Goal: Transaction & Acquisition: Obtain resource

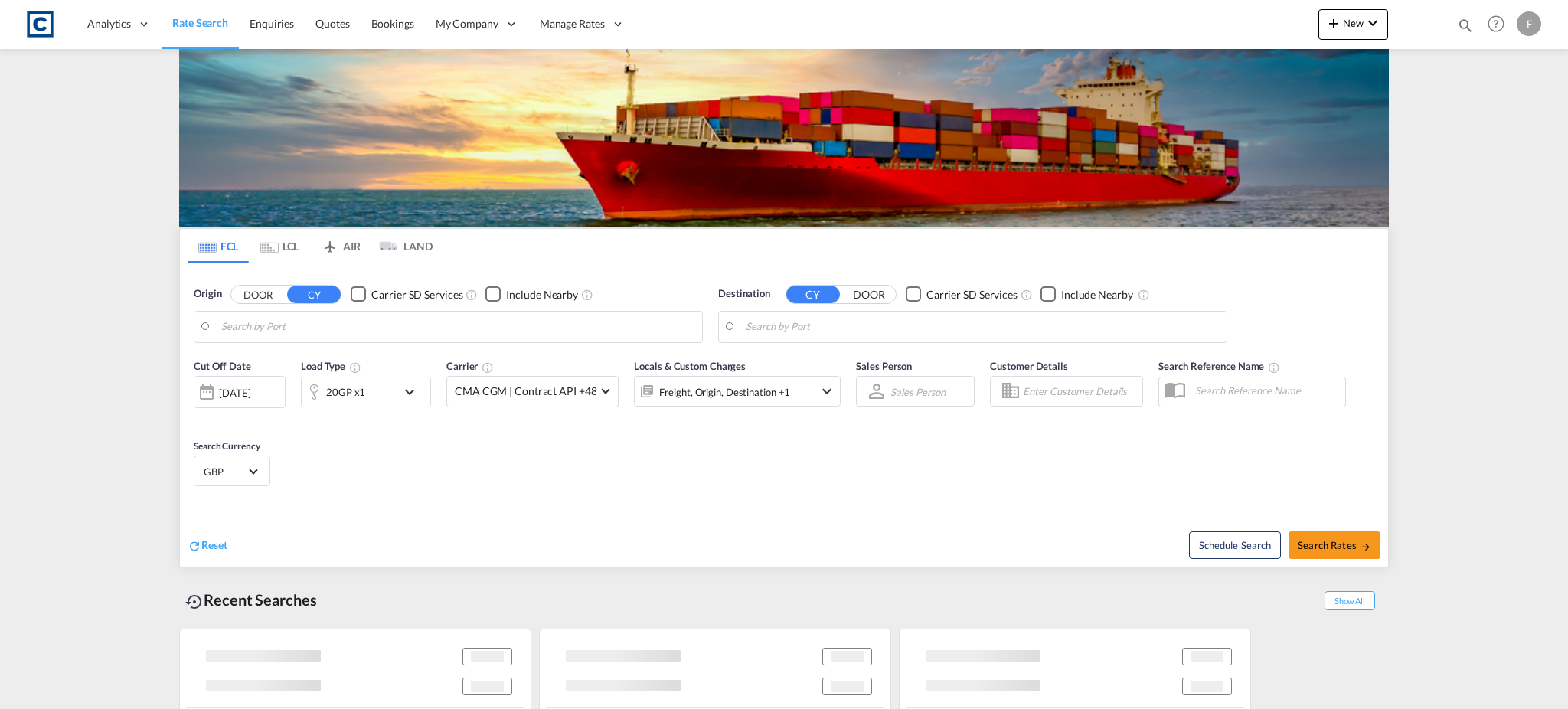
type input "GB-LE9, Blaby"
type input "[GEOGRAPHIC_DATA], [GEOGRAPHIC_DATA]"
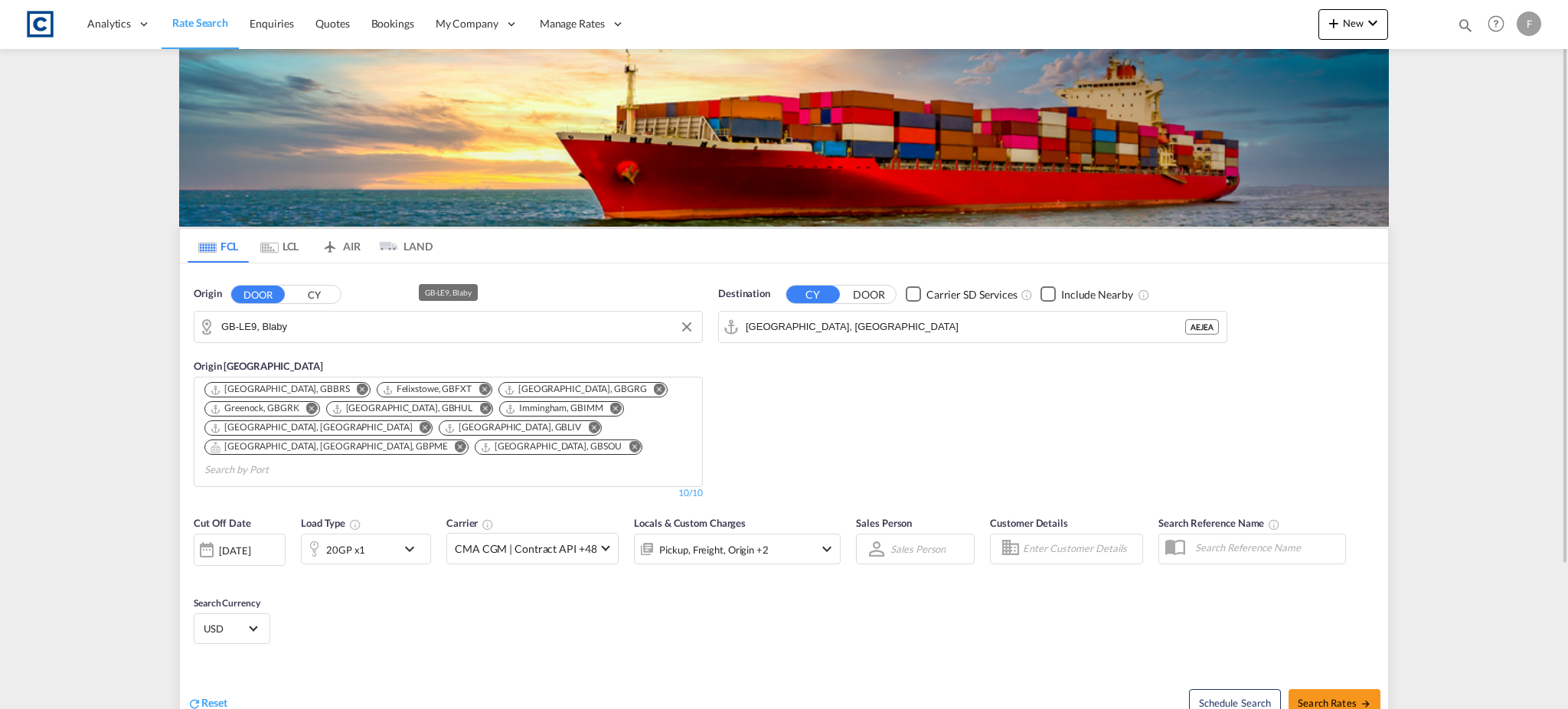
click at [332, 331] on input "GB-LE9, Blaby" at bounding box center [458, 326] width 473 height 23
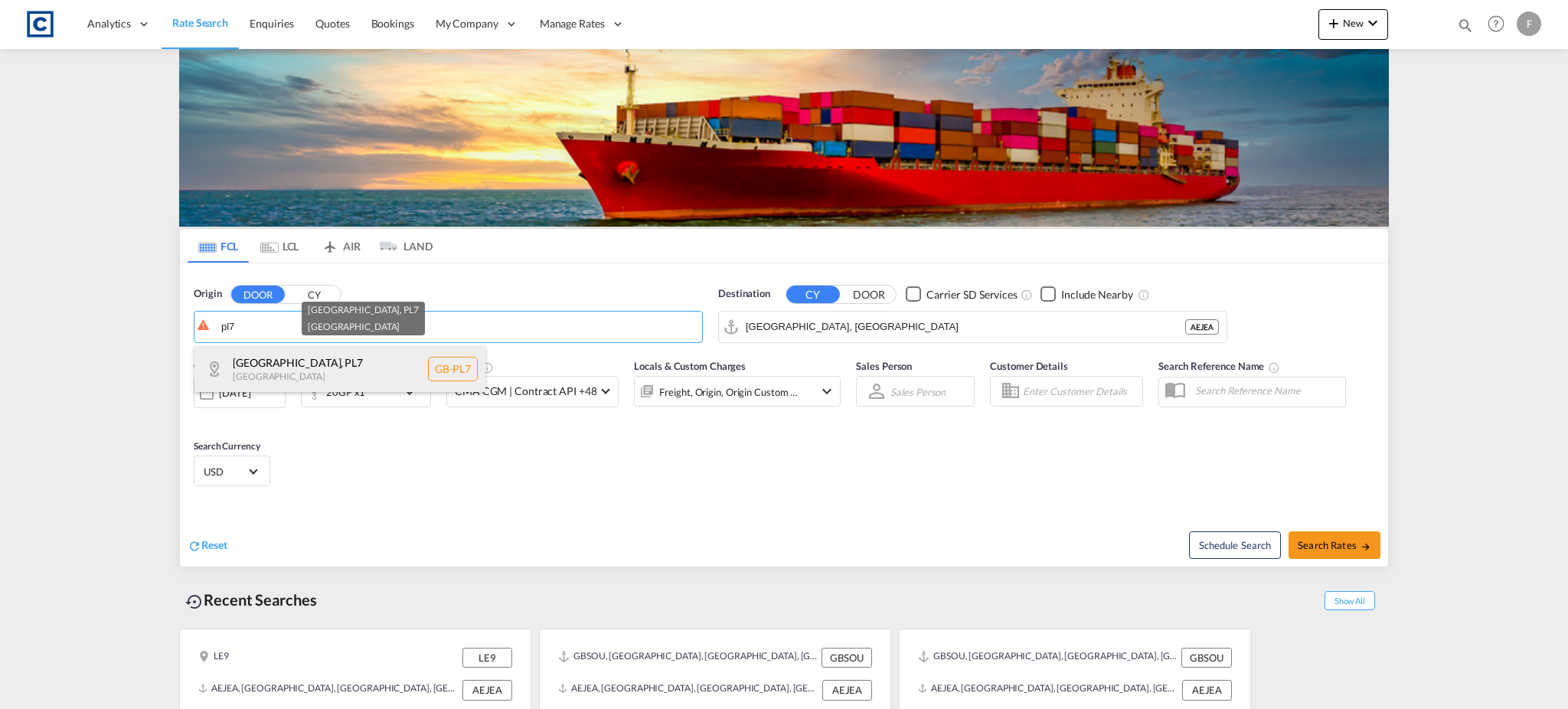
click at [329, 349] on div "[GEOGRAPHIC_DATA] , PL7 [GEOGRAPHIC_DATA] [GEOGRAPHIC_DATA]-PL7" at bounding box center [339, 368] width 291 height 46
type input "GB-PL7, [GEOGRAPHIC_DATA]"
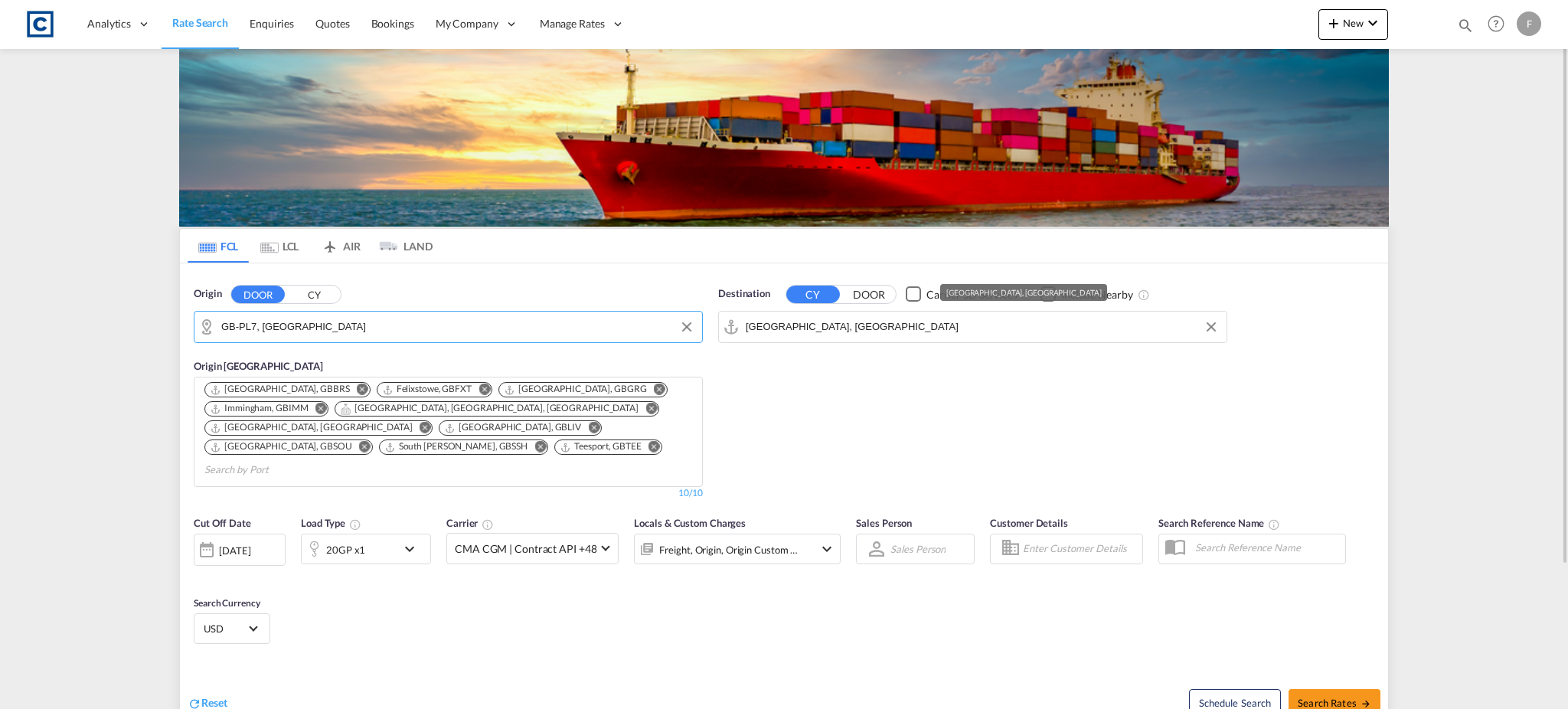
click at [776, 338] on input "[GEOGRAPHIC_DATA], [GEOGRAPHIC_DATA]" at bounding box center [982, 326] width 473 height 23
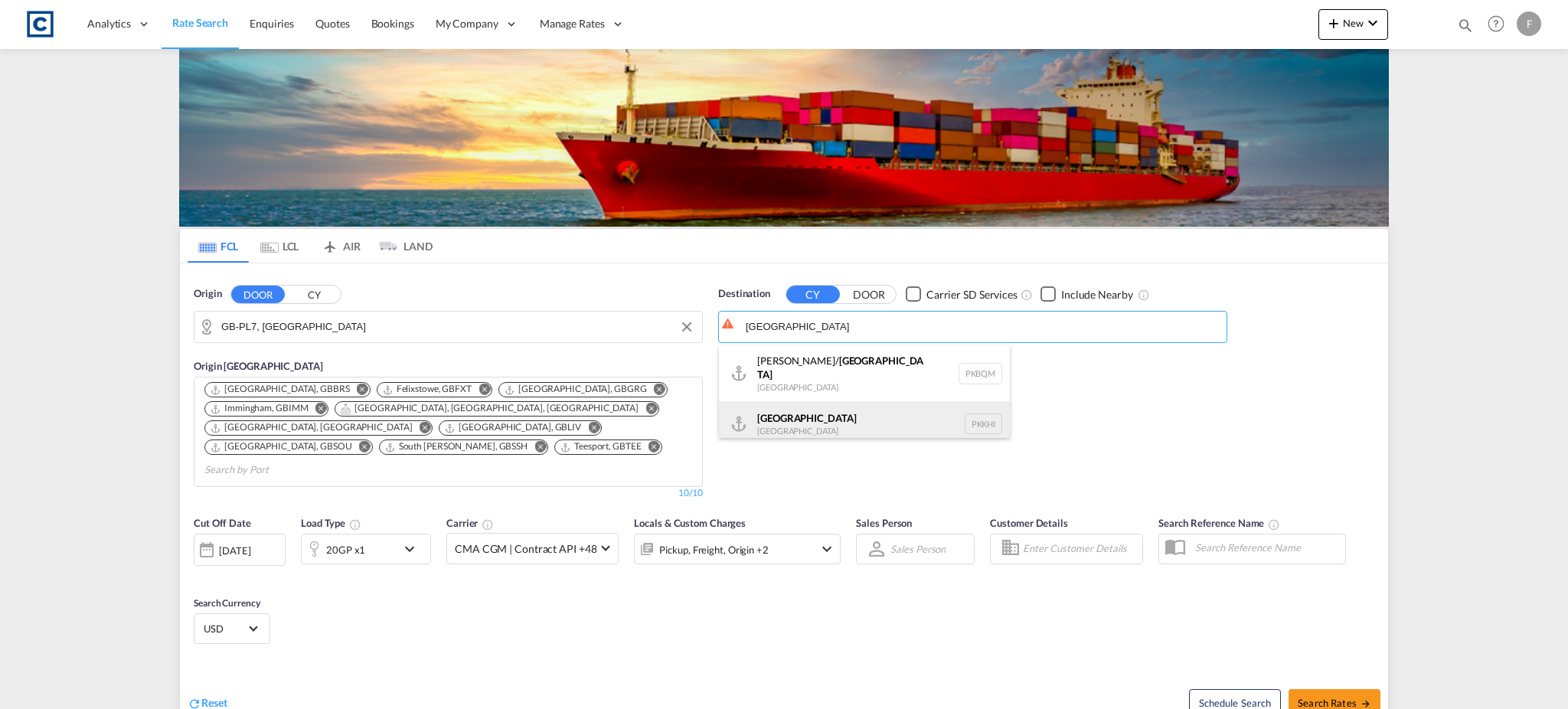
click at [834, 417] on div "Karachi [GEOGRAPHIC_DATA] PKKHI" at bounding box center [864, 424] width 291 height 46
type input "[GEOGRAPHIC_DATA], PKKHI"
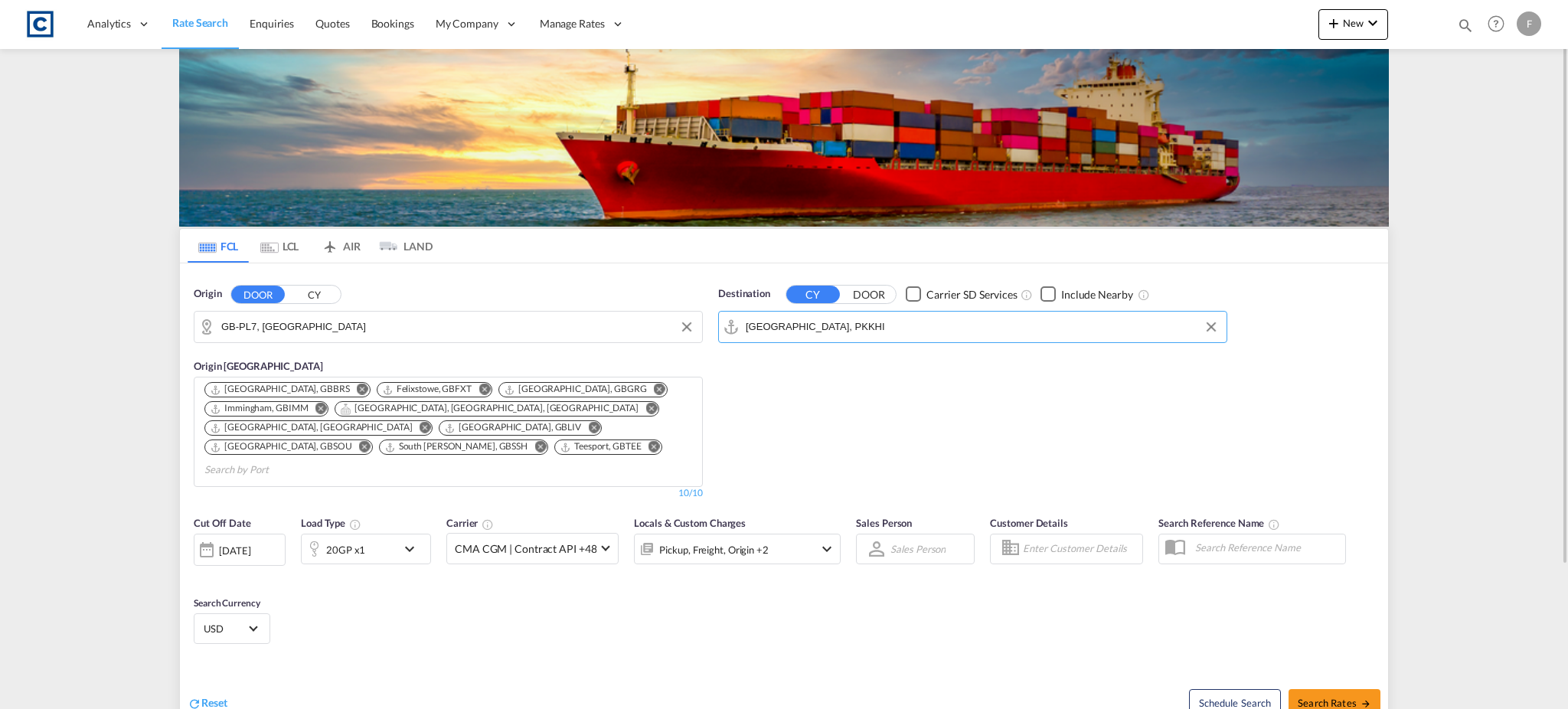
click at [413, 540] on md-icon "icon-chevron-down" at bounding box center [413, 549] width 26 height 18
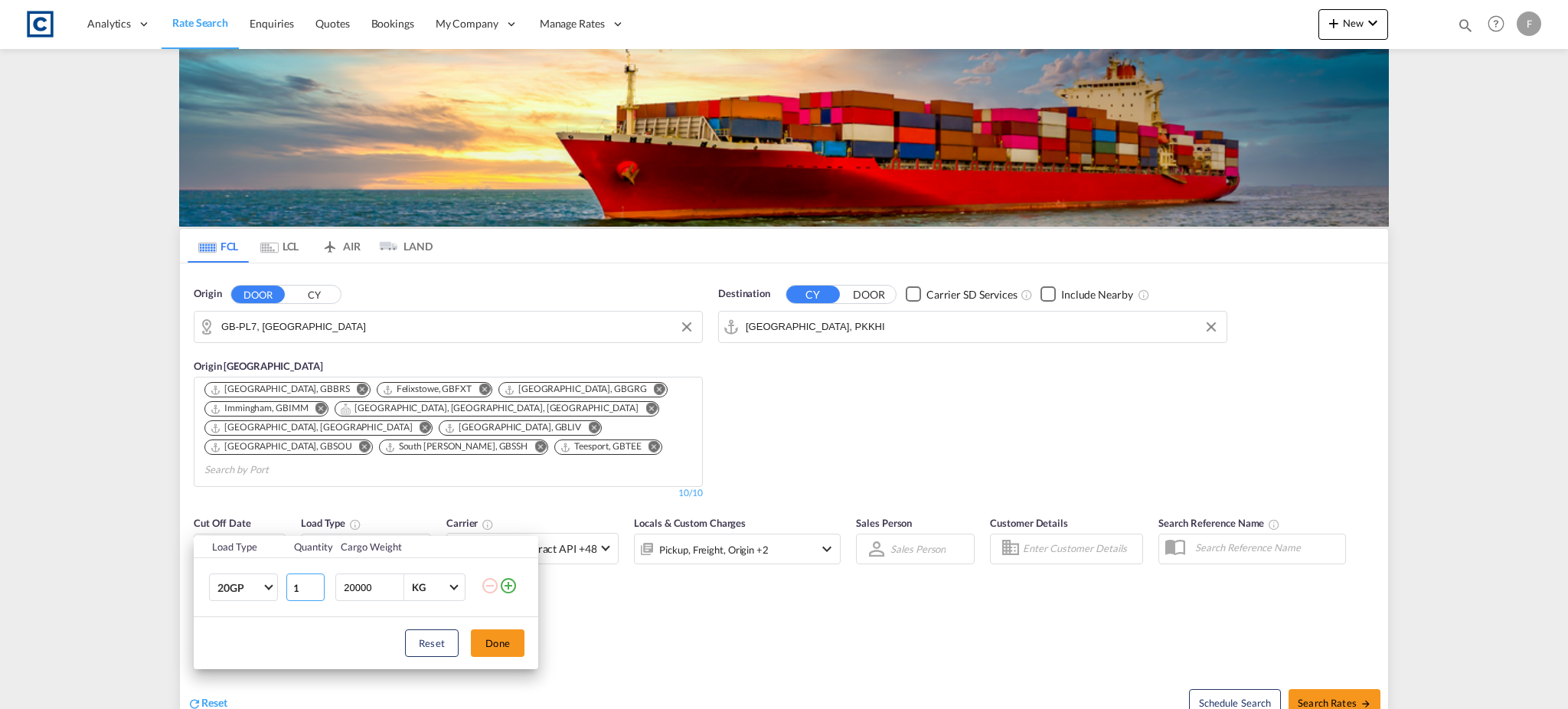
click at [294, 583] on input "1" at bounding box center [305, 587] width 38 height 28
click at [286, 583] on input "1" at bounding box center [305, 587] width 38 height 28
click at [270, 585] on span "Choose: \a20GP" at bounding box center [268, 585] width 8 height 8
click at [269, 586] on md-option "40HC" at bounding box center [256, 598] width 104 height 37
click at [519, 643] on button "Done" at bounding box center [496, 643] width 53 height 28
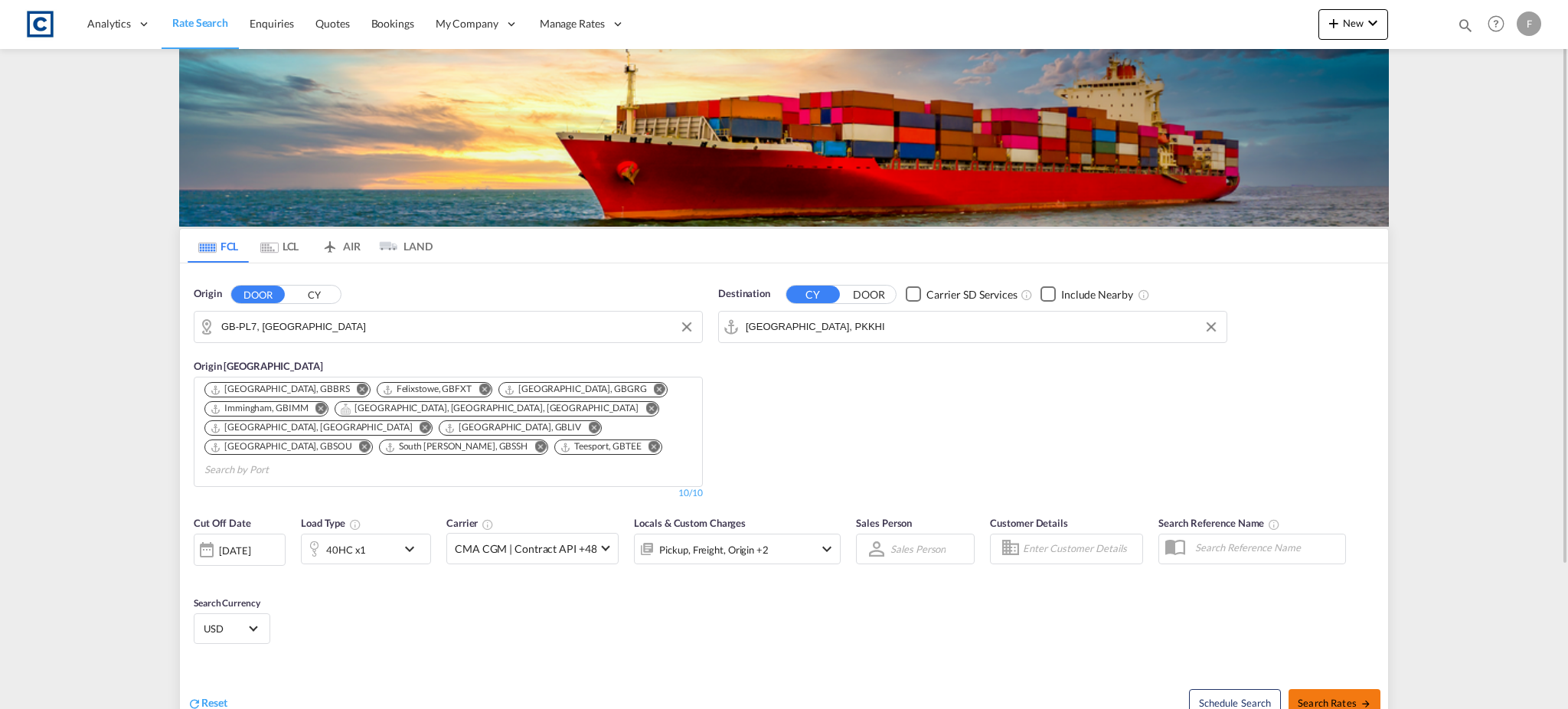
click at [1345, 697] on span "Search Rates" at bounding box center [1333, 704] width 73 height 13
type input "PL7 to PKKHI / [DATE]"
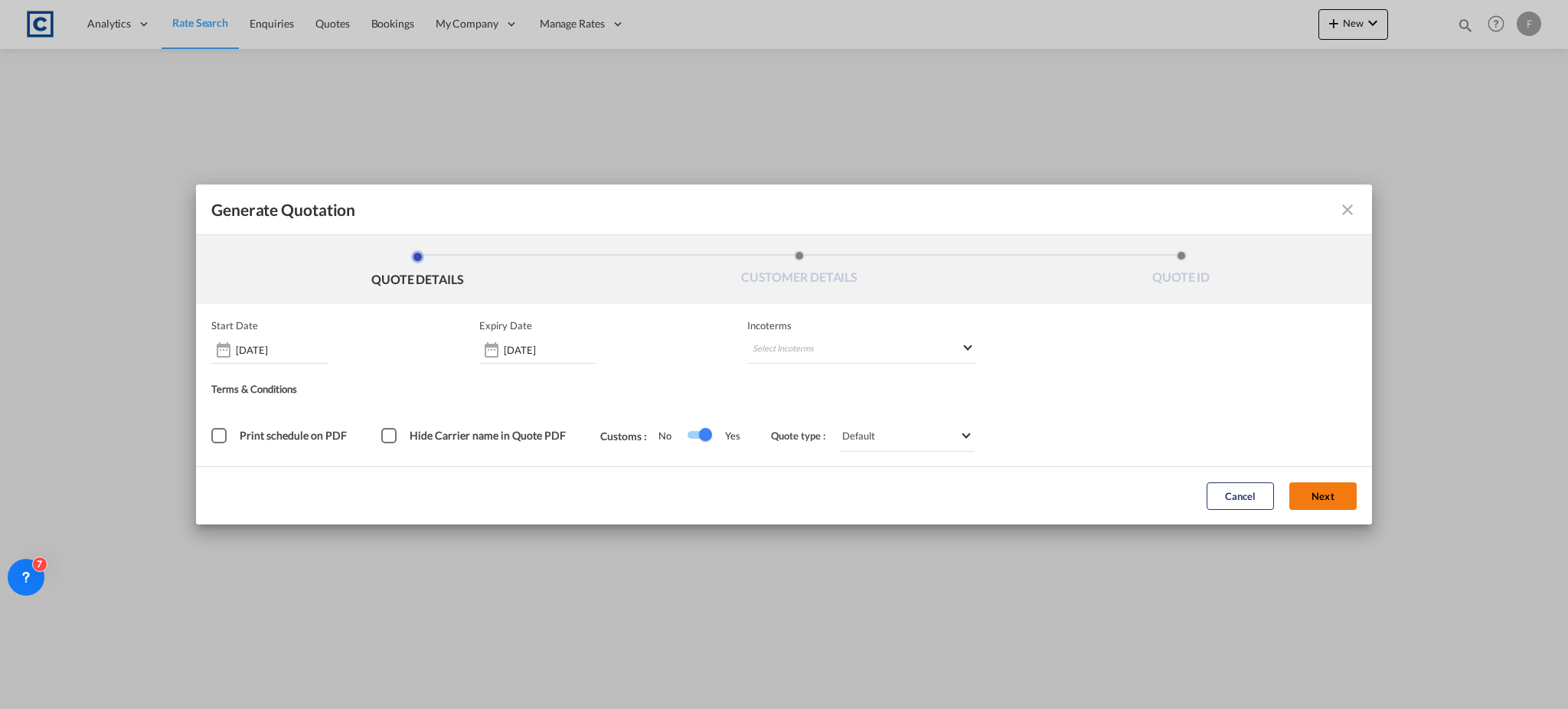
click at [1325, 506] on button "Next" at bounding box center [1322, 496] width 68 height 28
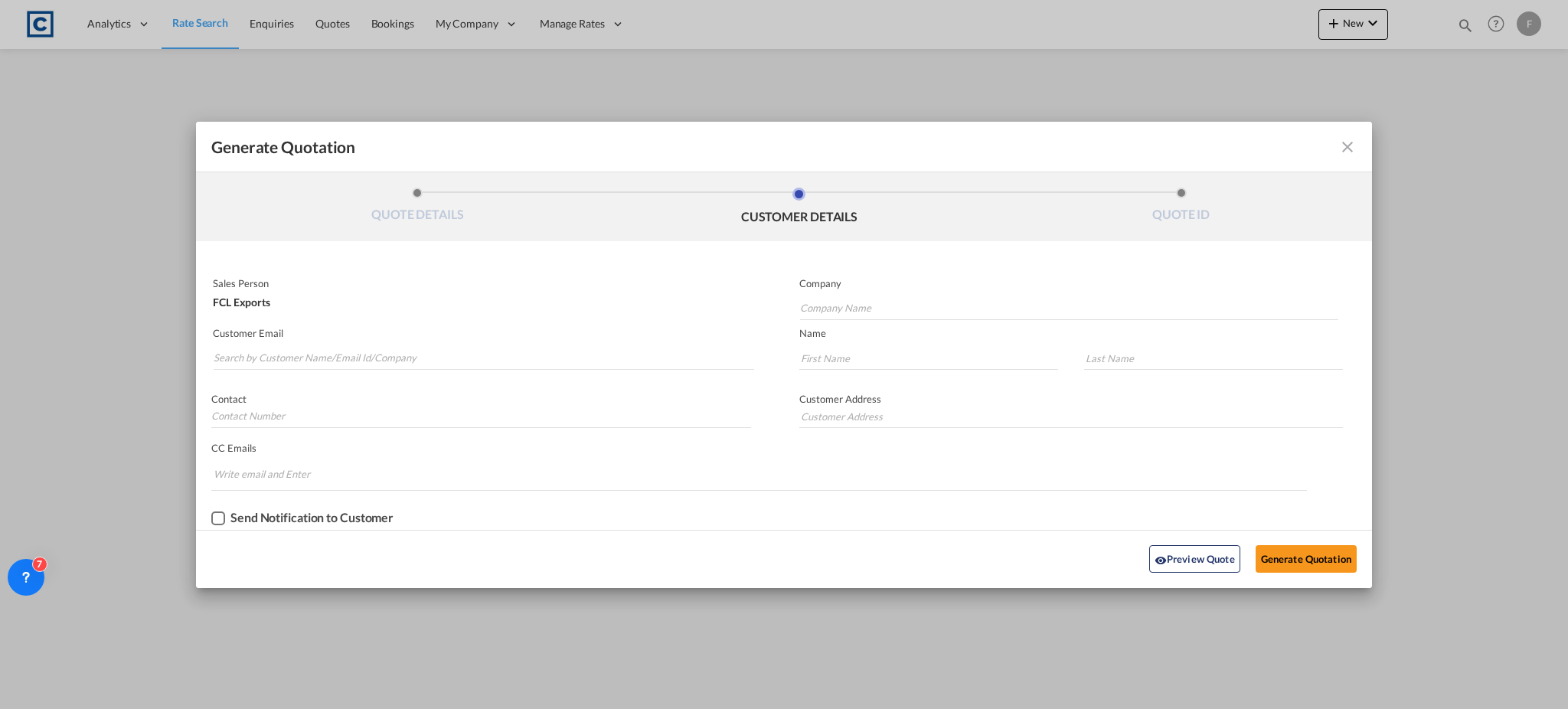
click at [359, 340] on md-autocomplete-wrap "Generate QuotationQUOTE ..." at bounding box center [483, 355] width 541 height 31
click at [359, 351] on input "Search by Customer Name/Email Id/Company" at bounding box center [484, 358] width 541 height 23
paste input "Jinu <[EMAIL_ADDRESS][DOMAIN_NAME]>"
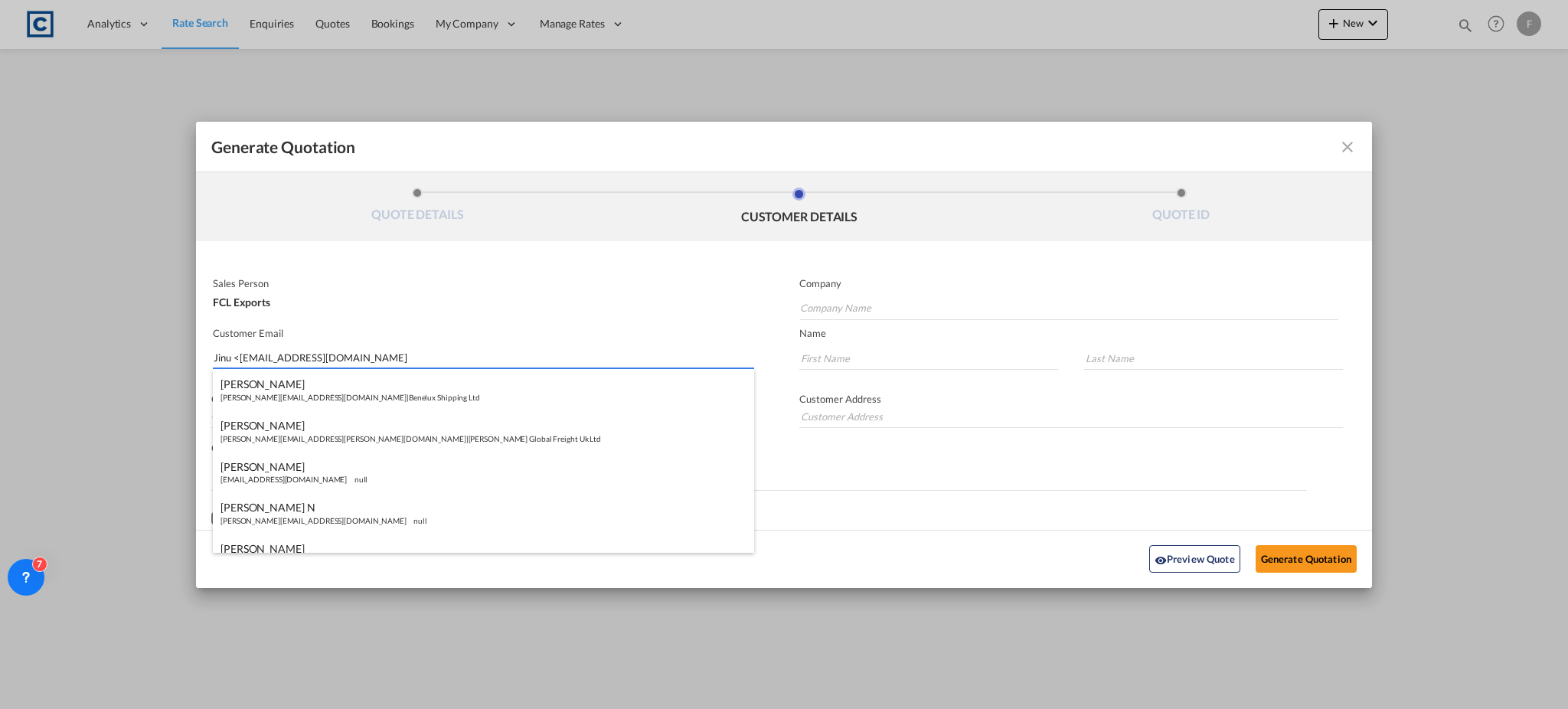
drag, startPoint x: 236, startPoint y: 355, endPoint x: 107, endPoint y: 356, distance: 129.0
click at [107, 356] on div "Generate Quotation QUOTE DETAILS CUSTOMER DETAILS QUOTE ID Start Date [DATE] Ex…" at bounding box center [784, 354] width 1568 height 709
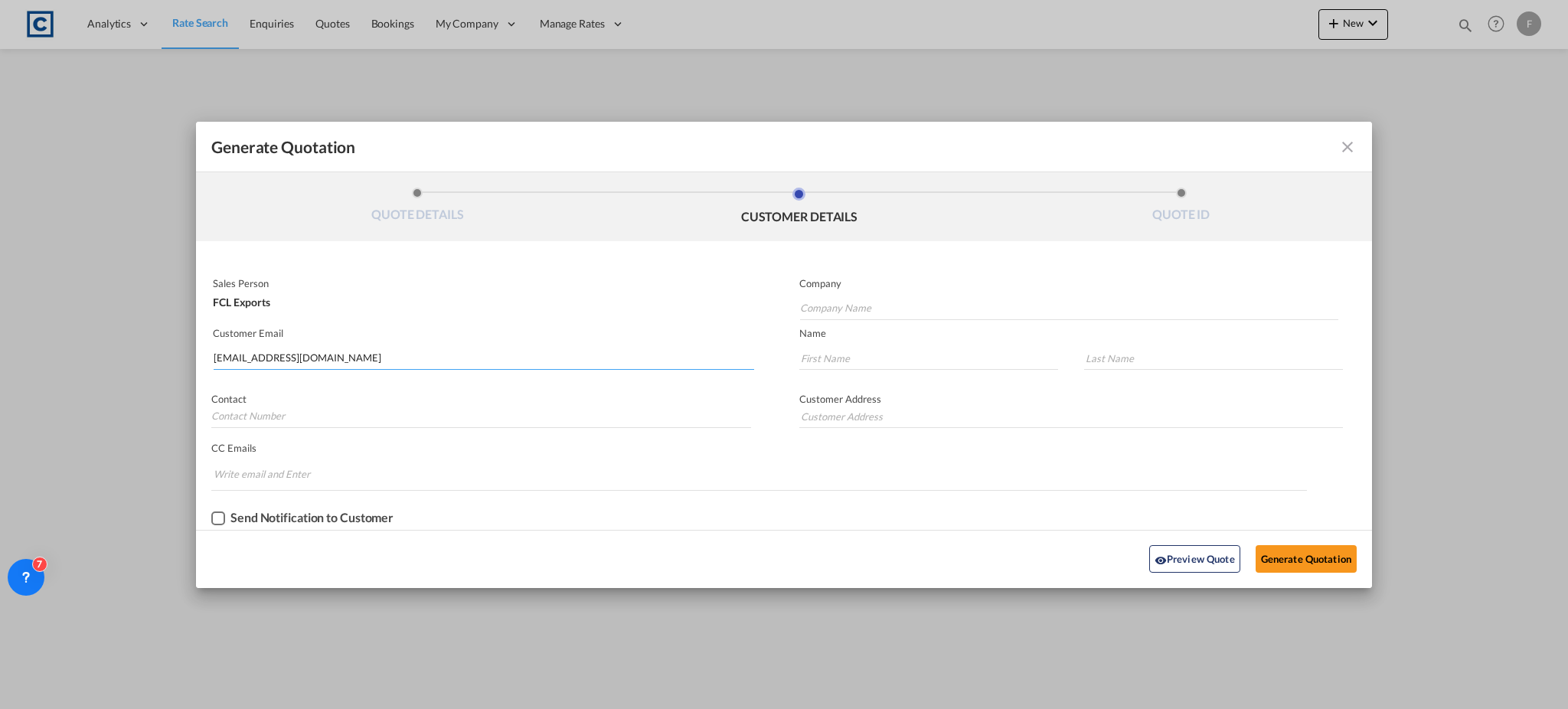
type input "[EMAIL_ADDRESS][DOMAIN_NAME]"
click at [395, 379] on div "Contact" at bounding box center [489, 406] width 588 height 59
click at [869, 317] on input "Company Name" at bounding box center [1069, 308] width 538 height 23
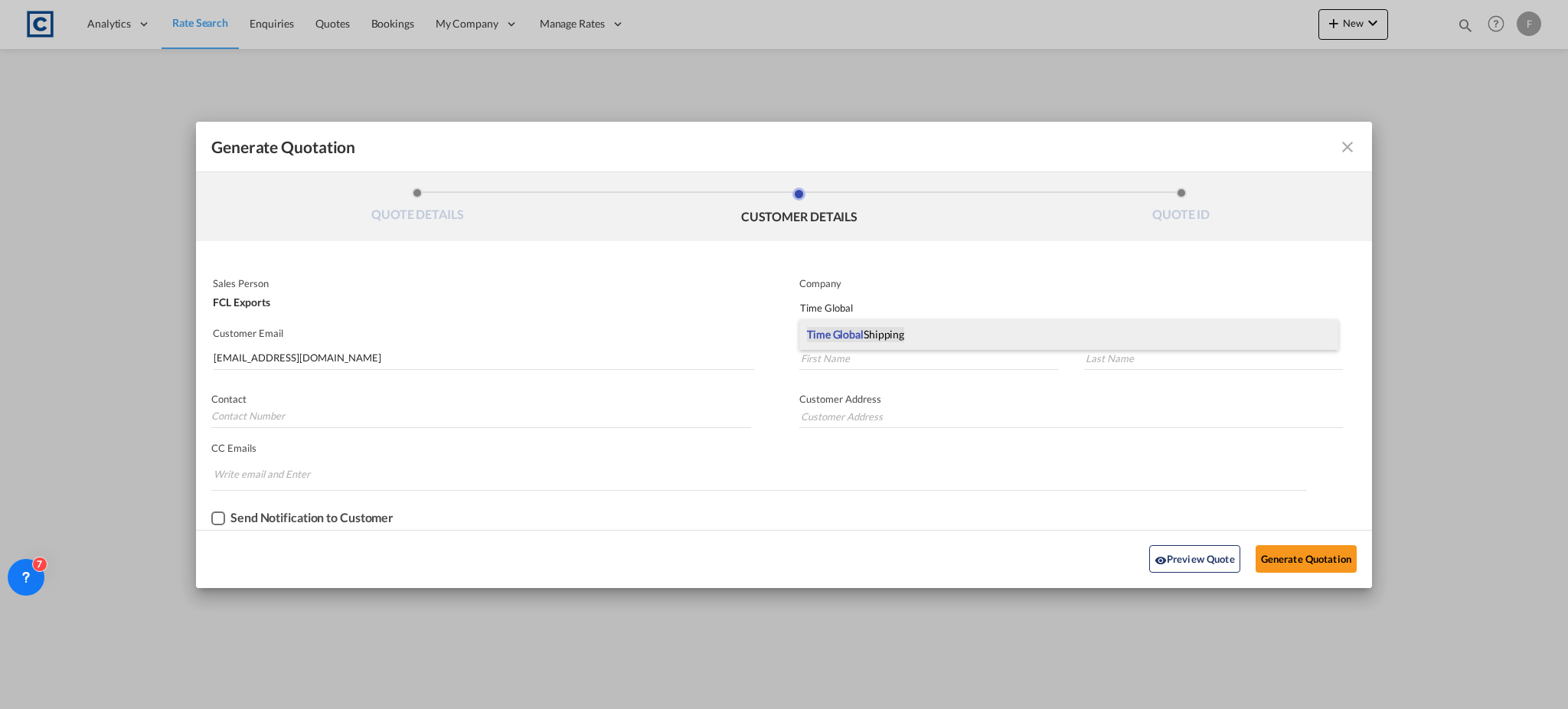
click at [873, 331] on span "Time Global Shipping" at bounding box center [856, 334] width 97 height 15
type input "Time Global Shipping"
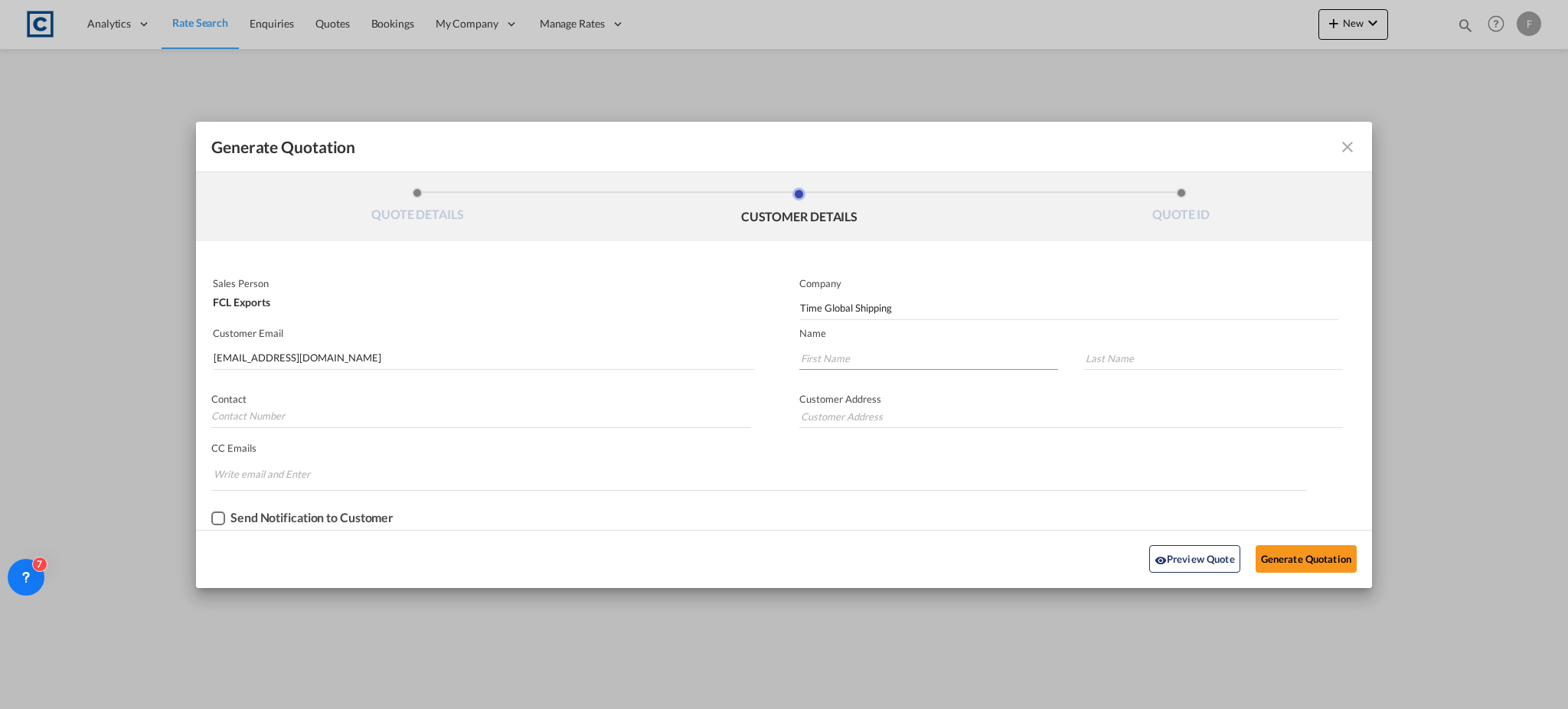
click at [870, 353] on input "Generate QuotationQUOTE ..." at bounding box center [928, 358] width 259 height 23
type input "Jinu"
type input "D"
type input "G.A"
click at [1305, 564] on button "Generate Quotation" at bounding box center [1306, 559] width 101 height 28
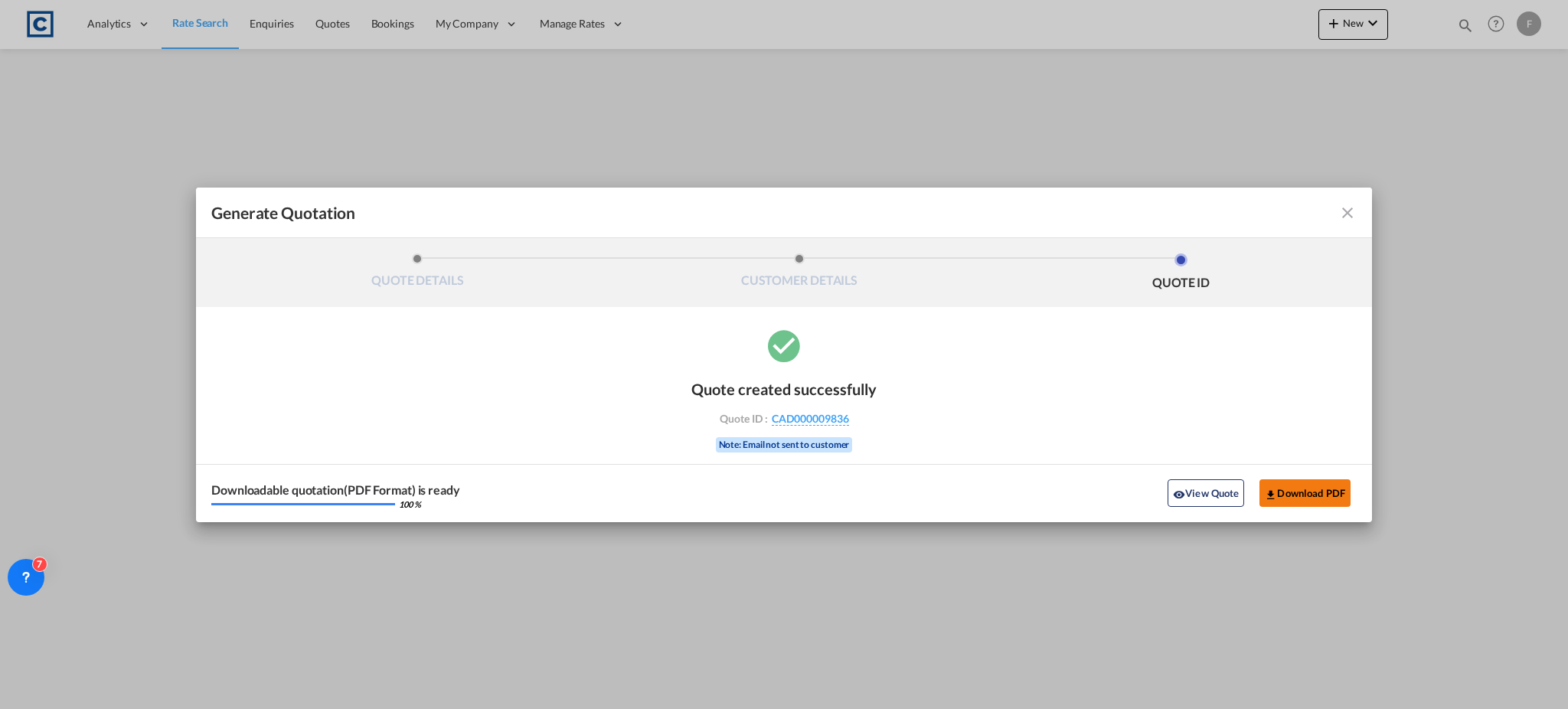
click at [1276, 486] on button "Download PDF" at bounding box center [1304, 493] width 91 height 28
click at [258, 117] on div "Generate Quotation QUOTE DETAILS CUSTOMER DETAILS QUOTE ID Start Date [DATE] Ex…" at bounding box center [784, 354] width 1568 height 709
click at [1339, 206] on md-icon "icon-close fg-AAA8AD cursor m-0" at bounding box center [1347, 213] width 18 height 18
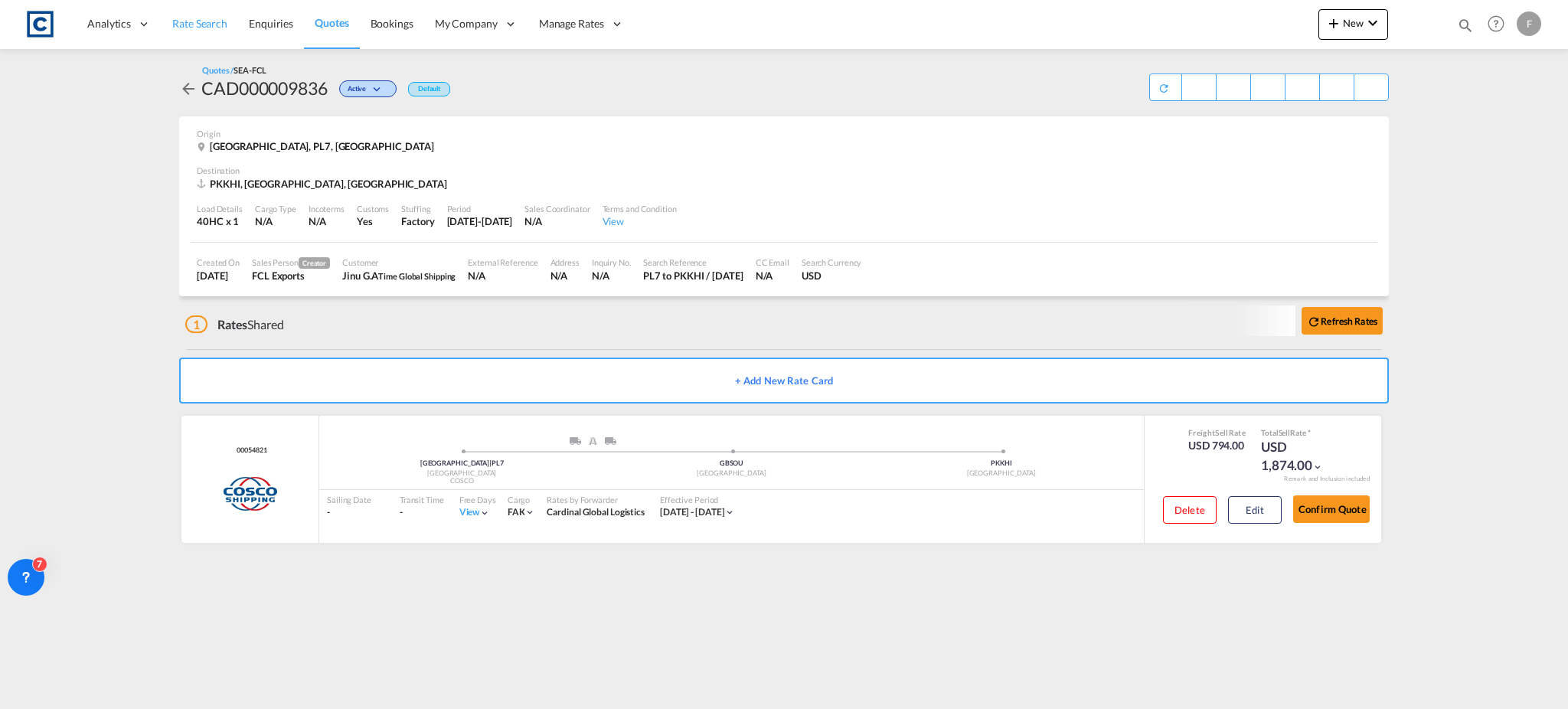
click at [203, 28] on span "Rate Search" at bounding box center [199, 23] width 55 height 13
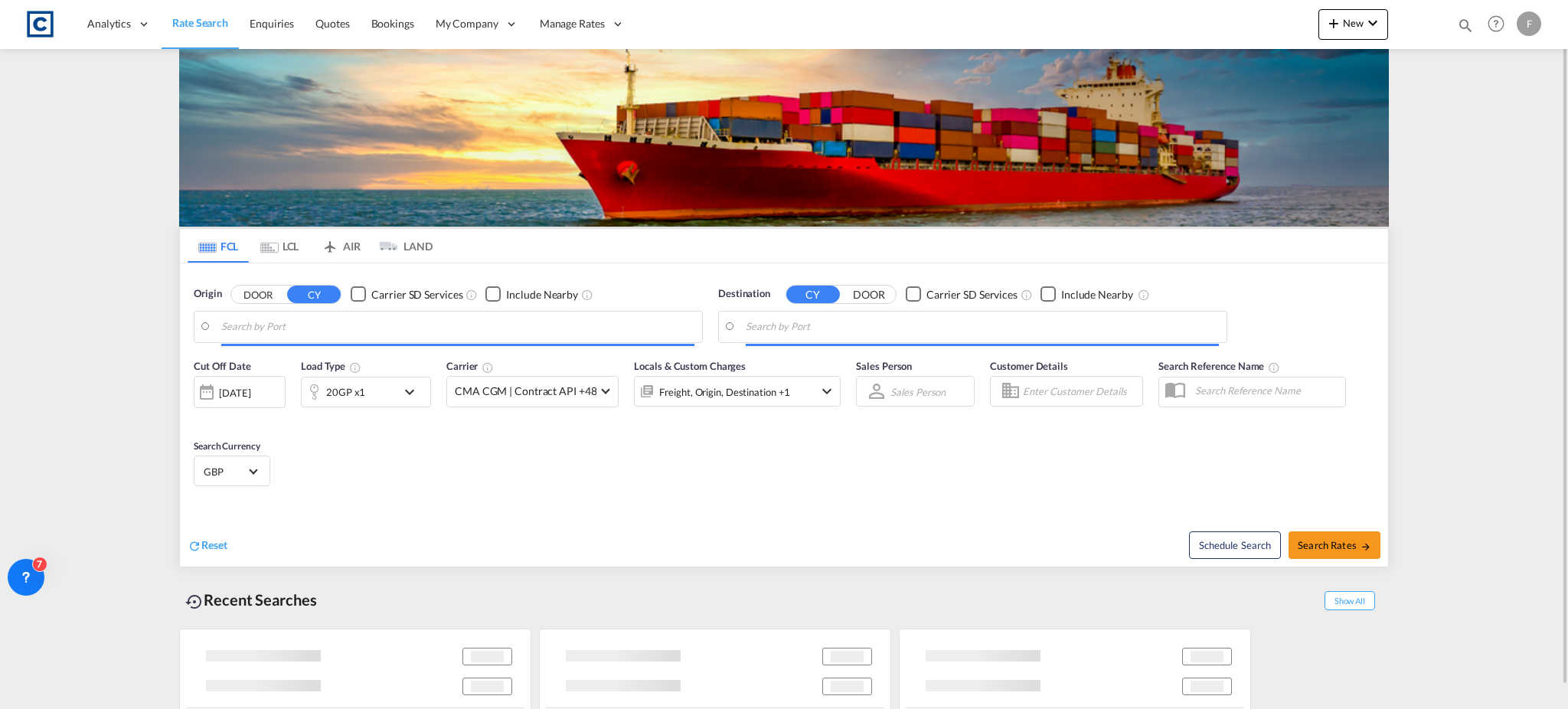
type input "GB-PL7, [GEOGRAPHIC_DATA]"
type input "[GEOGRAPHIC_DATA], PKKHI"
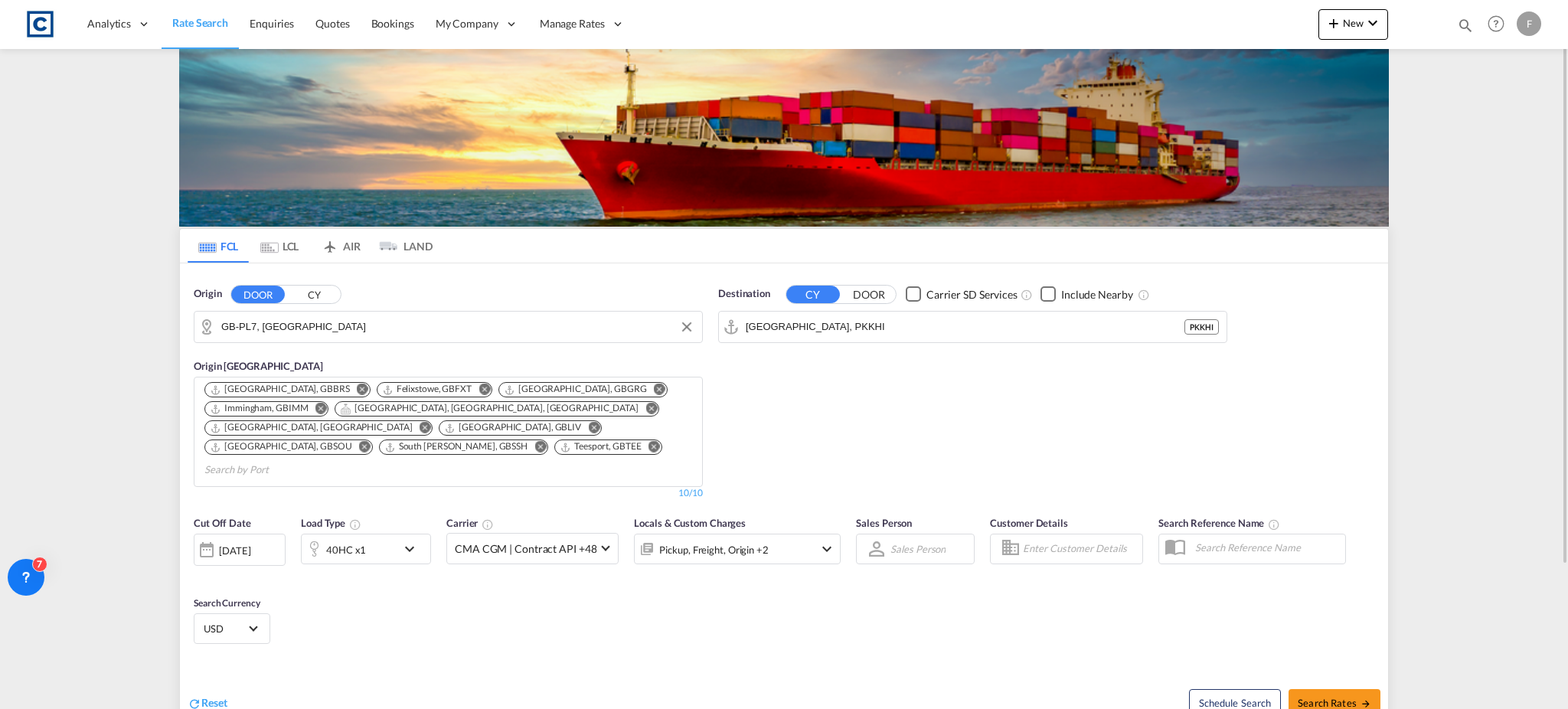
click at [261, 323] on input "GB-PL7, [GEOGRAPHIC_DATA]" at bounding box center [458, 326] width 473 height 23
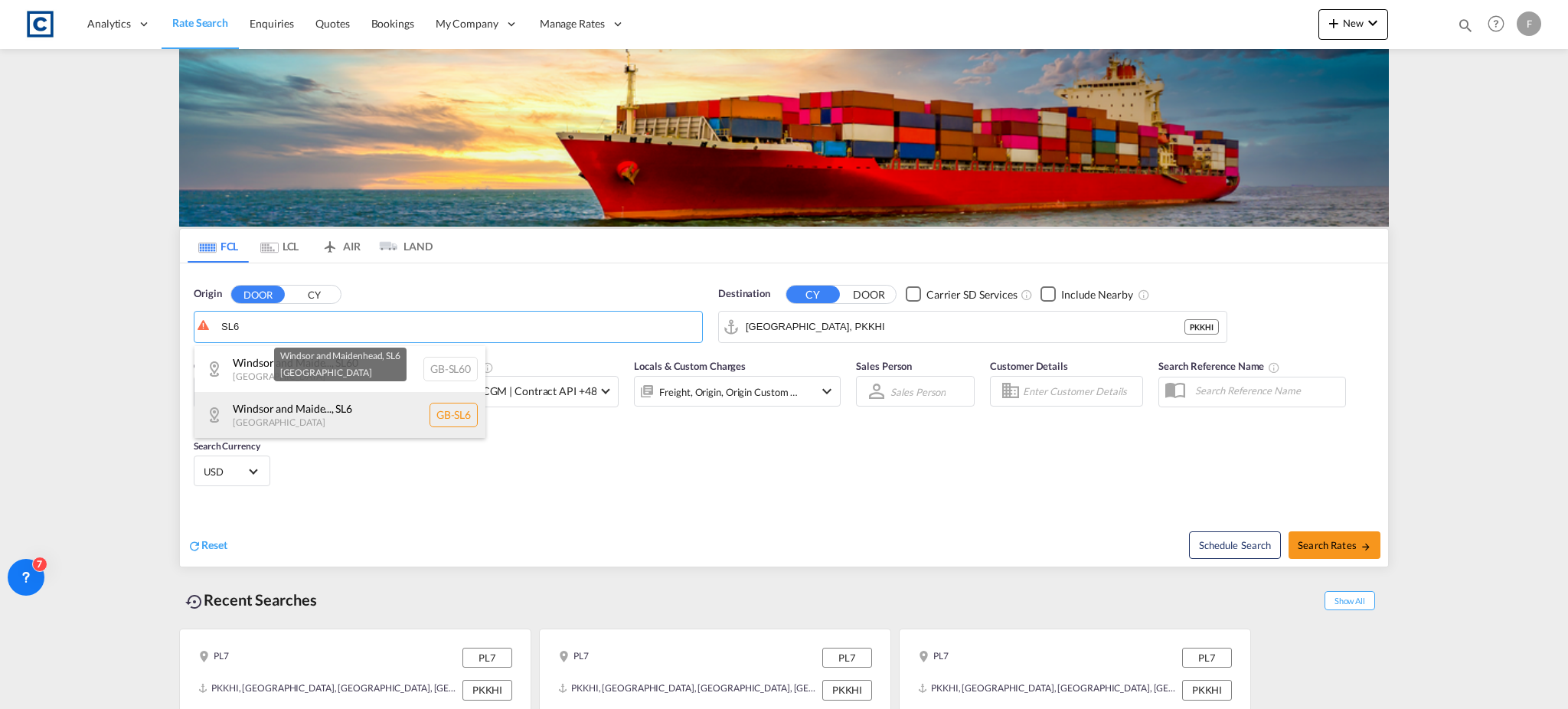
click at [329, 406] on div "Windsor and Maide... , SL6 [GEOGRAPHIC_DATA] [GEOGRAPHIC_DATA]-SL6" at bounding box center [339, 415] width 291 height 46
type input "GB-SL6, Windsor and [GEOGRAPHIC_DATA]"
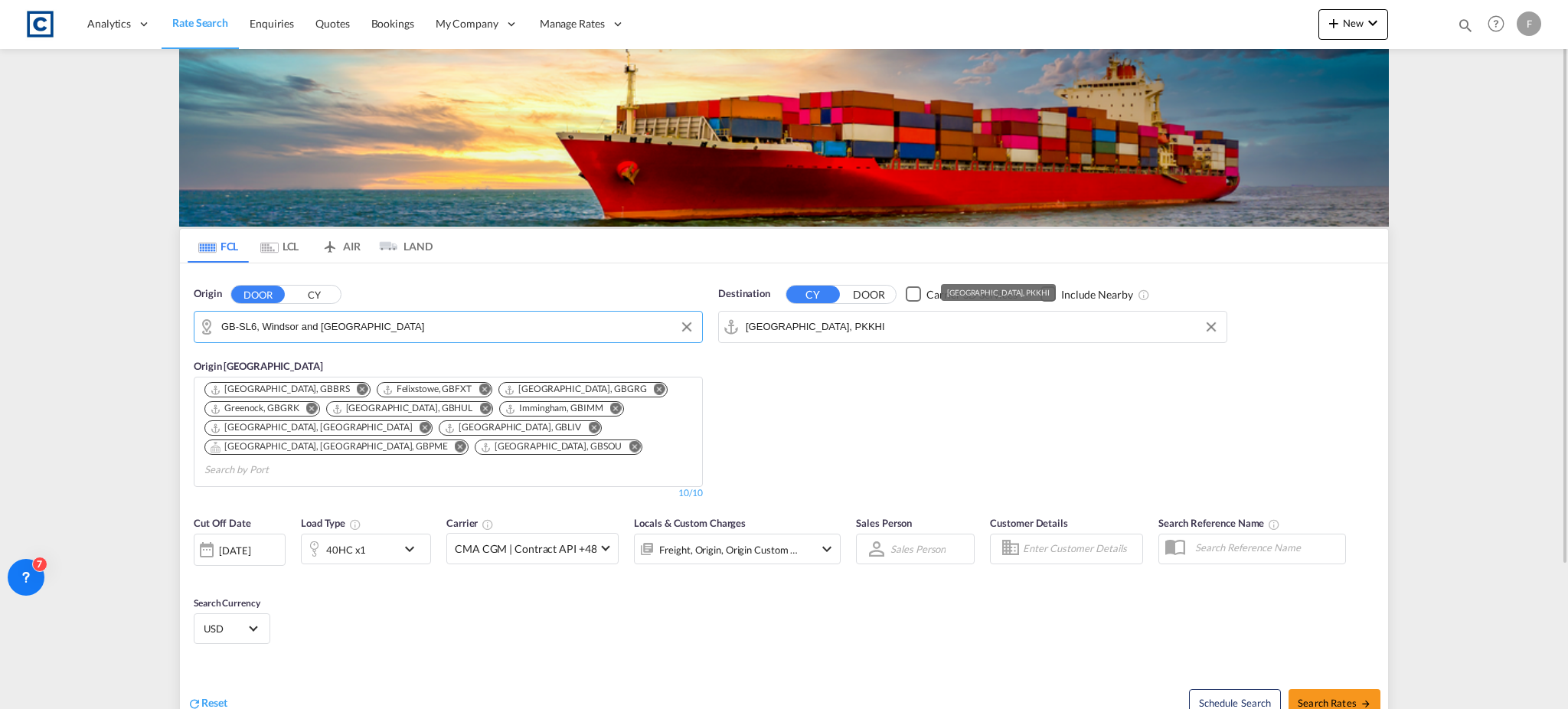
click at [798, 329] on input "[GEOGRAPHIC_DATA], PKKHI" at bounding box center [982, 326] width 473 height 23
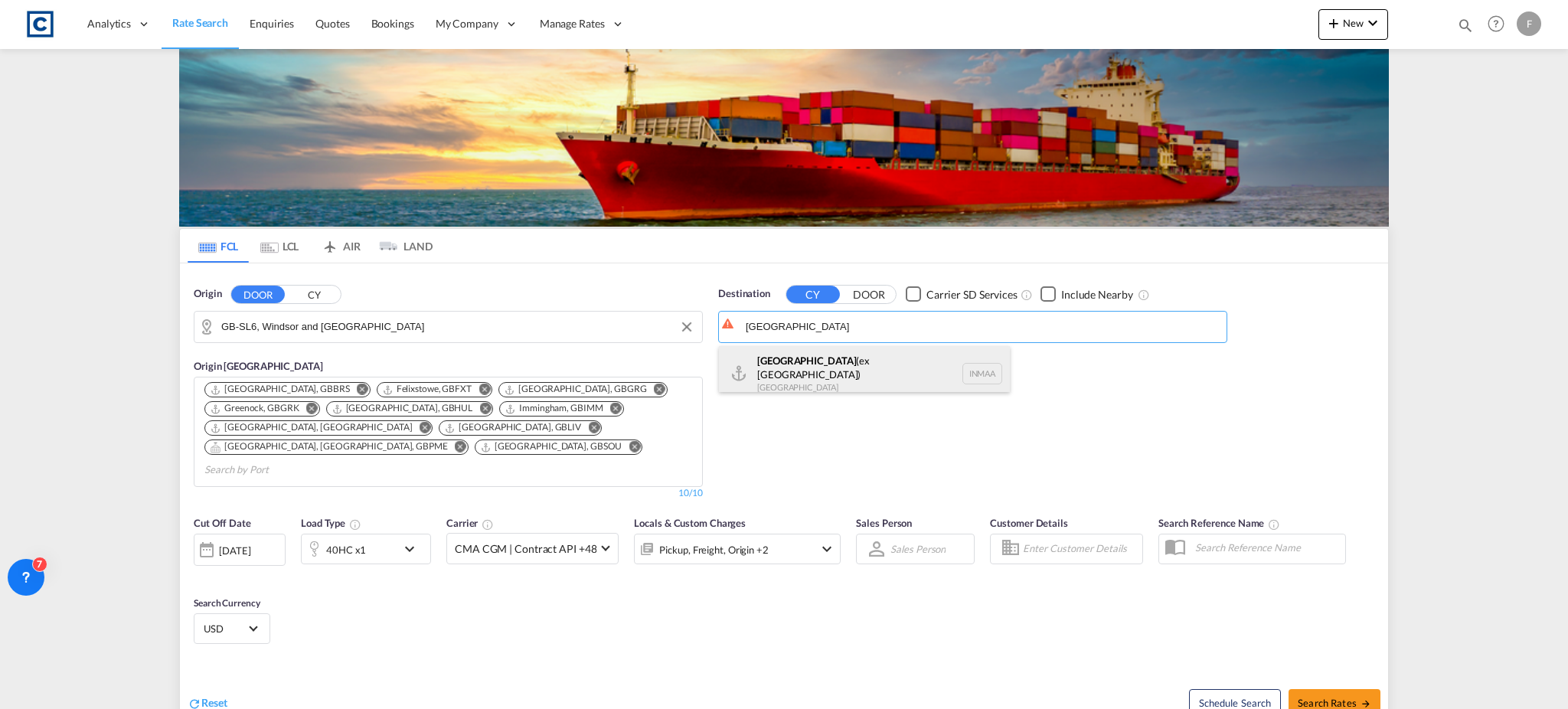
click at [797, 363] on div "[GEOGRAPHIC_DATA] (ex [GEOGRAPHIC_DATA]) [GEOGRAPHIC_DATA] [GEOGRAPHIC_DATA]" at bounding box center [864, 373] width 291 height 55
type input "[GEOGRAPHIC_DATA] (ex [GEOGRAPHIC_DATA]), INMAA"
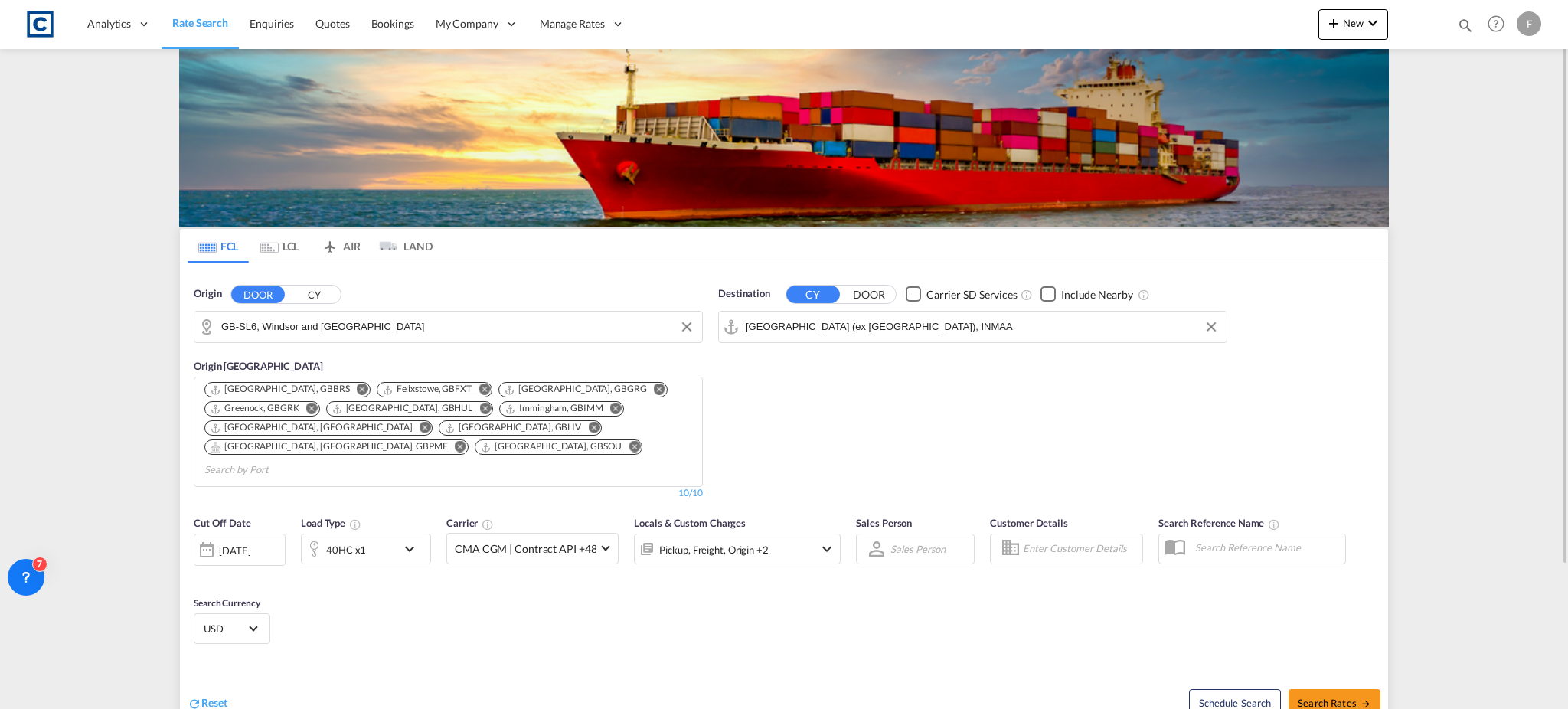
click at [1415, 279] on md-content "Analytics Reports Dashboard Rate Search Enquiries Quotes Bookings" at bounding box center [784, 354] width 1568 height 709
click at [264, 315] on input "GB-SL6, Windsor and [GEOGRAPHIC_DATA]" at bounding box center [458, 326] width 473 height 23
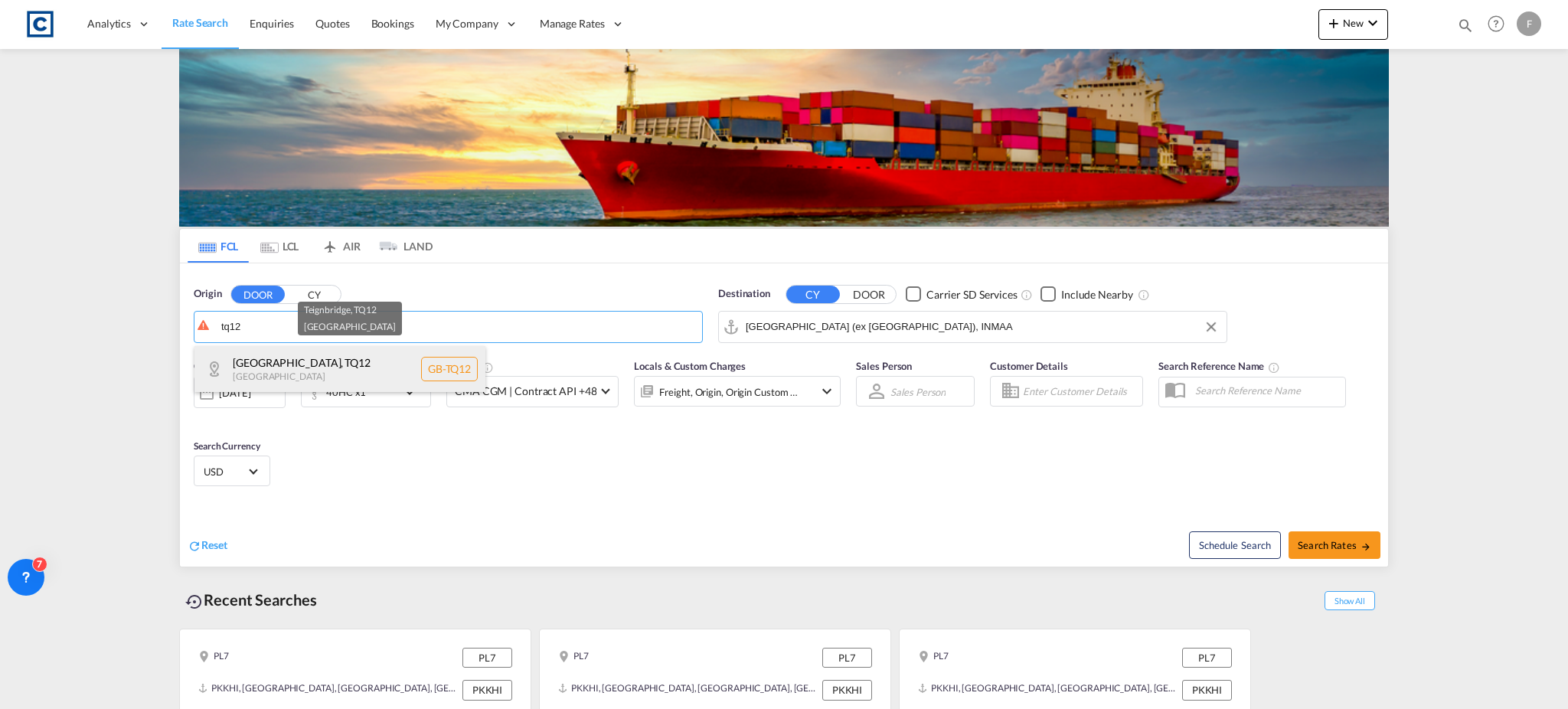
click at [280, 368] on div "Teignbridge , TQ12 [GEOGRAPHIC_DATA] [GEOGRAPHIC_DATA]-TQ12" at bounding box center [339, 368] width 291 height 46
type input "GB-TQ12, [GEOGRAPHIC_DATA]"
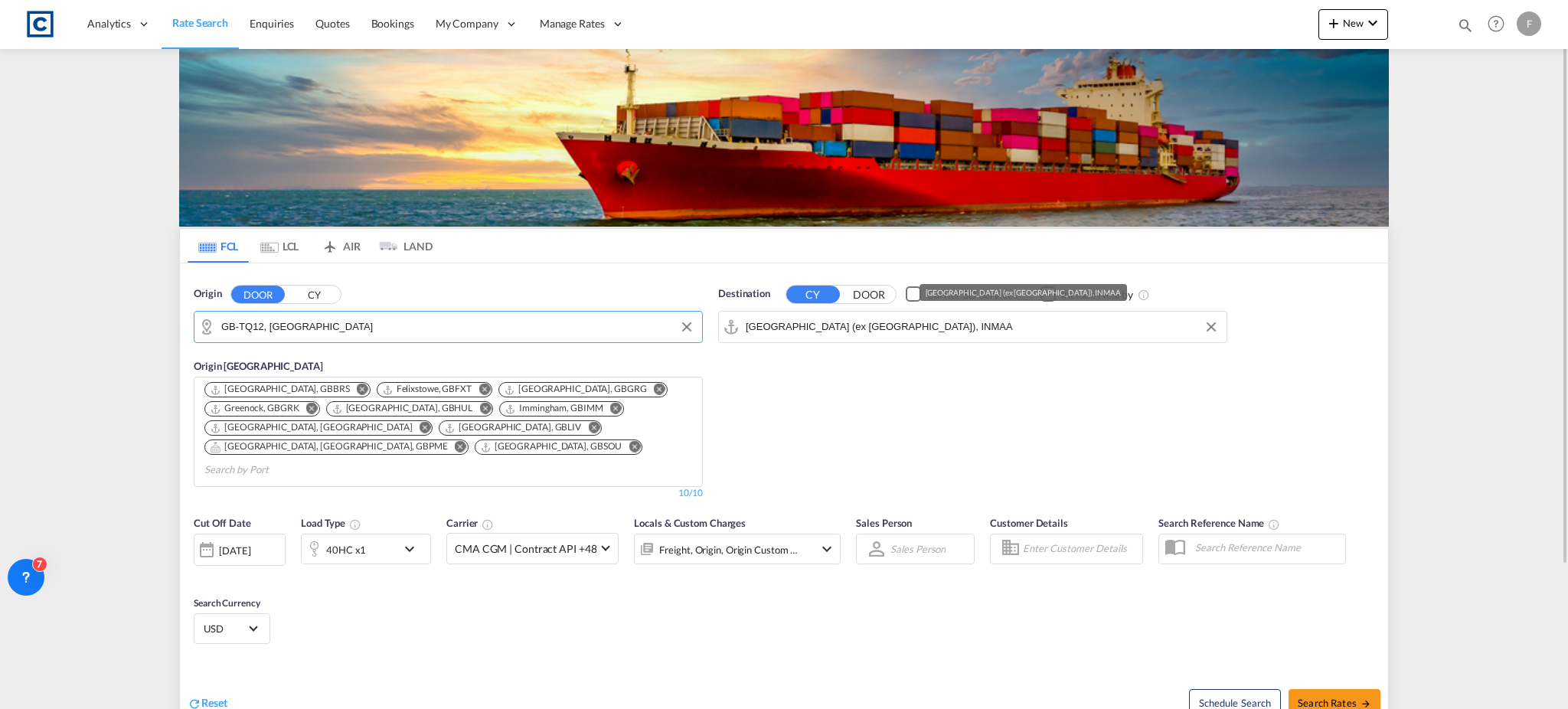
click at [799, 335] on input "[GEOGRAPHIC_DATA] (ex [GEOGRAPHIC_DATA]), INMAA" at bounding box center [982, 326] width 473 height 23
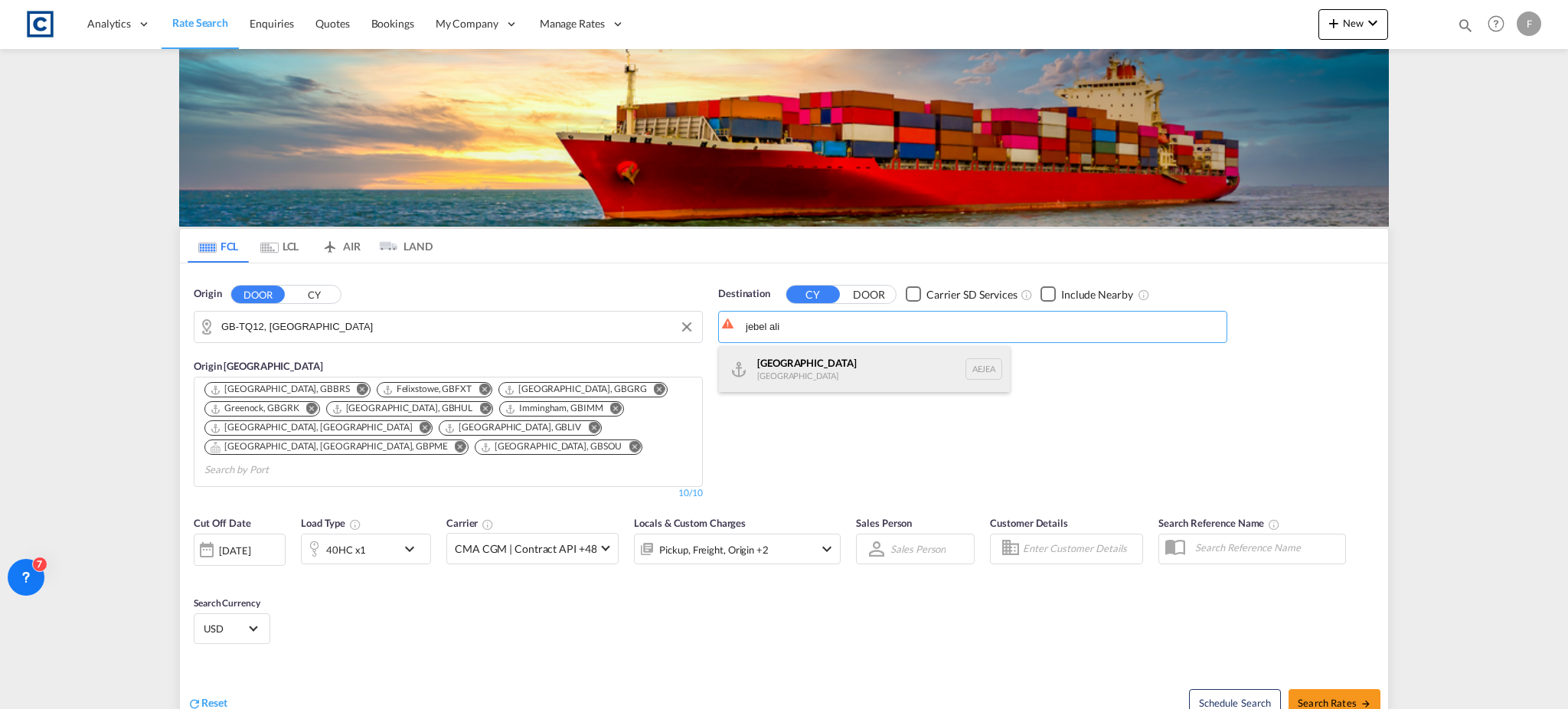
click at [798, 360] on div "[GEOGRAPHIC_DATA] [GEOGRAPHIC_DATA]" at bounding box center [864, 368] width 291 height 46
type input "[GEOGRAPHIC_DATA], [GEOGRAPHIC_DATA]"
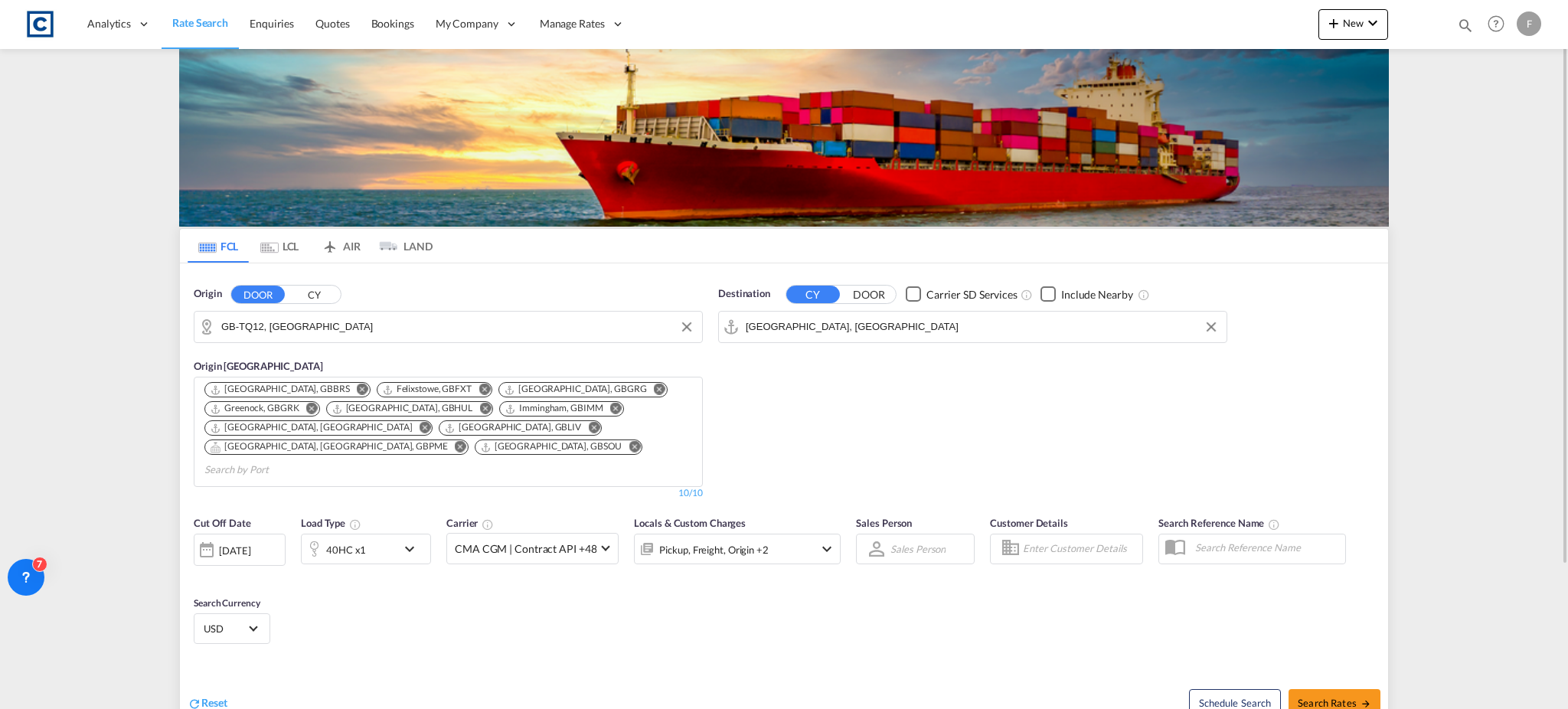
click at [386, 534] on div "40HC x1" at bounding box center [348, 549] width 95 height 31
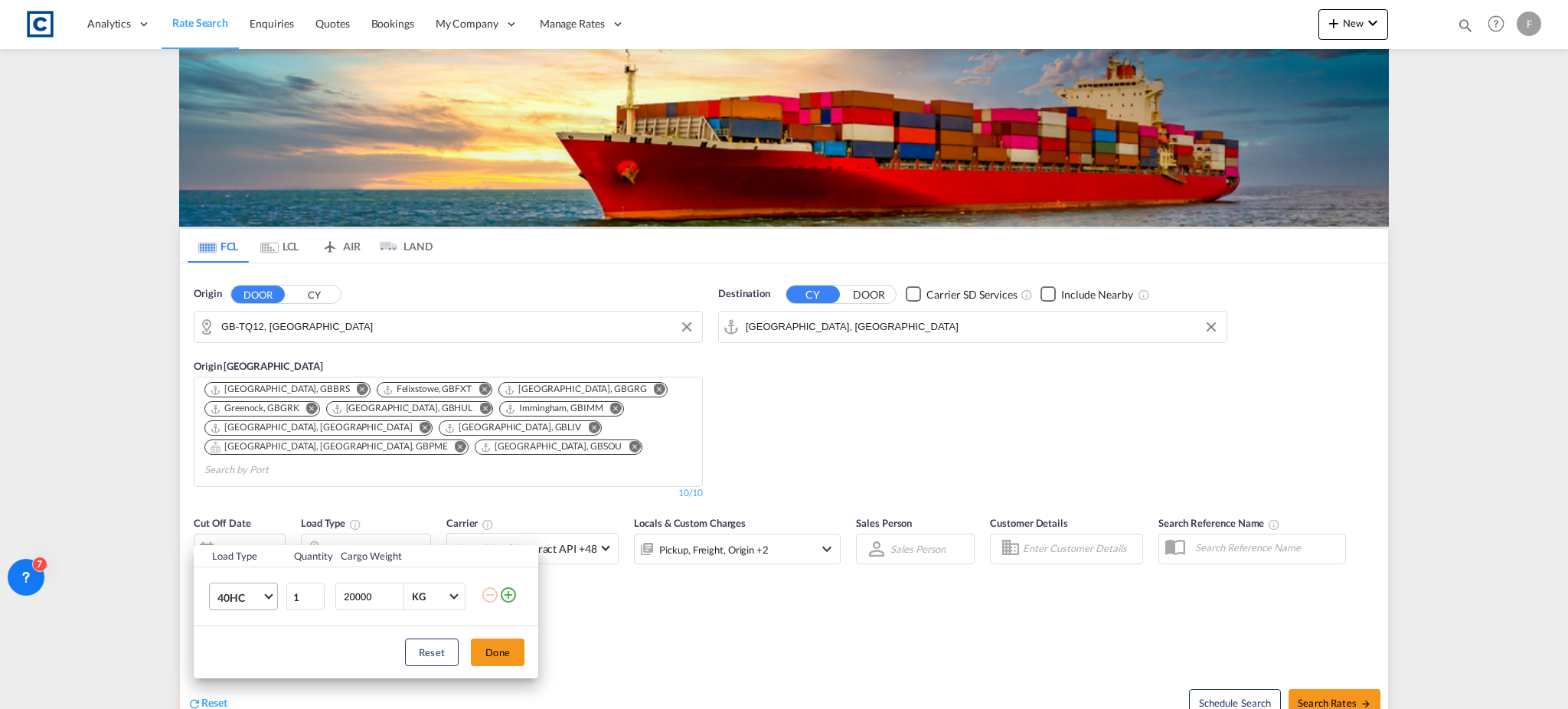
click at [231, 596] on span "40HC" at bounding box center [239, 598] width 44 height 15
click at [260, 525] on md-option "20GP" at bounding box center [256, 524] width 104 height 37
click at [508, 645] on button "Done" at bounding box center [496, 652] width 53 height 28
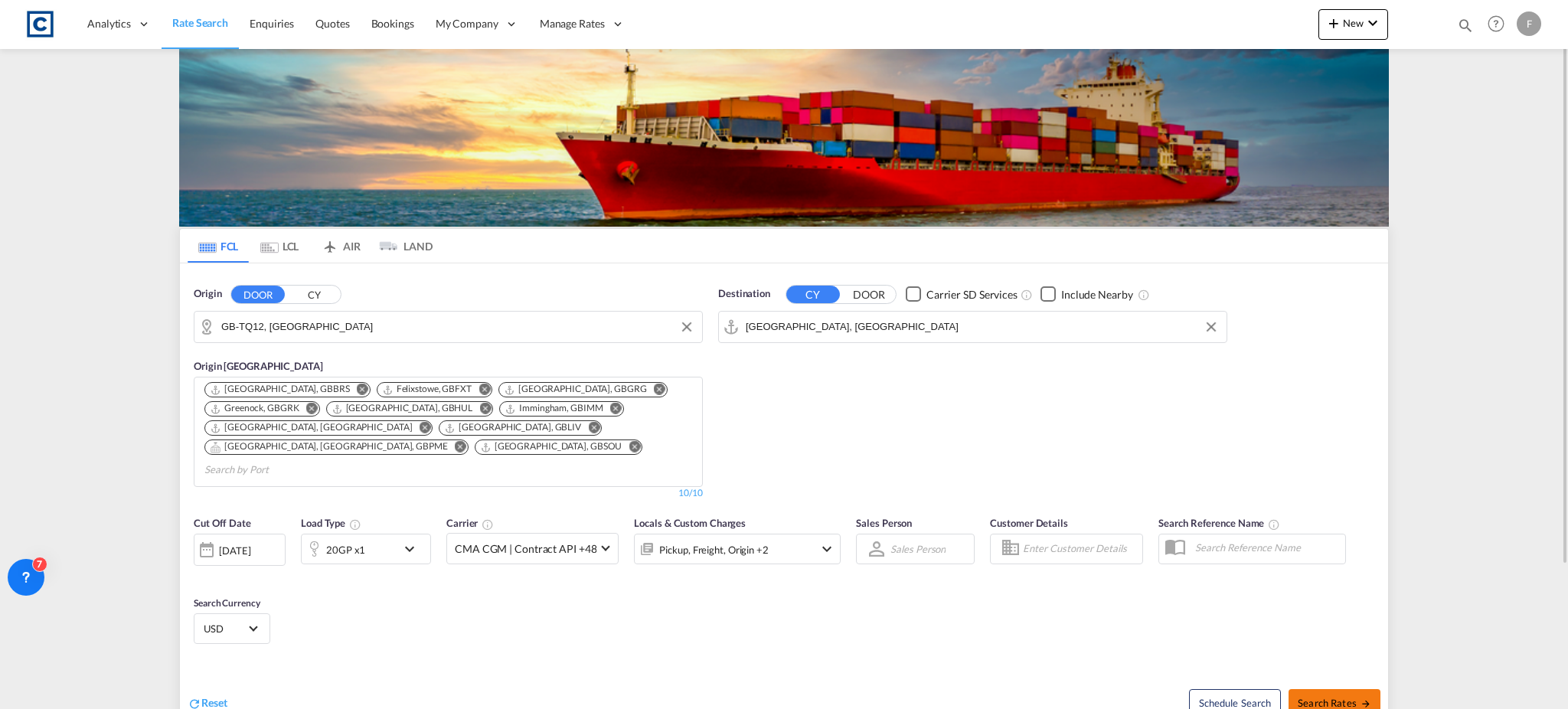
click at [1336, 697] on span "Search Rates" at bounding box center [1333, 704] width 73 height 13
type input "TQ12 to AEJEA / [DATE]"
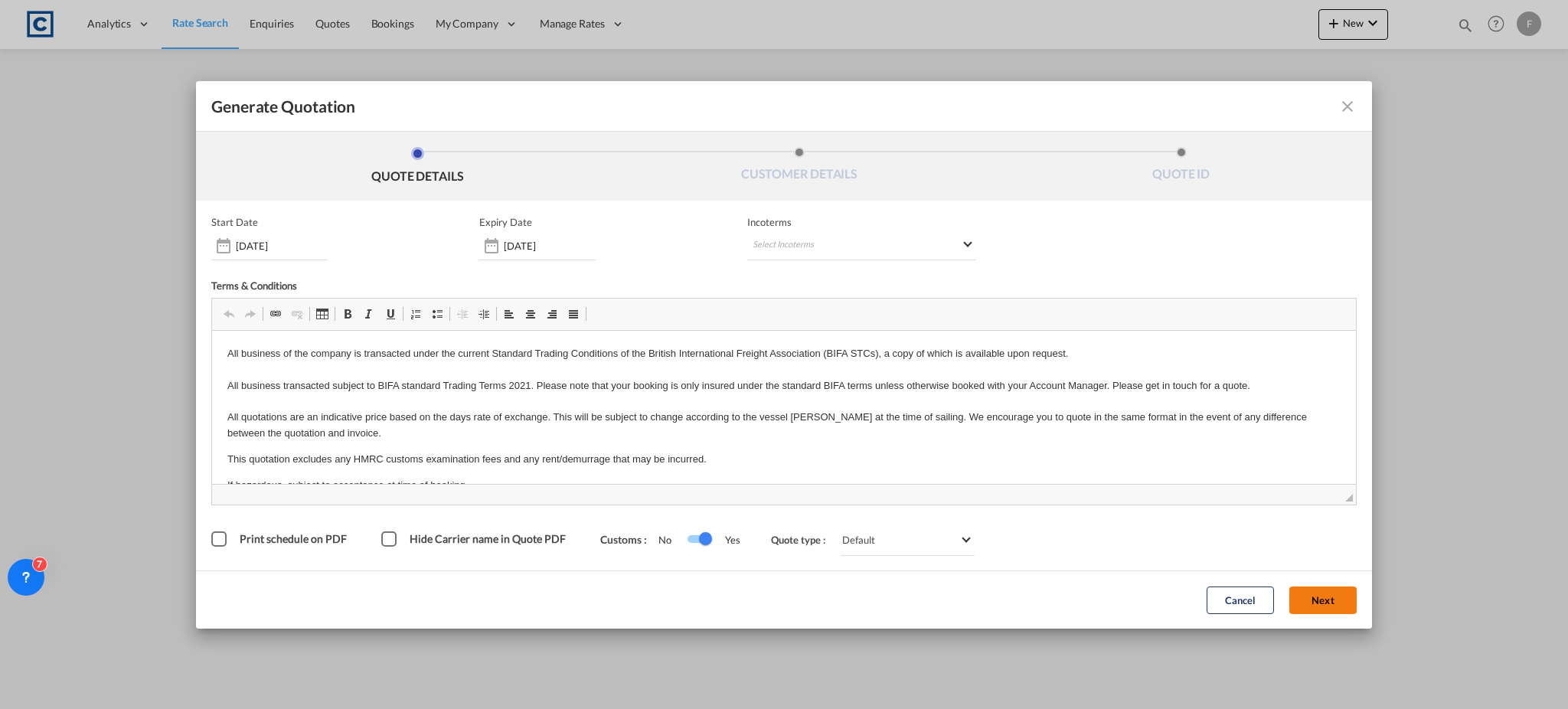
click at [1306, 602] on button "Next" at bounding box center [1322, 600] width 68 height 28
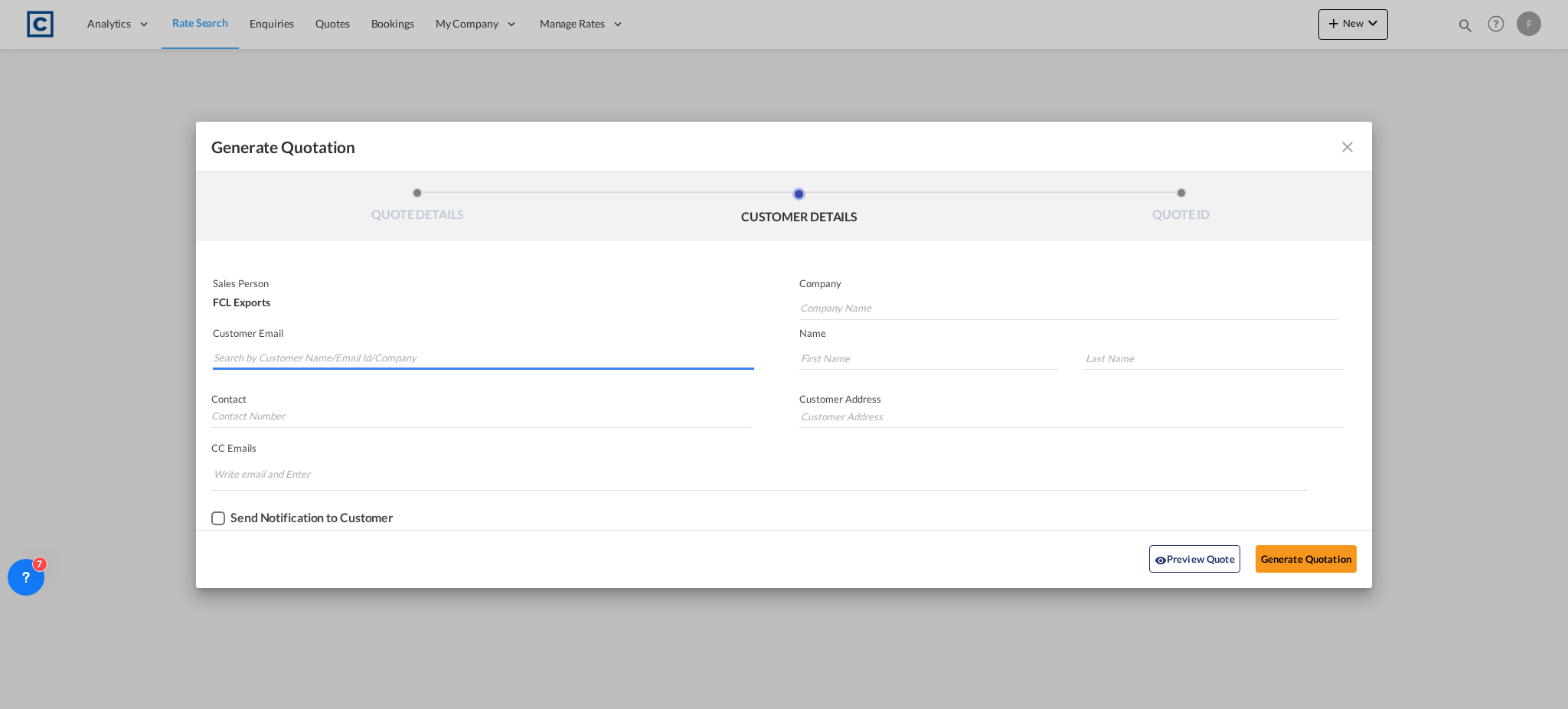
click at [311, 355] on input "Search by Customer Name/Email Id/Company" at bounding box center [484, 358] width 541 height 23
paste input "[PERSON_NAME] - CSS Kingston <[EMAIL_ADDRESS][DOMAIN_NAME]>"
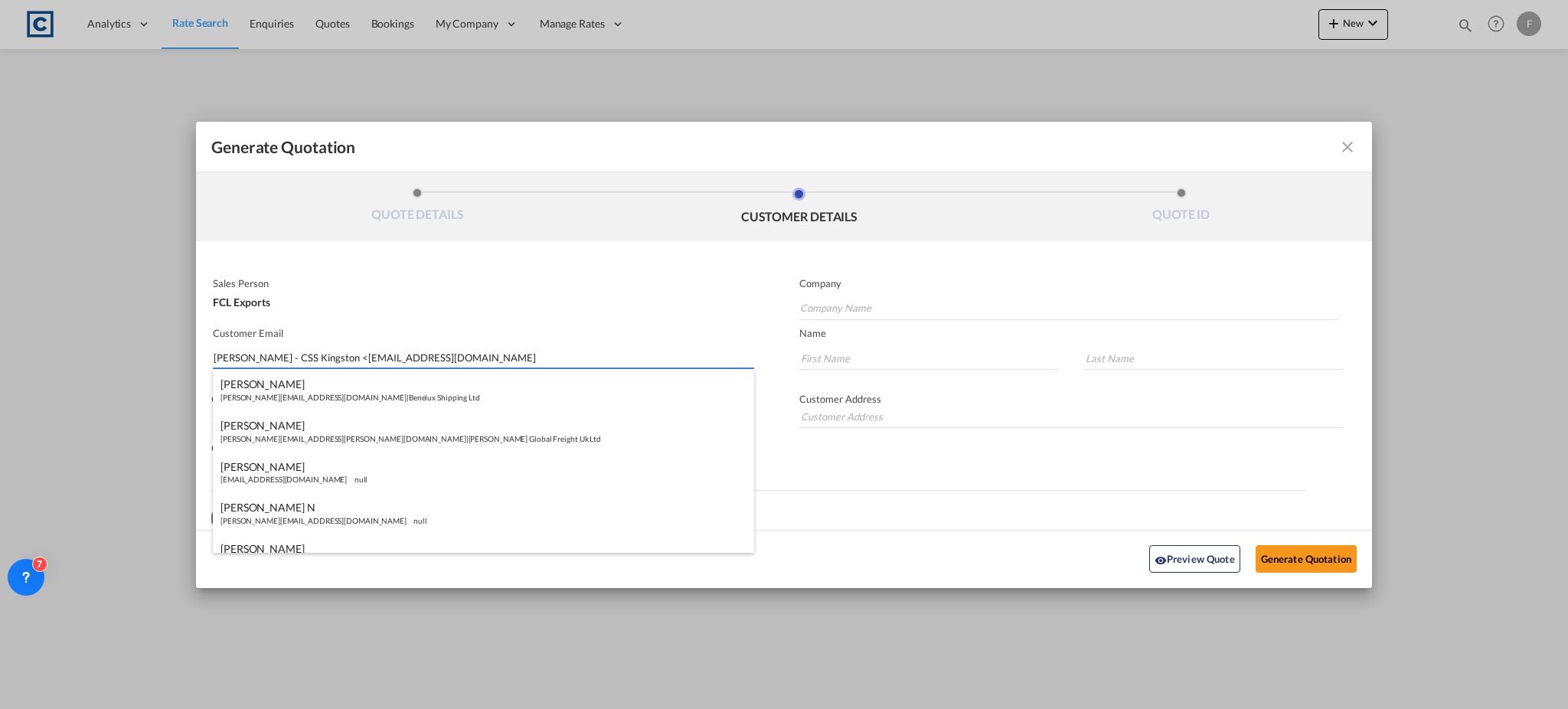
drag, startPoint x: 341, startPoint y: 355, endPoint x: 0, endPoint y: 360, distance: 341.0
click at [0, 360] on div "Generate Quotation QUOTE DETAILS CUSTOMER DETAILS QUOTE ID Start Date [DATE] Ex…" at bounding box center [784, 354] width 1568 height 709
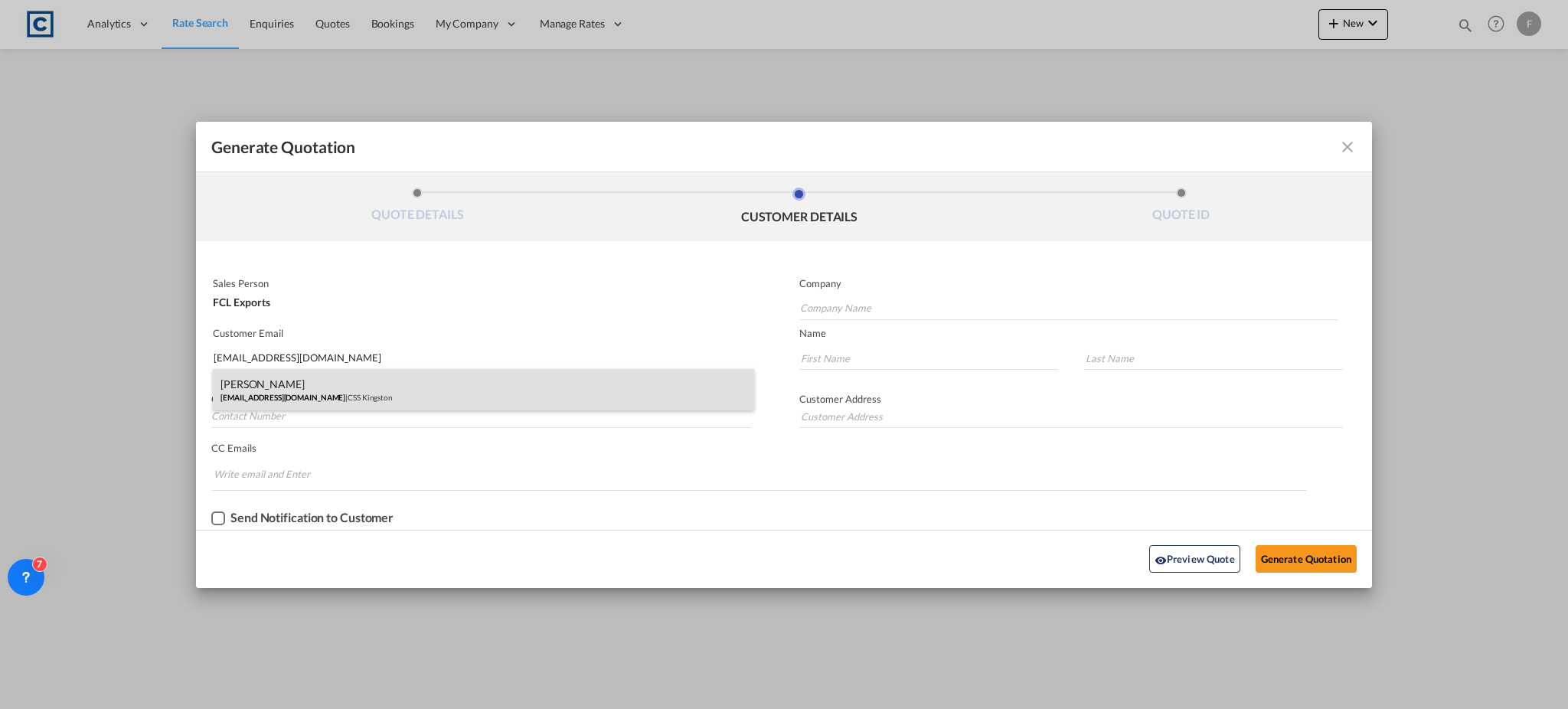
type input "[EMAIL_ADDRESS][DOMAIN_NAME]"
click at [311, 388] on div "[PERSON_NAME] [PERSON_NAME][EMAIL_ADDRESS][DOMAIN_NAME] | CSS Kingston" at bounding box center [483, 390] width 541 height 42
type input "CSS Kingston"
type input "Neenu"
type input "[PERSON_NAME]"
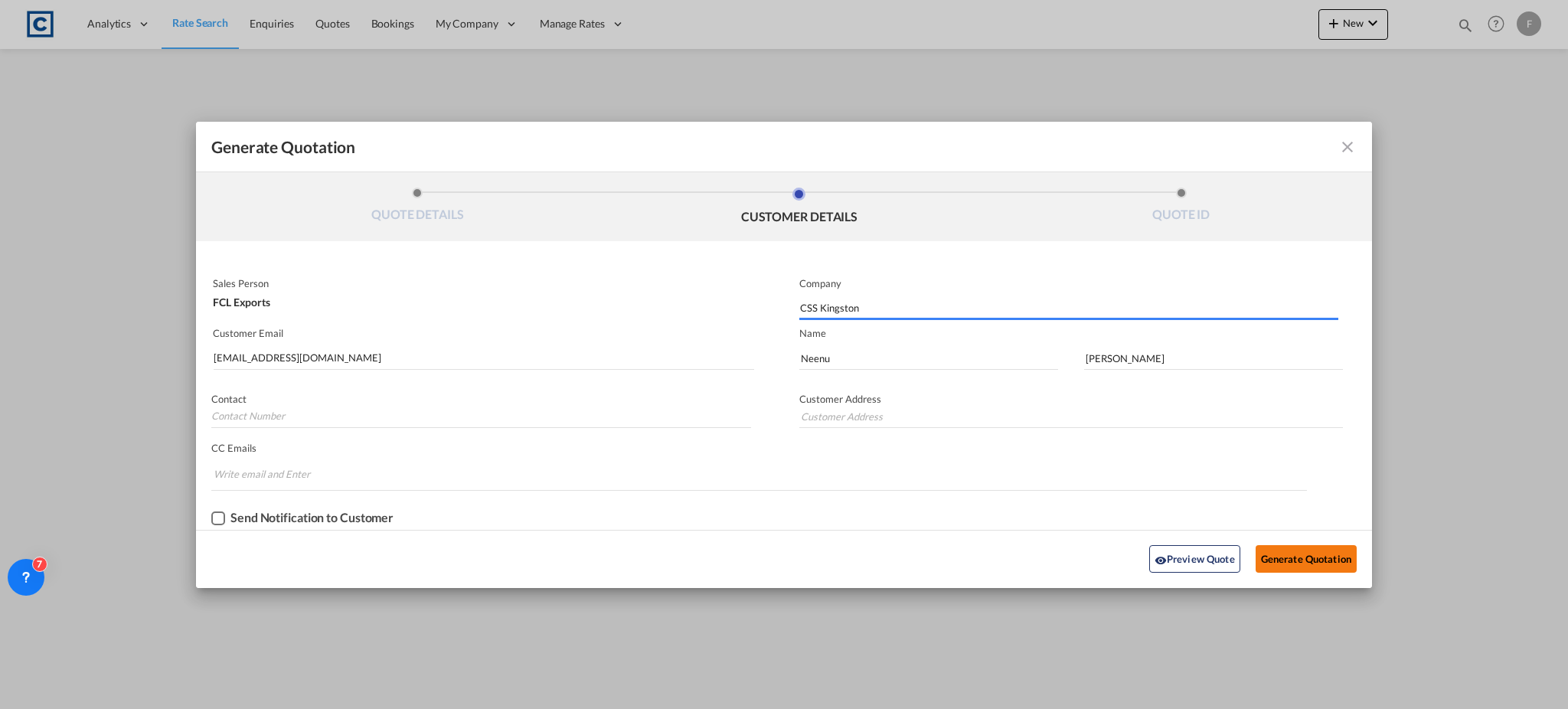
click at [1287, 556] on button "Generate Quotation" at bounding box center [1306, 559] width 101 height 28
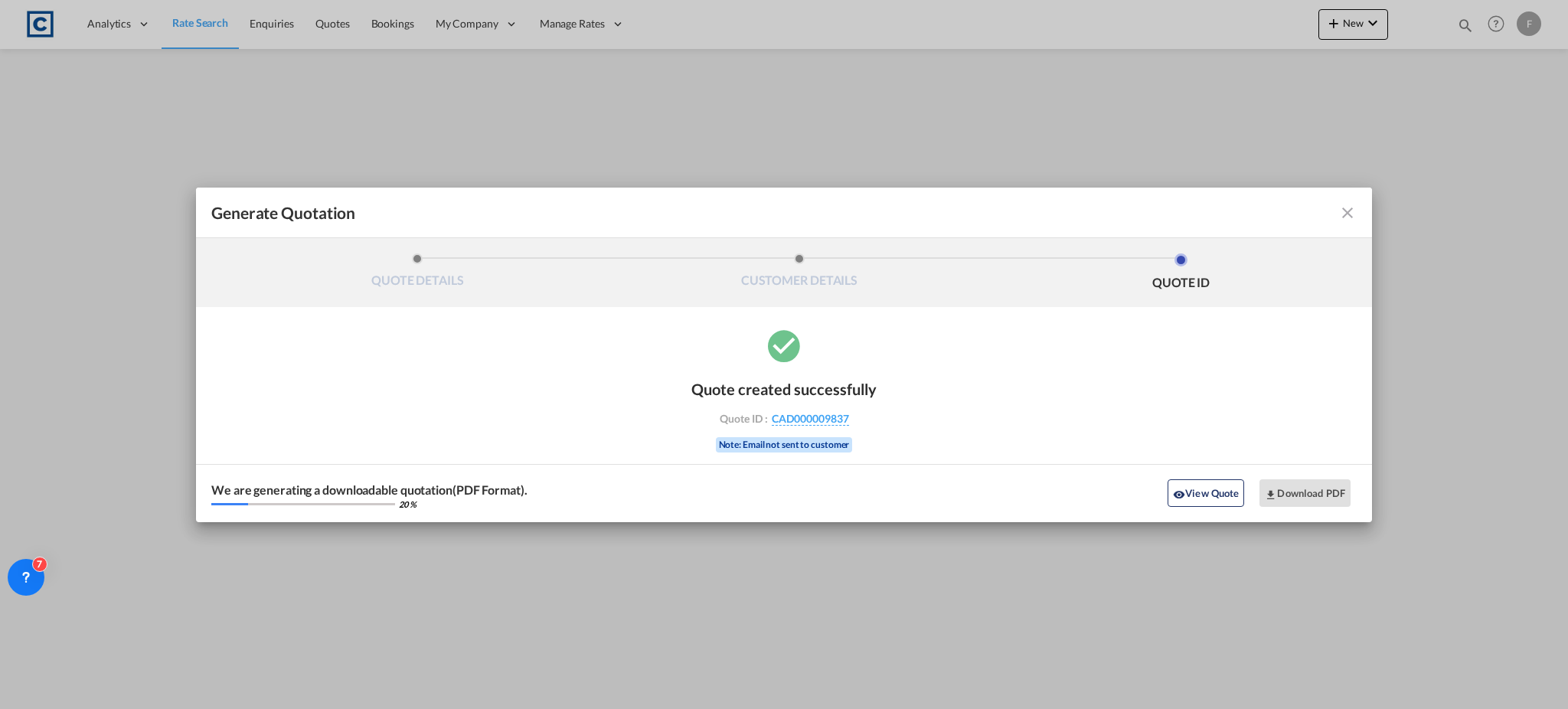
click at [1364, 400] on div "Quote created successfully Quote ID : CAD000009837 Note: Email not sent to cust…" at bounding box center [784, 424] width 1175 height 196
click at [1294, 487] on button "Download PDF" at bounding box center [1304, 493] width 91 height 28
click at [1344, 210] on md-icon "icon-close fg-AAA8AD cursor m-0" at bounding box center [1347, 213] width 18 height 18
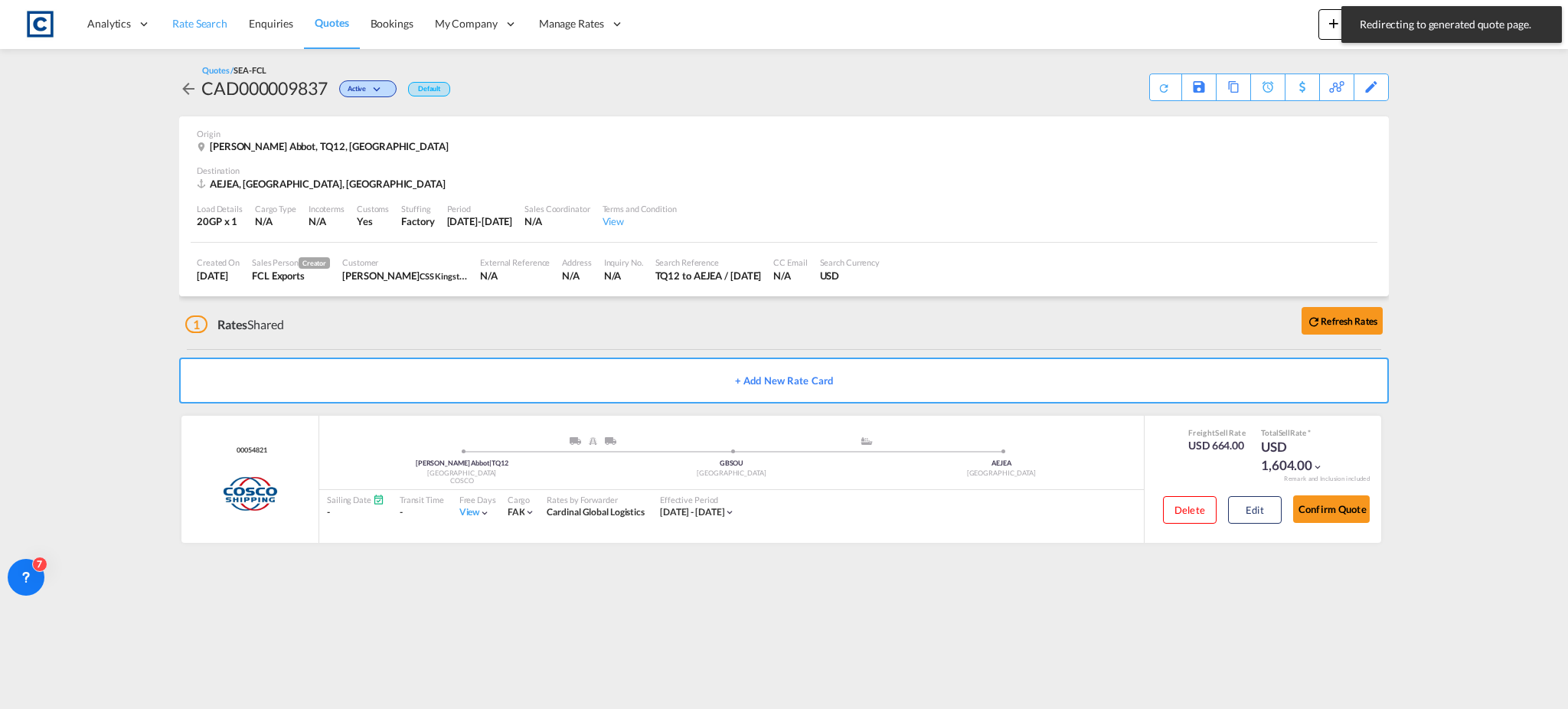
click at [202, 21] on span "Rate Search" at bounding box center [199, 23] width 55 height 13
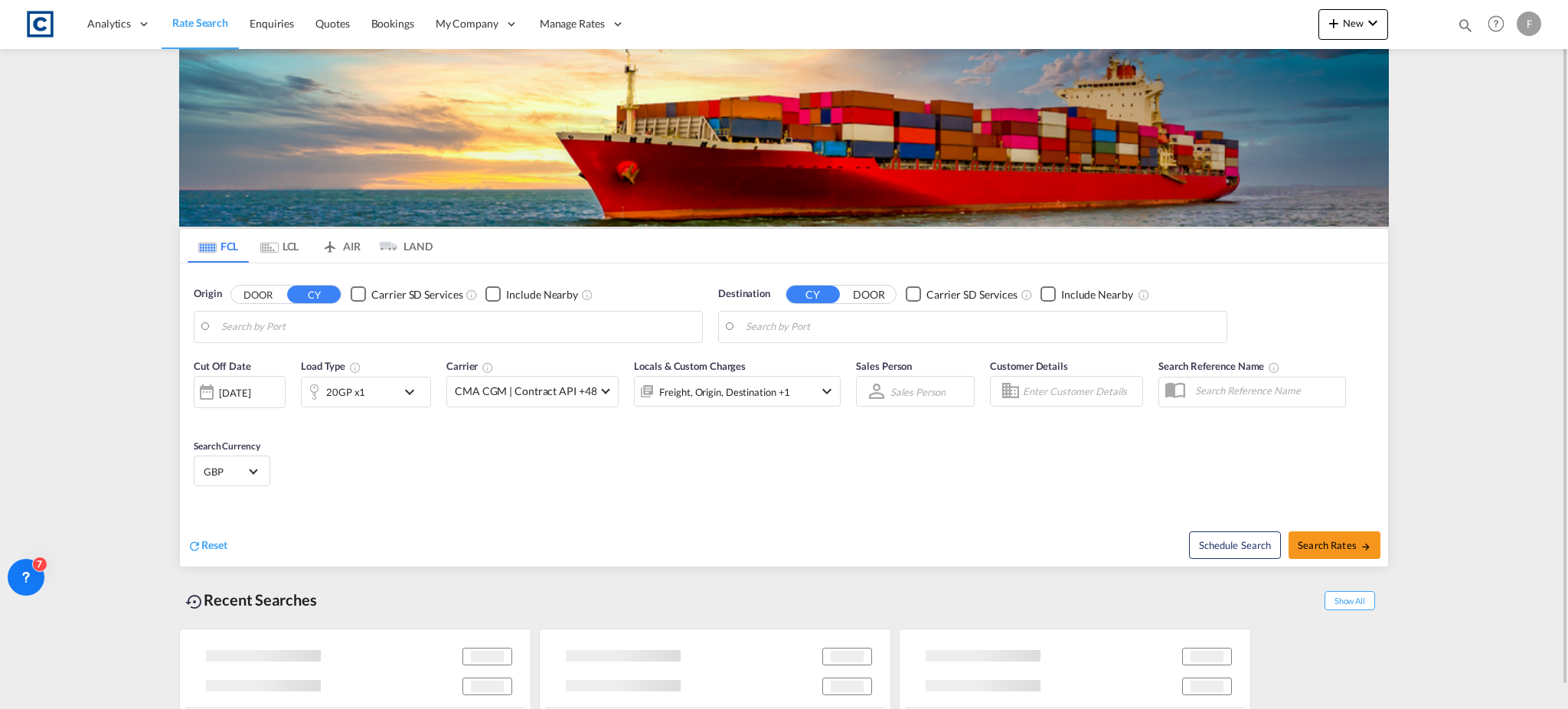
type input "GB-TQ12, [GEOGRAPHIC_DATA]"
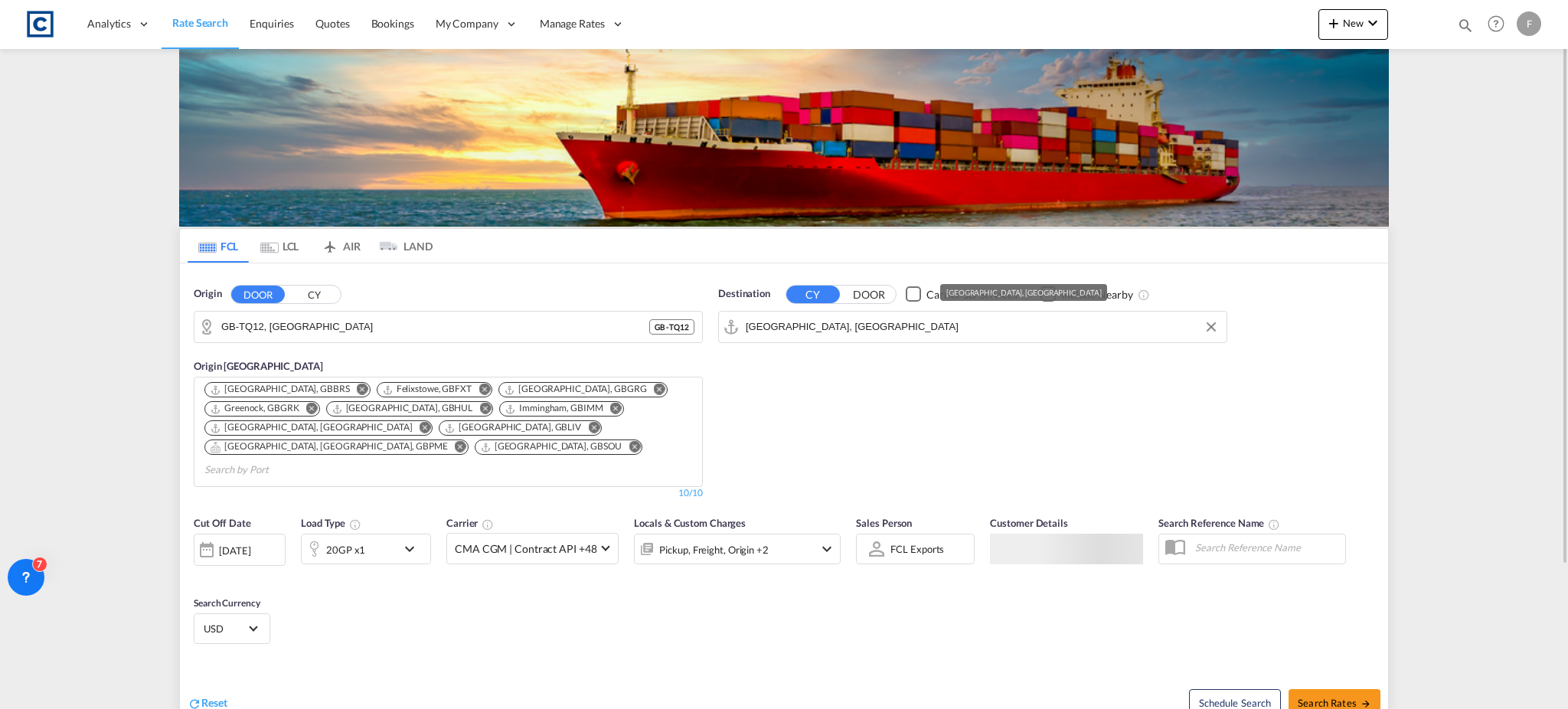
click at [803, 329] on input "[GEOGRAPHIC_DATA], [GEOGRAPHIC_DATA]" at bounding box center [982, 326] width 473 height 23
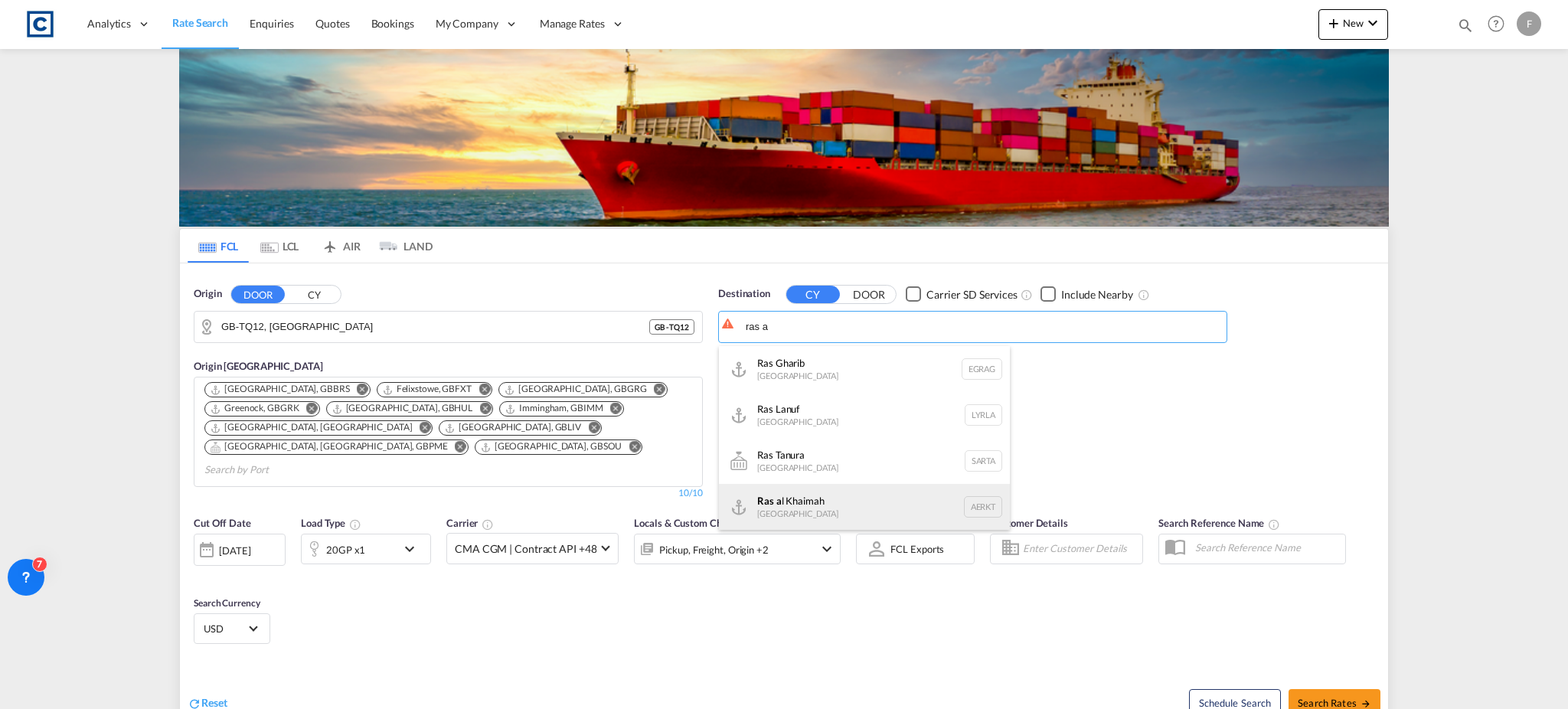
click at [785, 504] on div "Ras a l Khaimah [GEOGRAPHIC_DATA] AERKT" at bounding box center [864, 507] width 291 height 46
type input "Ras al Khaimah, AERKT"
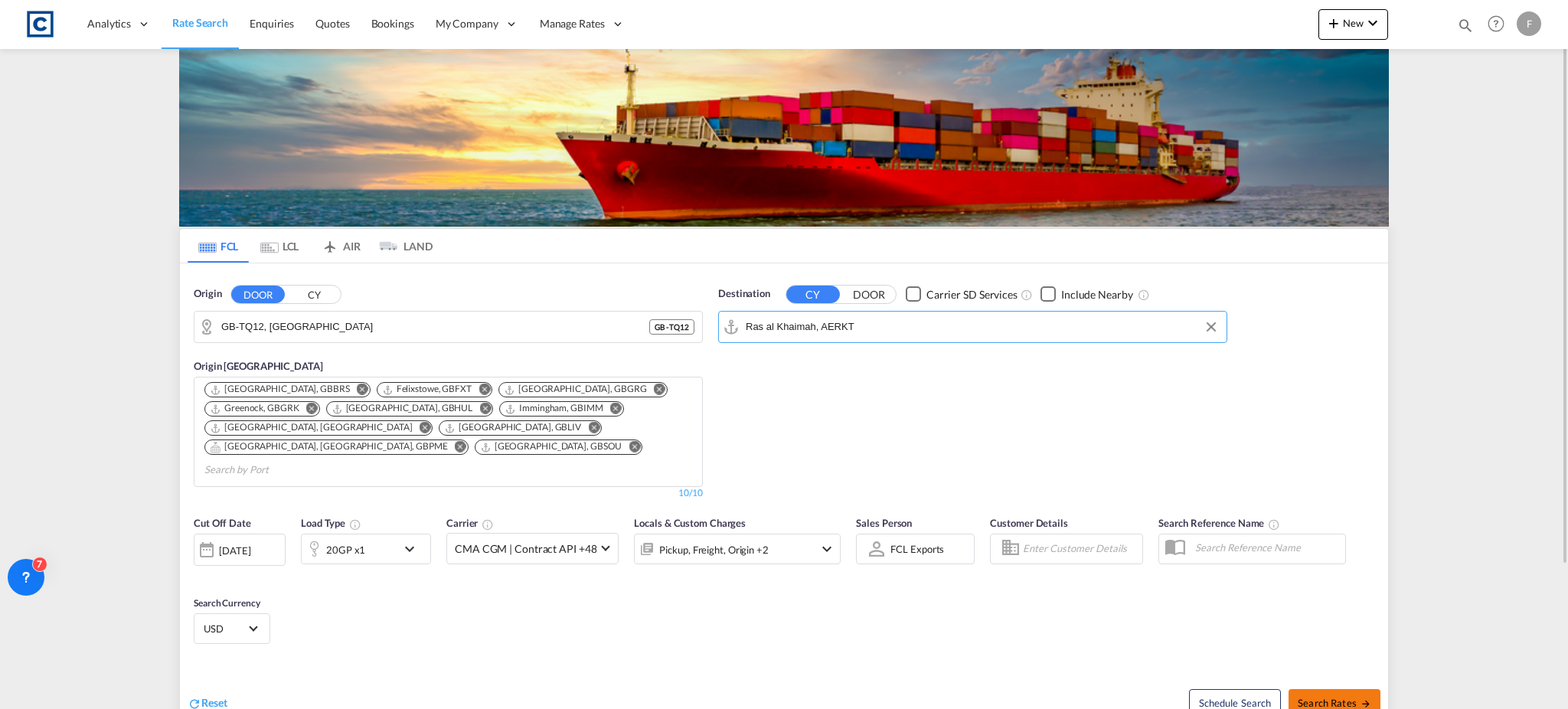
click at [1335, 697] on span "Search Rates" at bounding box center [1333, 704] width 73 height 13
type input "TQ12 to AERKT / [DATE]"
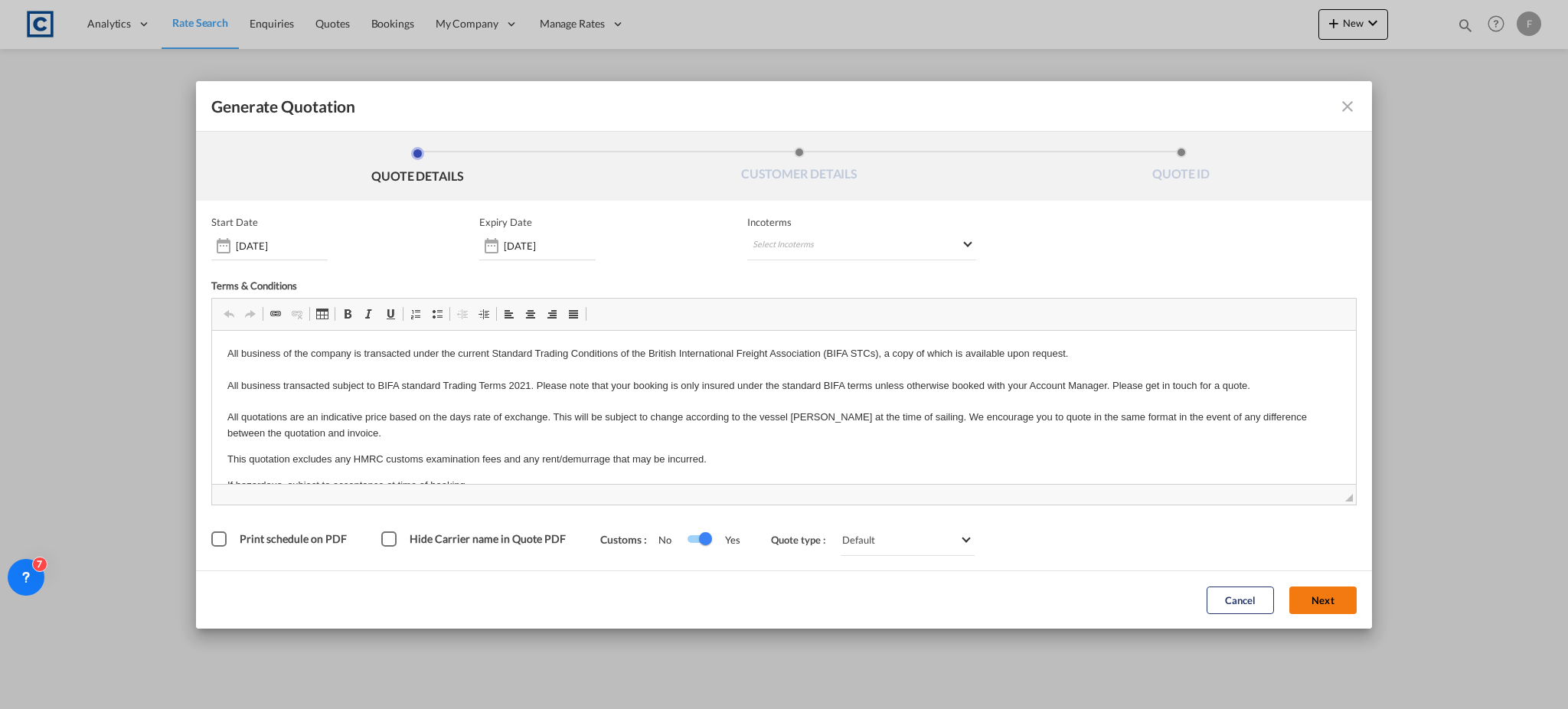
click at [1331, 602] on button "Next" at bounding box center [1322, 600] width 68 height 28
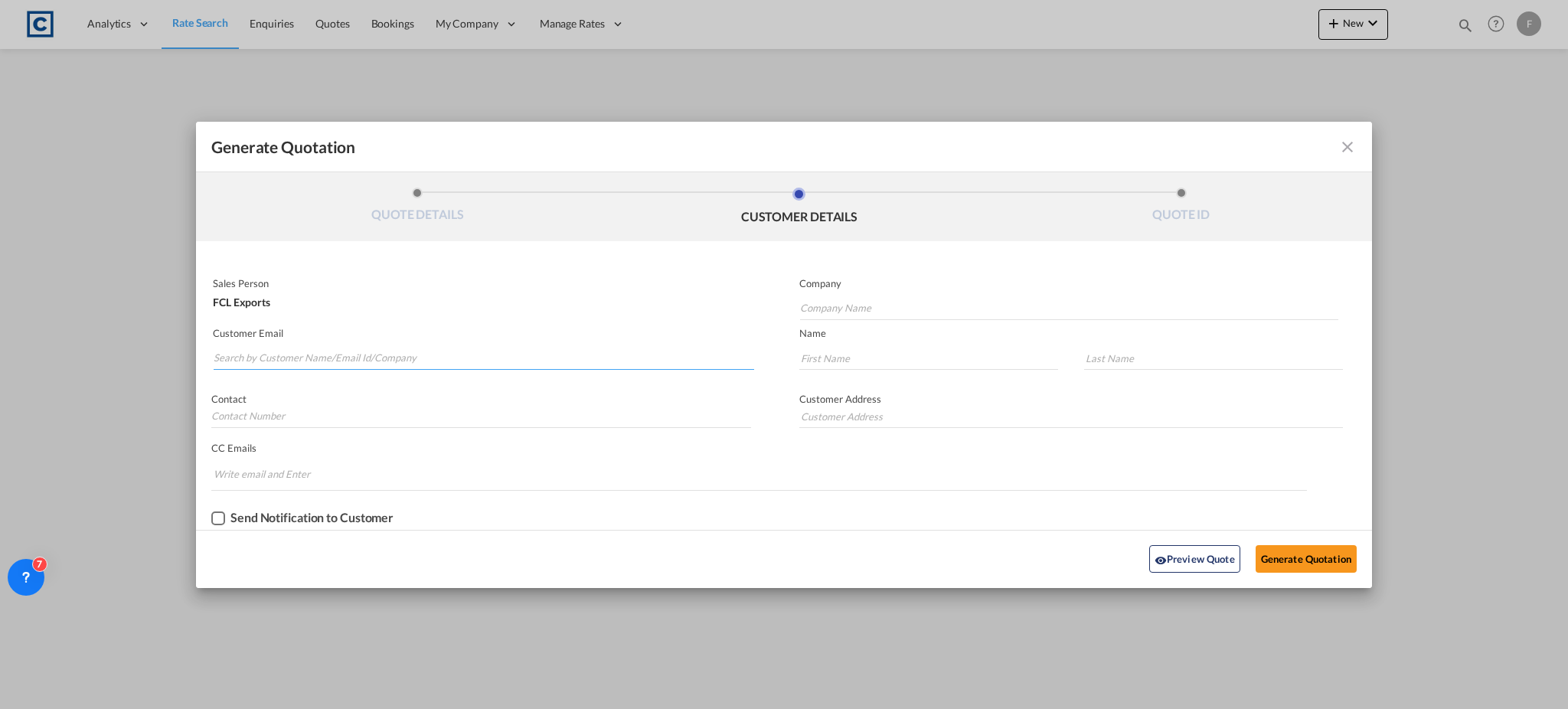
click at [390, 359] on input "Search by Customer Name/Email Id/Company" at bounding box center [484, 358] width 541 height 23
paste input "[PERSON_NAME] - CSS Kingston <[EMAIL_ADDRESS][DOMAIN_NAME]>"
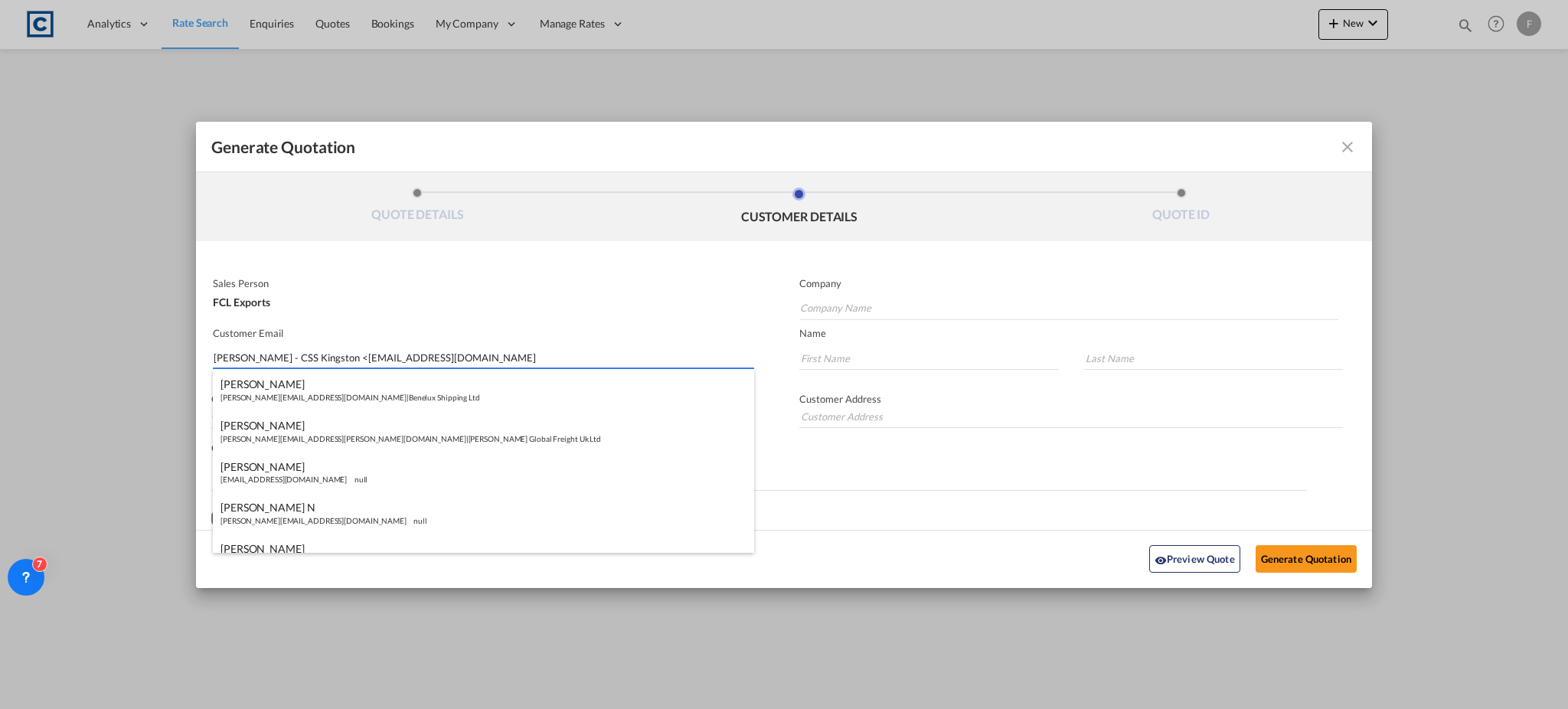
drag, startPoint x: 348, startPoint y: 355, endPoint x: 0, endPoint y: 341, distance: 348.3
click at [0, 341] on div "Generate Quotation QUOTE DETAILS CUSTOMER DETAILS QUOTE ID Start Date [DATE] Ex…" at bounding box center [784, 354] width 1568 height 709
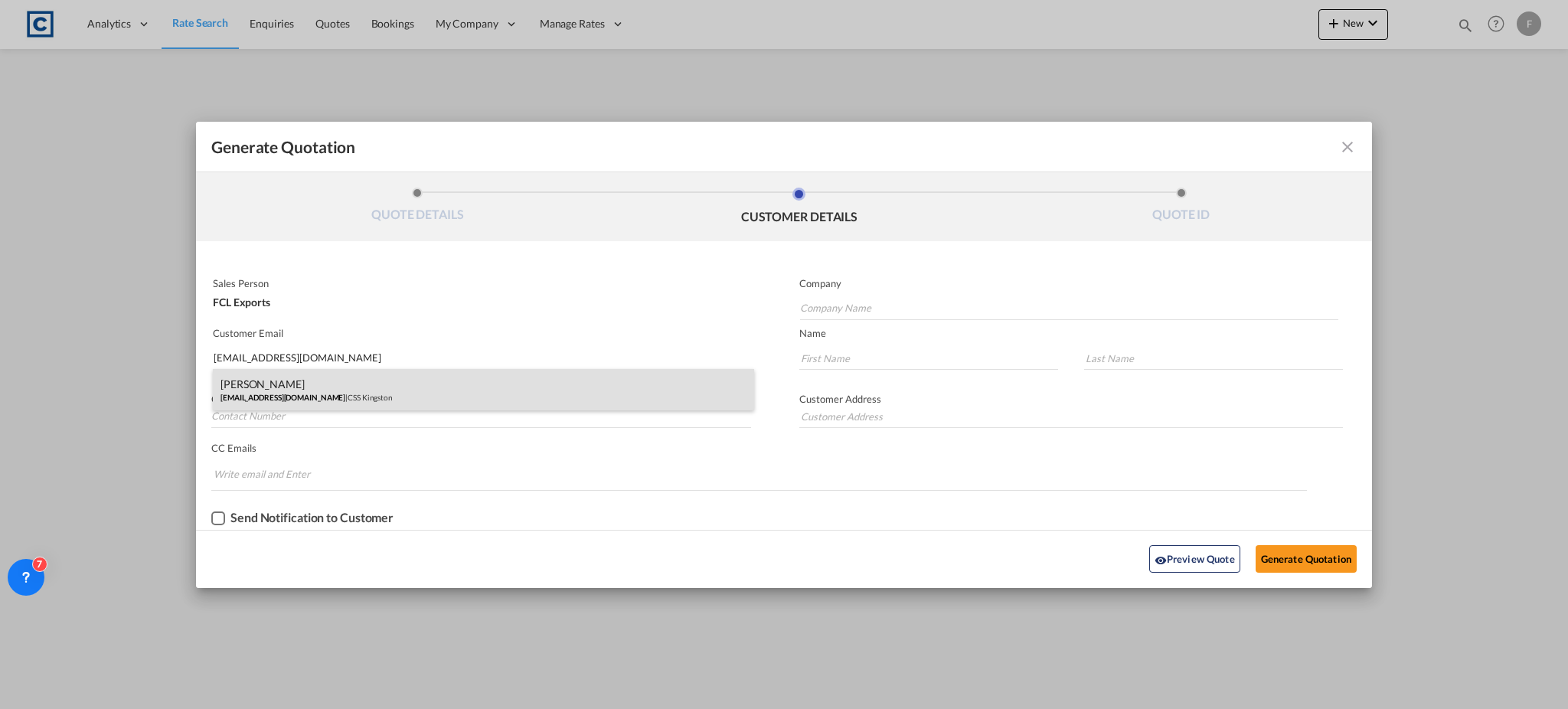
type input "[EMAIL_ADDRESS][DOMAIN_NAME]"
click at [294, 377] on div "[PERSON_NAME] [PERSON_NAME][EMAIL_ADDRESS][DOMAIN_NAME] | CSS Kingston" at bounding box center [483, 390] width 541 height 42
type input "CSS Kingston"
type input "Neenu"
type input "[PERSON_NAME]"
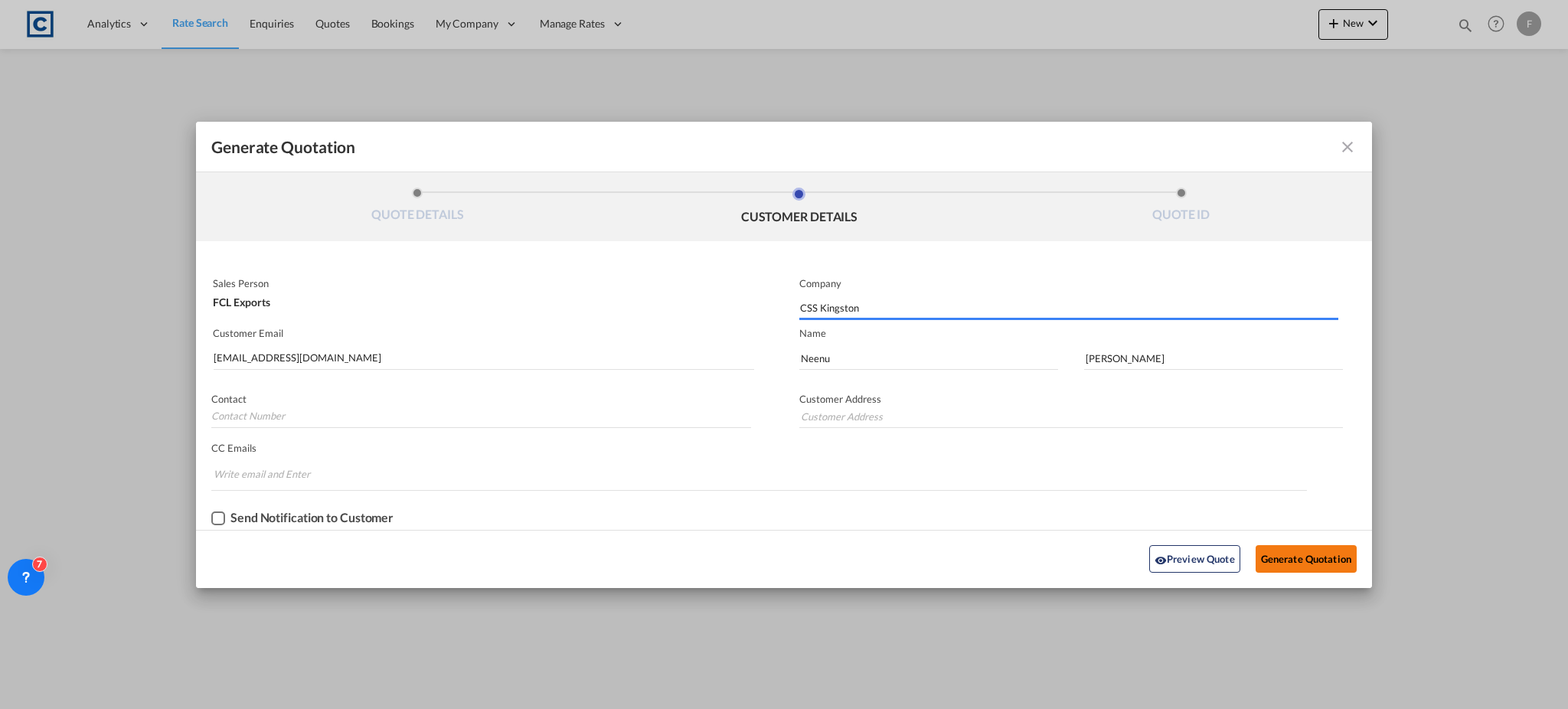
click at [1304, 547] on button "Generate Quotation" at bounding box center [1306, 559] width 101 height 28
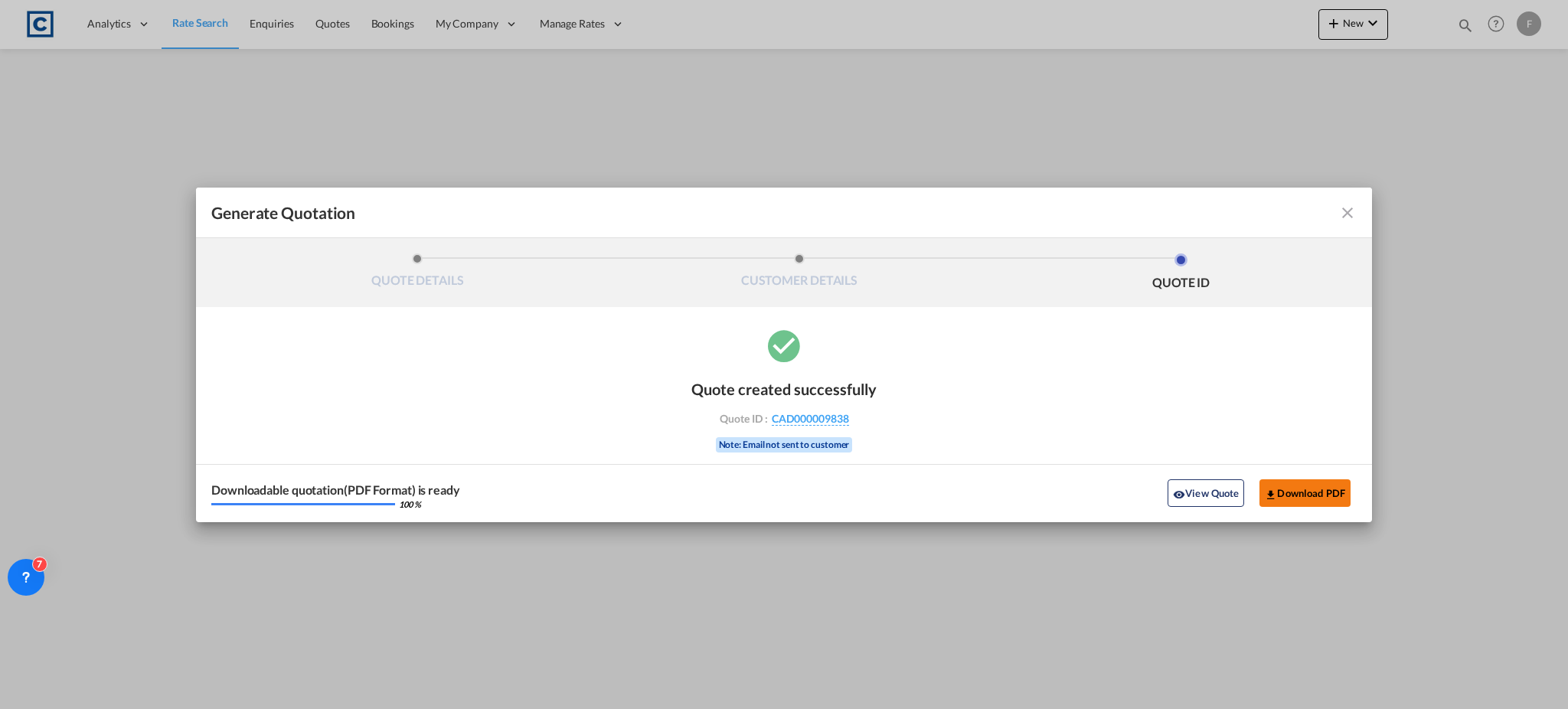
click at [1326, 498] on button "Download PDF" at bounding box center [1304, 493] width 91 height 28
click at [1341, 209] on md-icon "icon-close fg-AAA8AD cursor m-0" at bounding box center [1347, 213] width 18 height 18
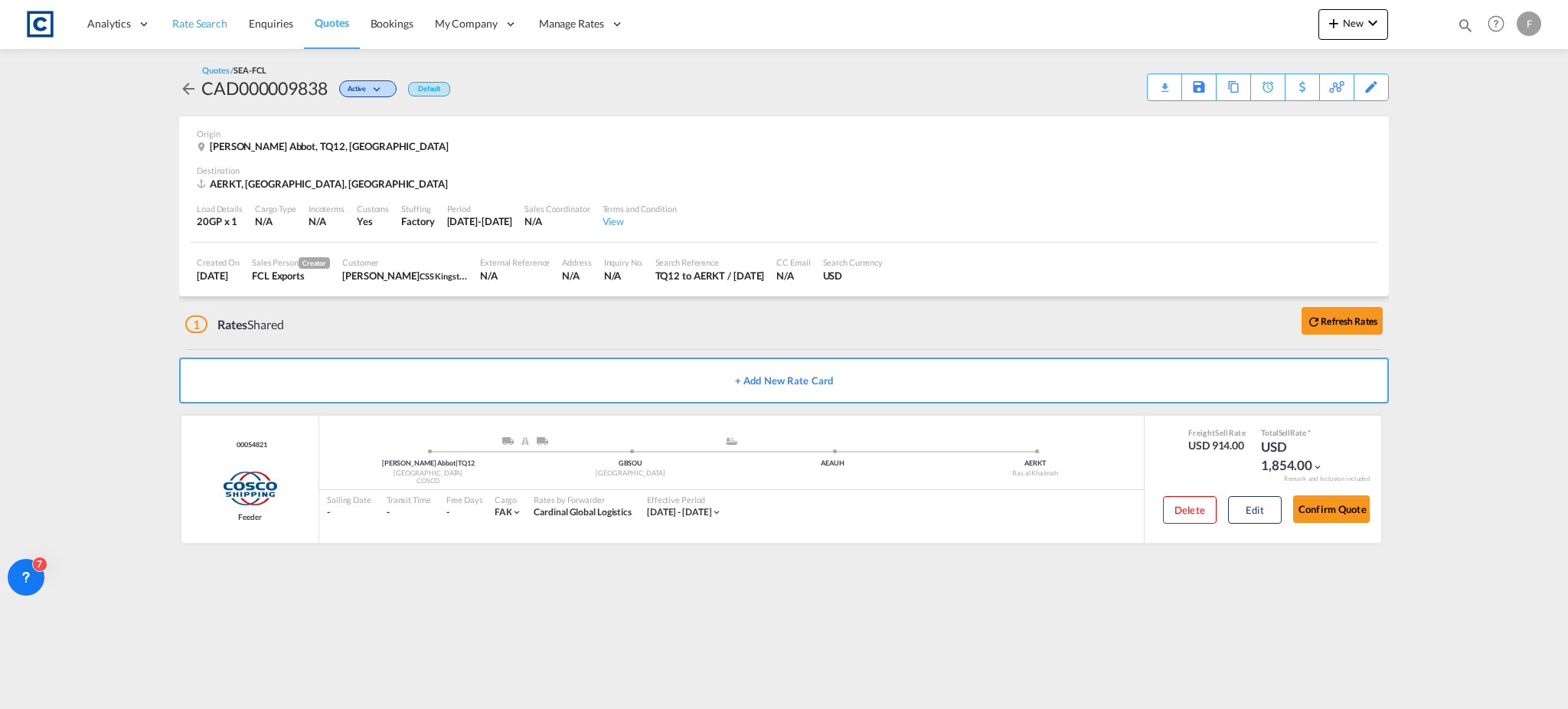
click at [190, 23] on span "Rate Search" at bounding box center [199, 23] width 55 height 13
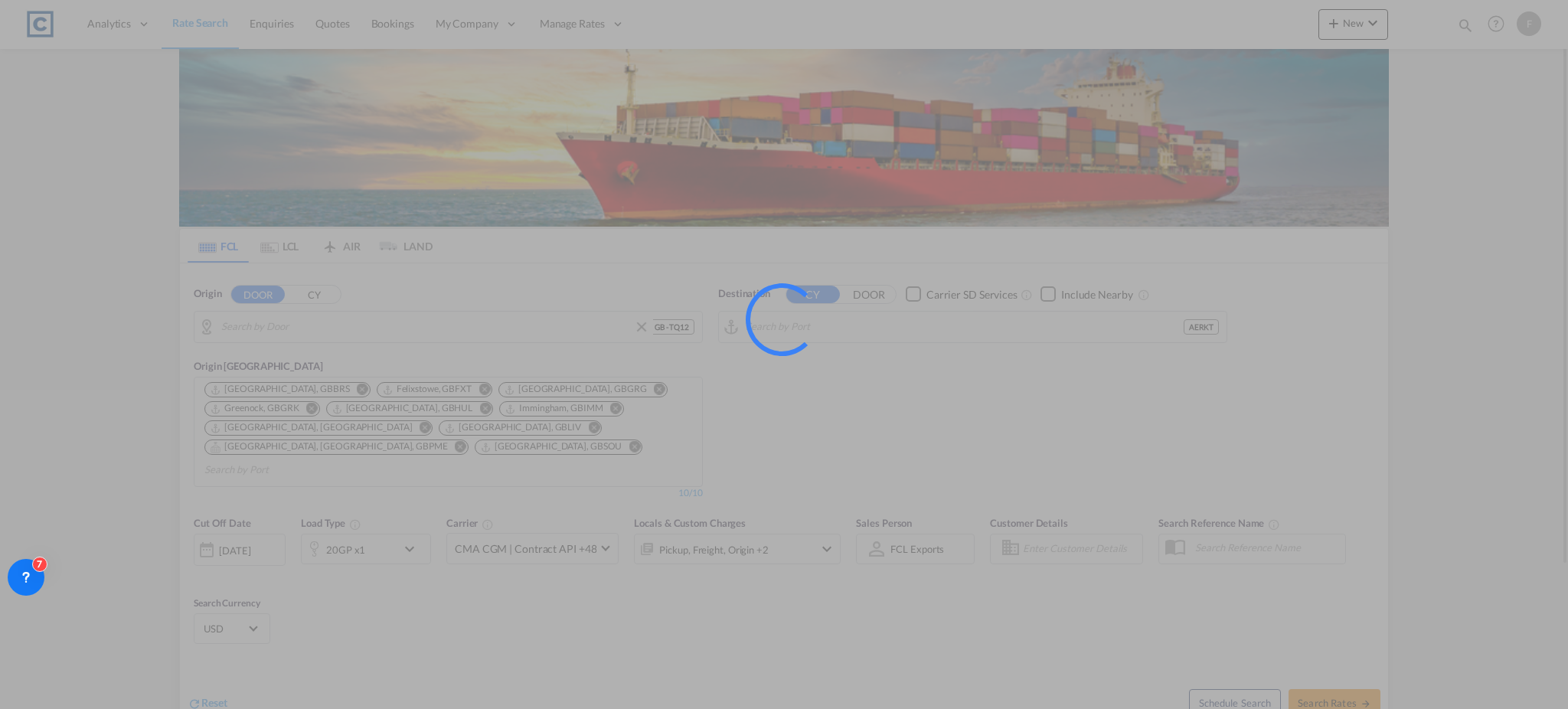
type input "GB-TQ12, [GEOGRAPHIC_DATA]"
type input "Ras al Khaimah, AERKT"
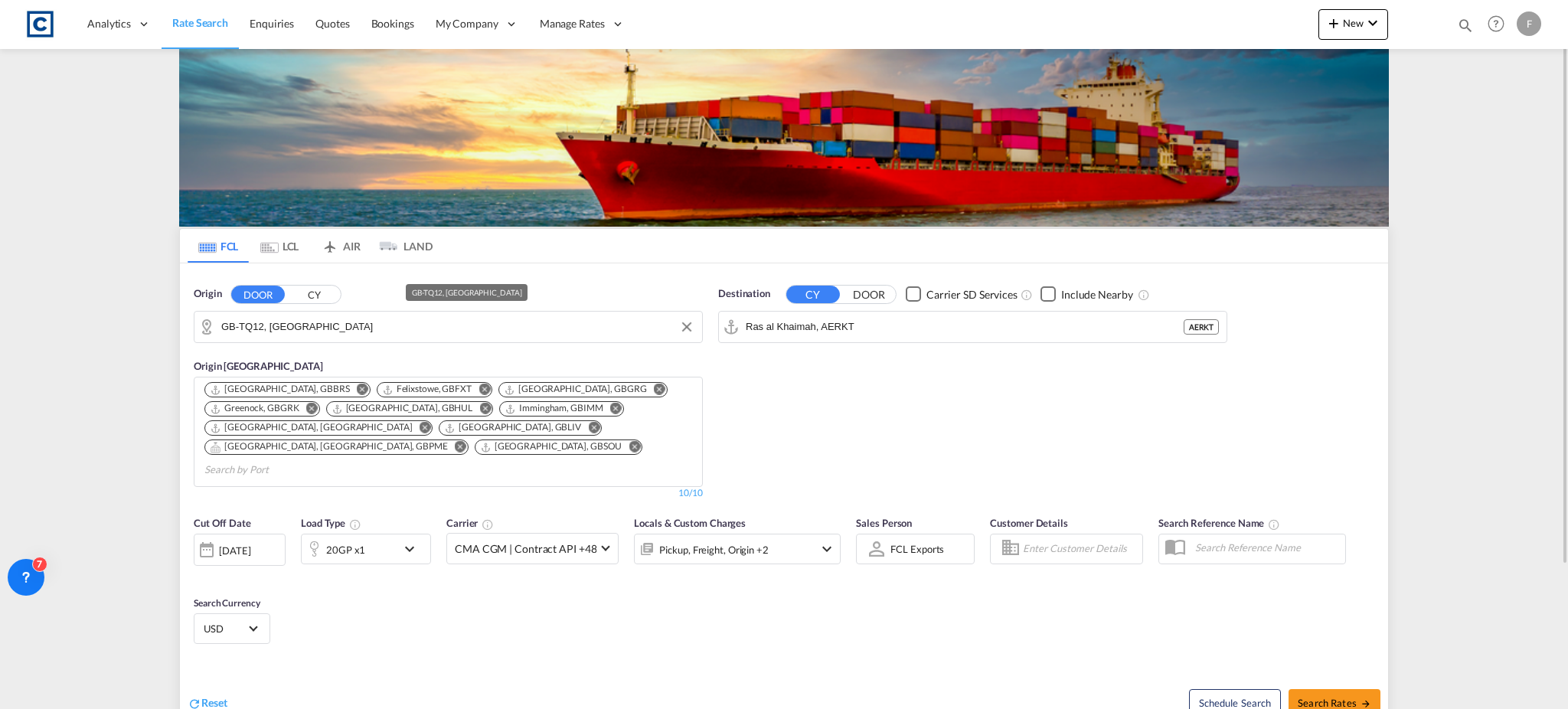
click at [243, 322] on input "GB-TQ12, [GEOGRAPHIC_DATA]" at bounding box center [458, 326] width 473 height 23
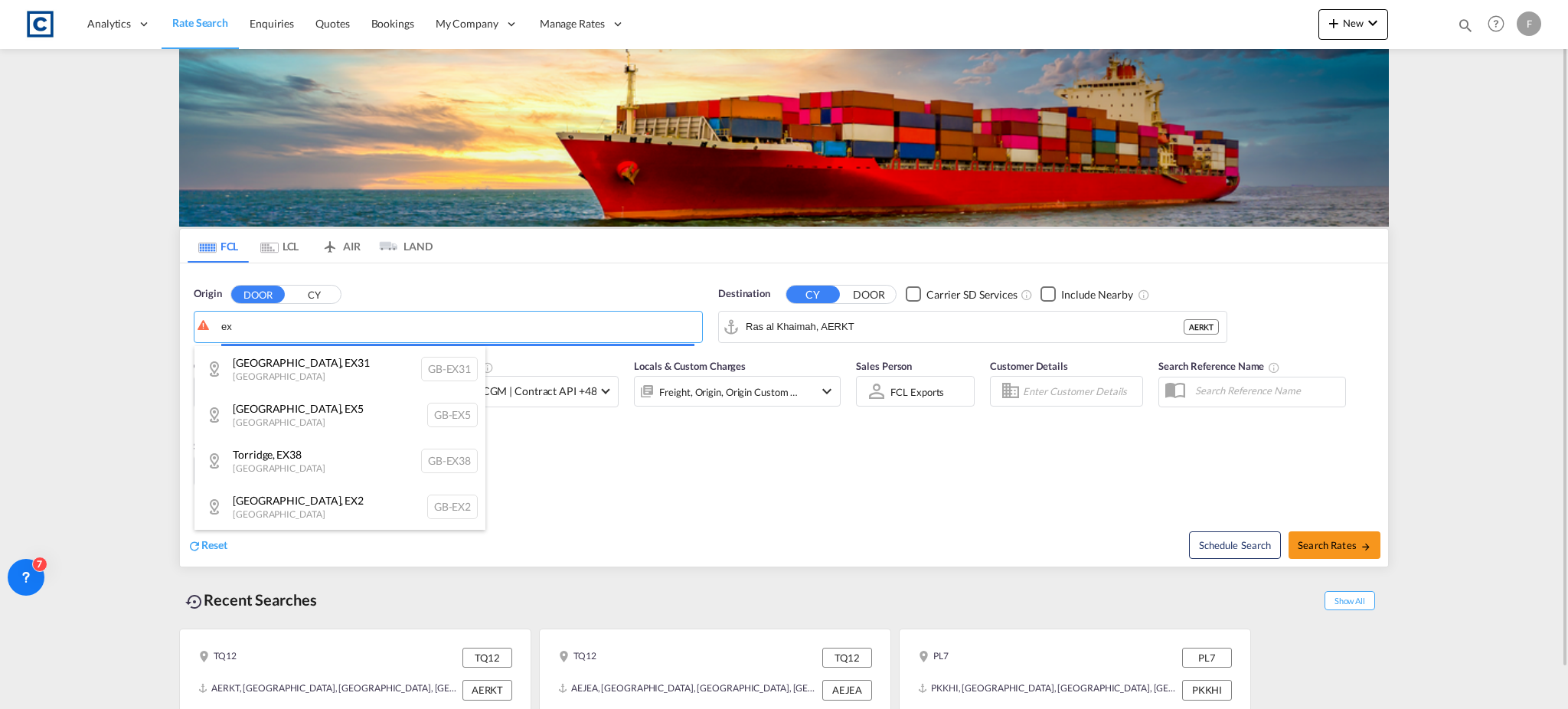
click at [253, 322] on body "Analytics Reports Dashboard Rate Search Enquiries Quotes Bookings" at bounding box center [784, 354] width 1568 height 709
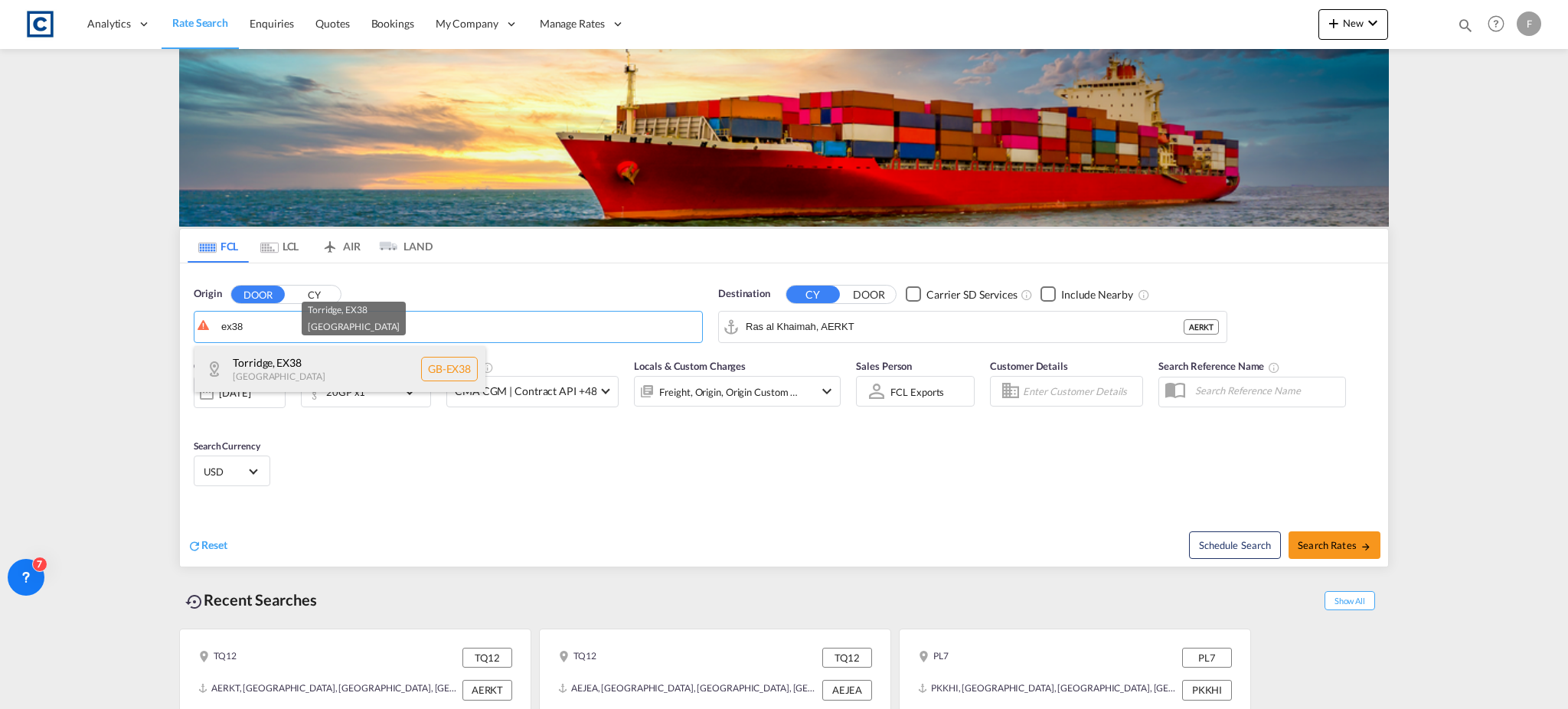
click at [307, 362] on div "Torridge , EX38 [GEOGRAPHIC_DATA] [GEOGRAPHIC_DATA]-EX38" at bounding box center [339, 368] width 291 height 46
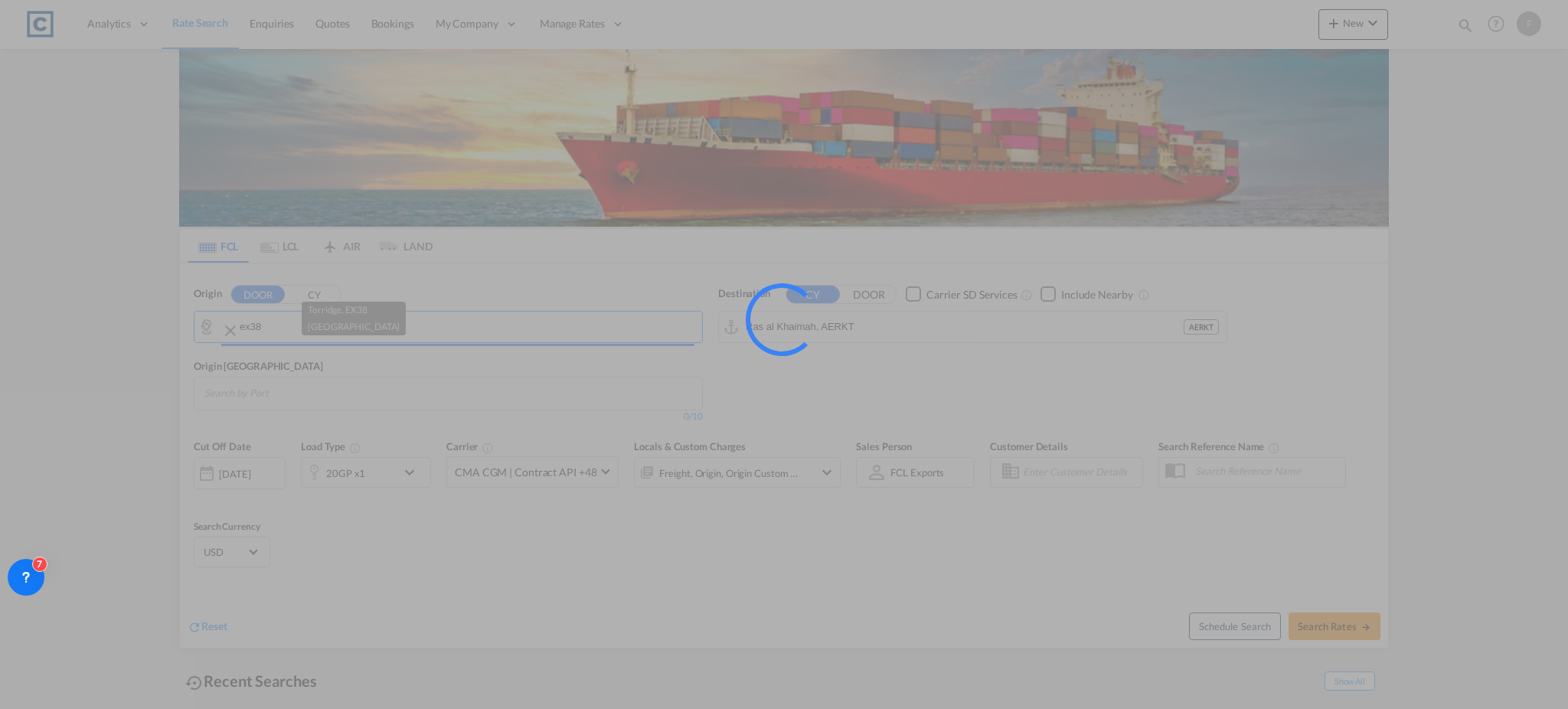
type input "GB-EX38, Torridge"
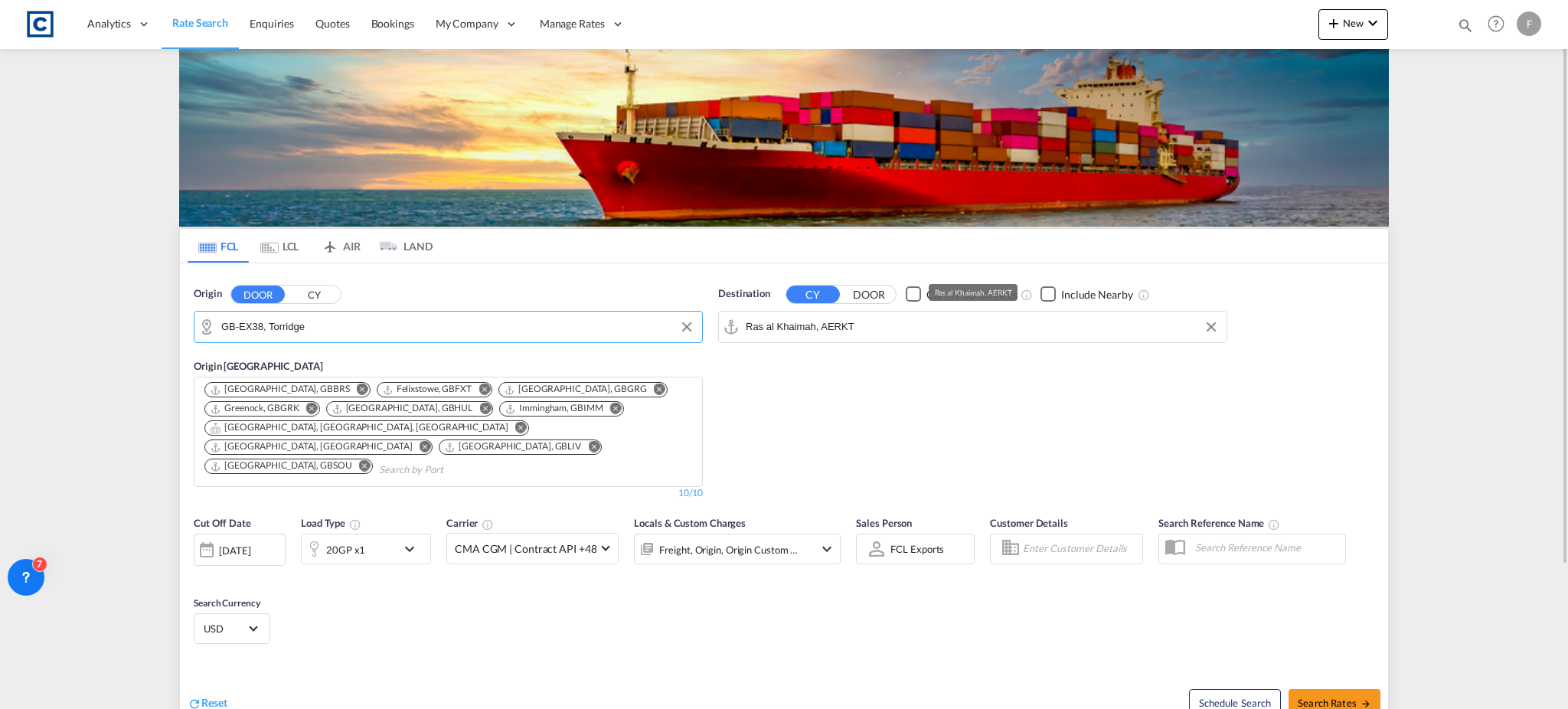
click at [896, 332] on input "Ras al Khaimah, AERKT" at bounding box center [982, 326] width 473 height 23
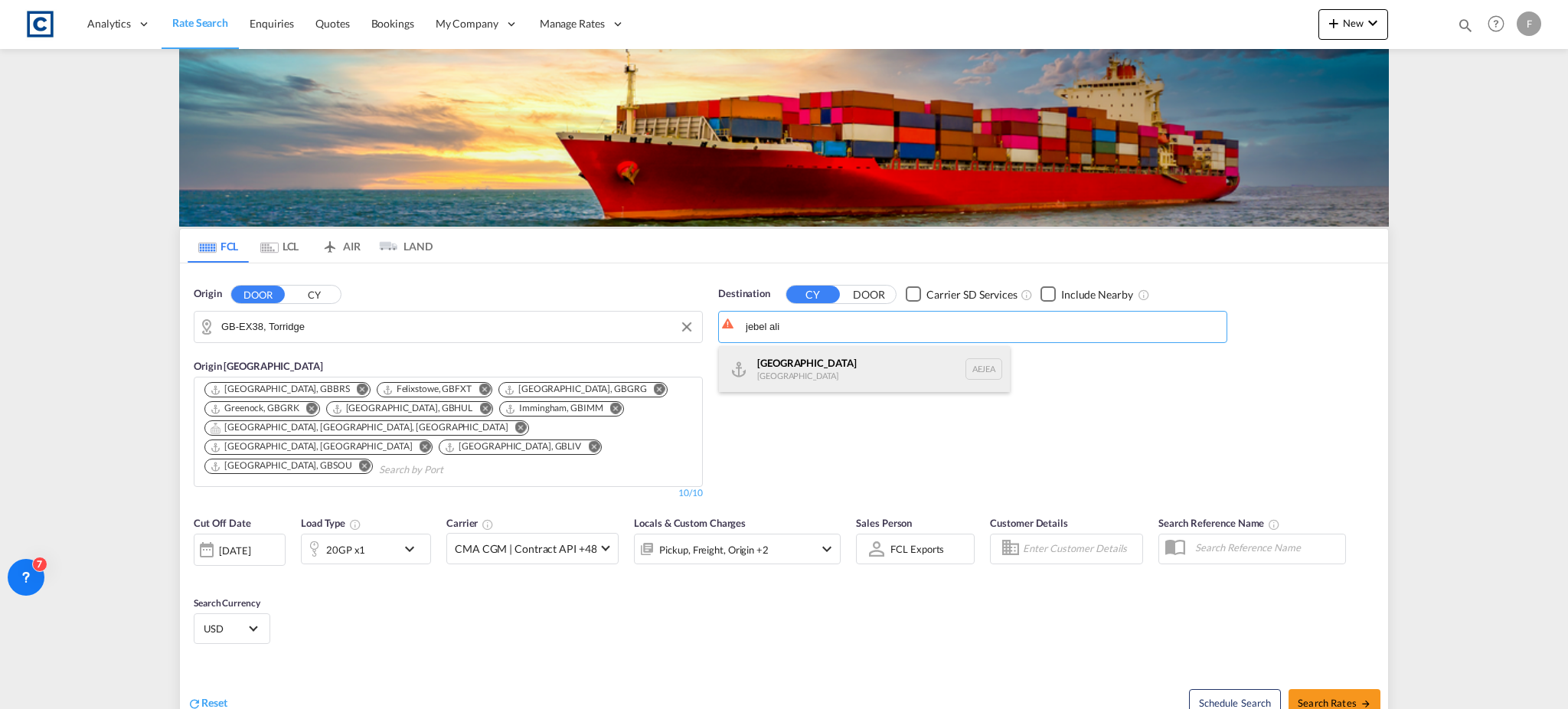
click at [860, 363] on div "[GEOGRAPHIC_DATA] [GEOGRAPHIC_DATA]" at bounding box center [864, 368] width 291 height 46
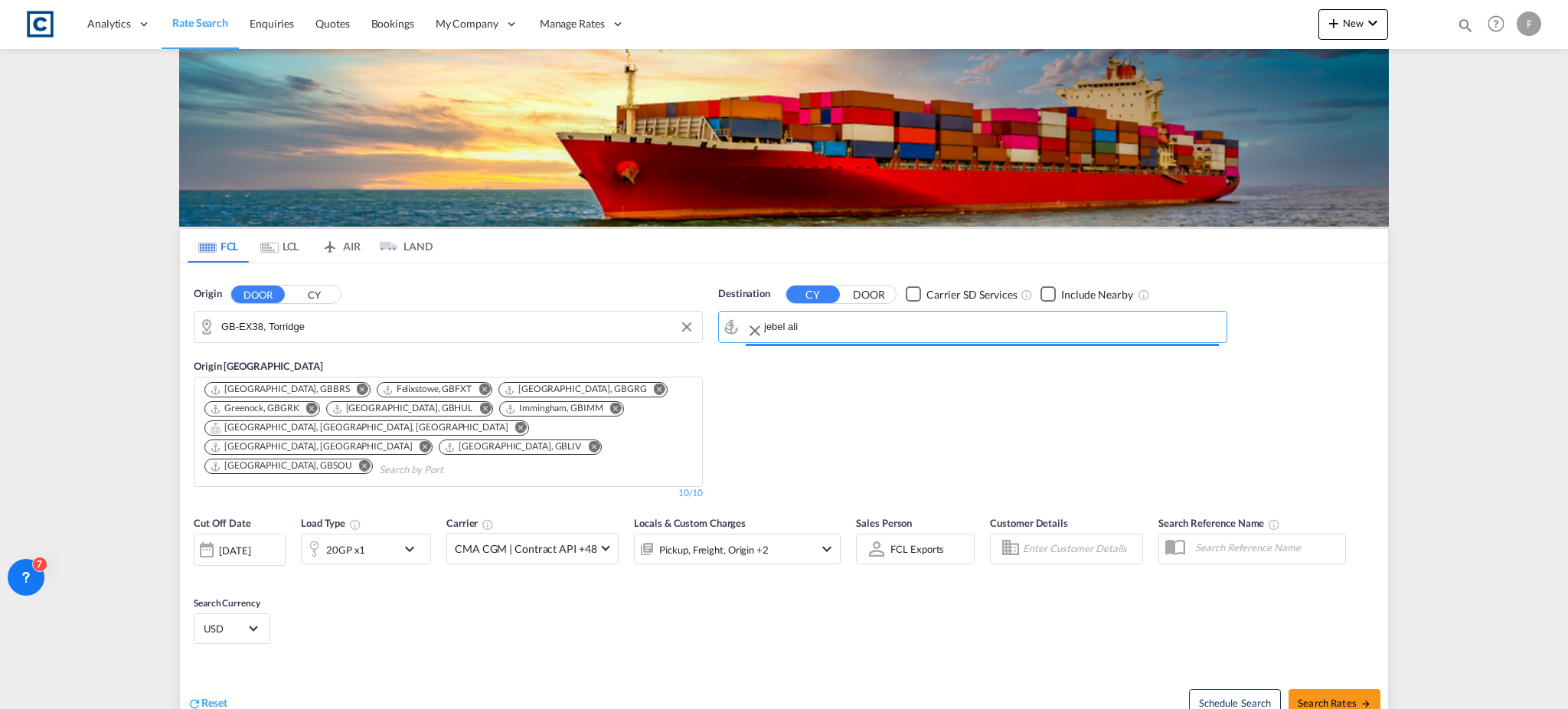
type input "[GEOGRAPHIC_DATA], [GEOGRAPHIC_DATA]"
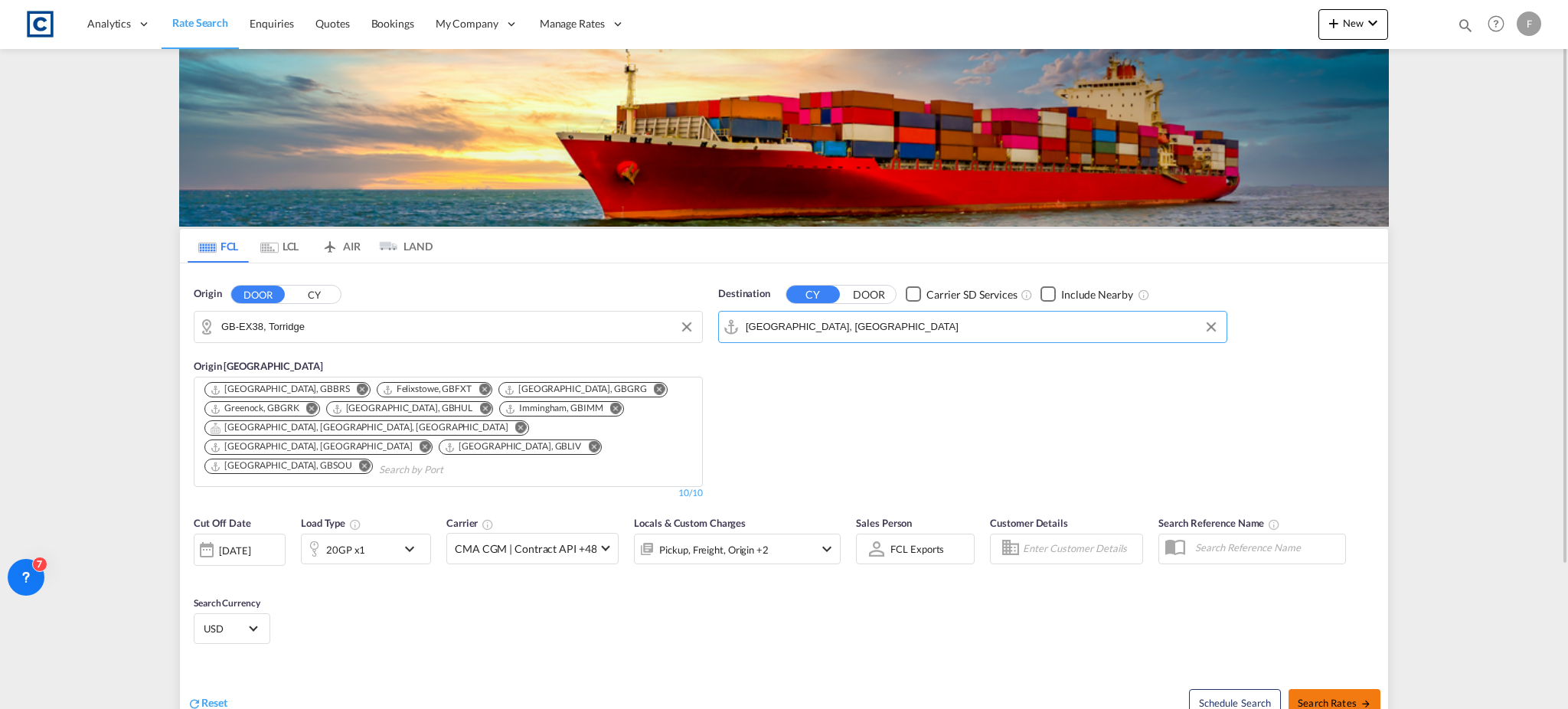
click at [1347, 697] on span "Search Rates" at bounding box center [1333, 704] width 73 height 13
type input "EX38 to AEJEA / [DATE]"
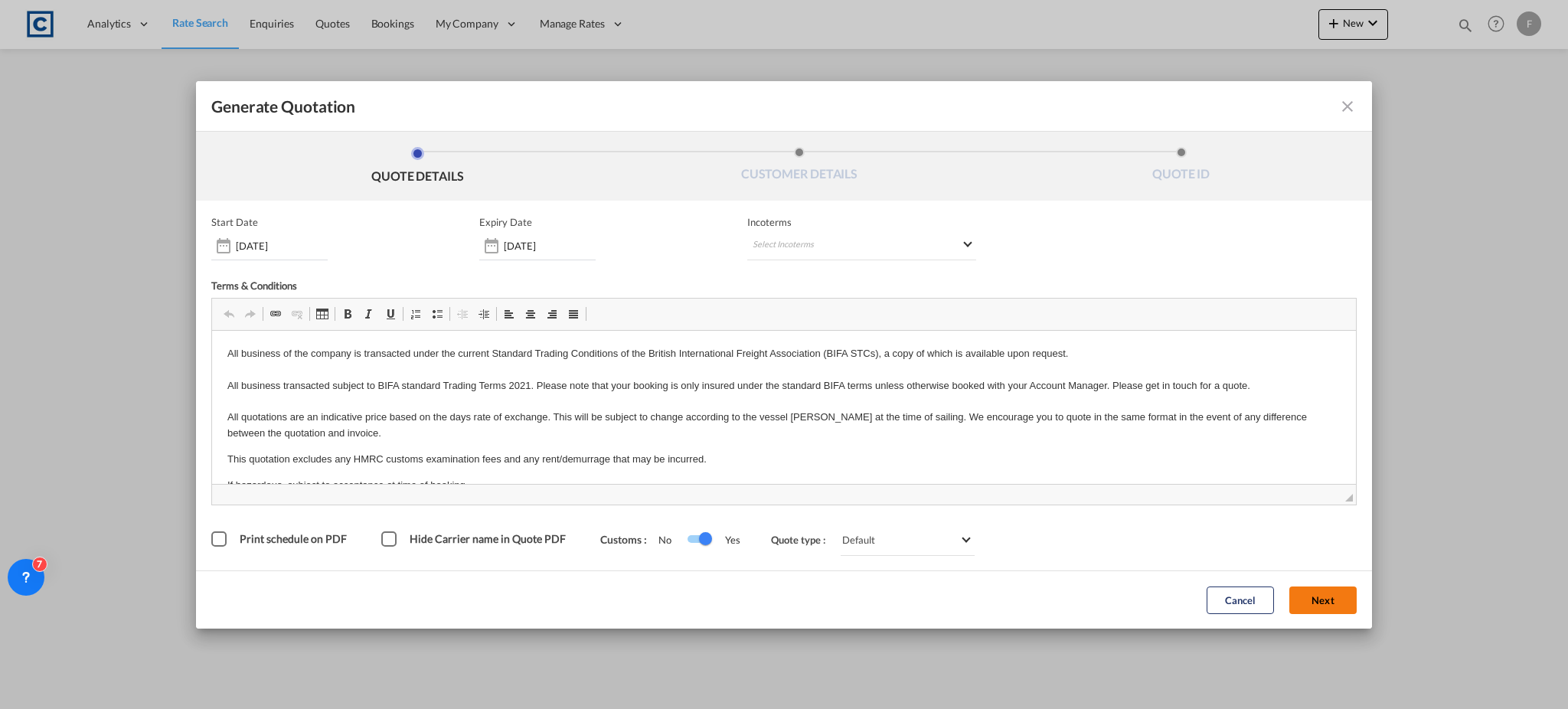
click at [1315, 597] on button "Next" at bounding box center [1322, 600] width 68 height 28
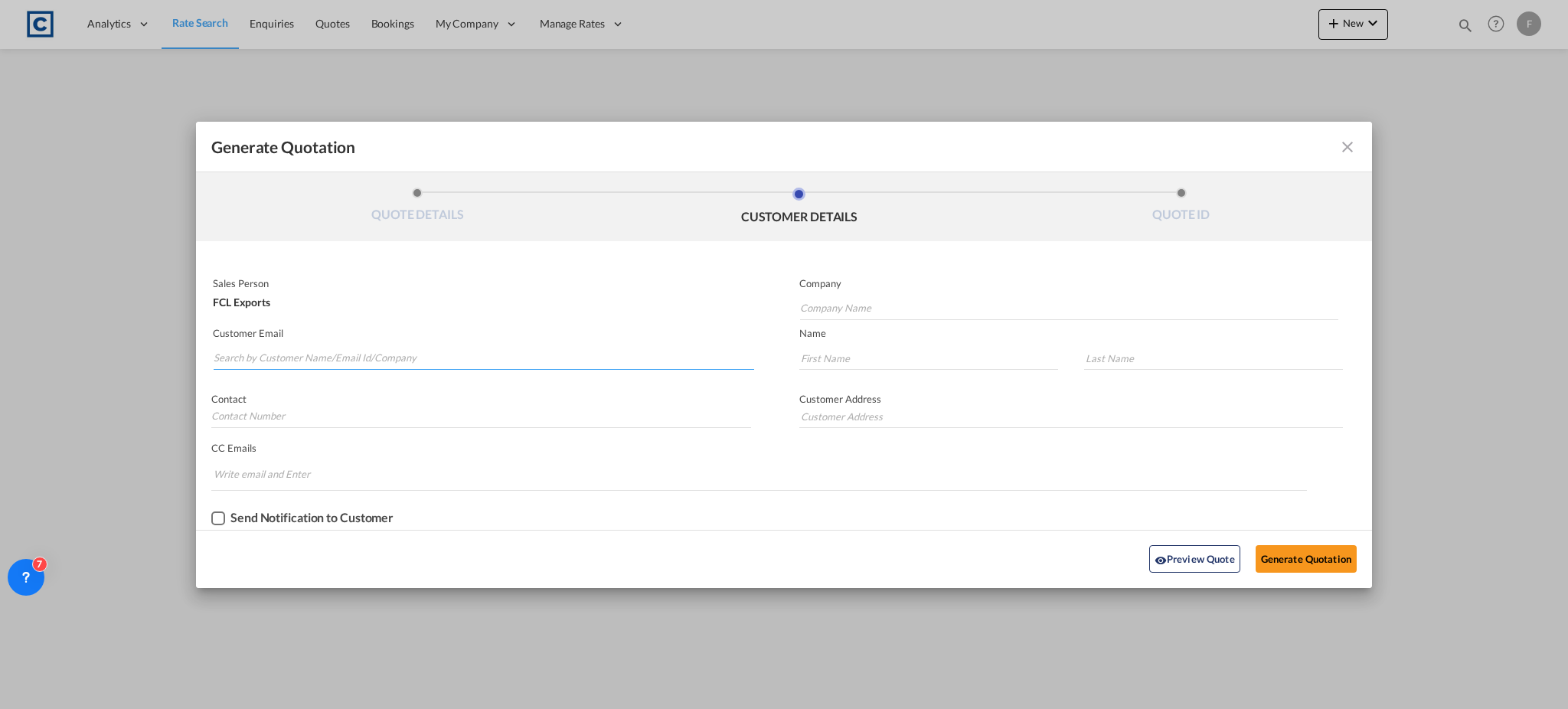
click at [234, 360] on input "Search by Customer Name/Email Id/Company" at bounding box center [484, 358] width 541 height 23
paste input "[PERSON_NAME] - CSS Kingston <[EMAIL_ADDRESS][DOMAIN_NAME]>"
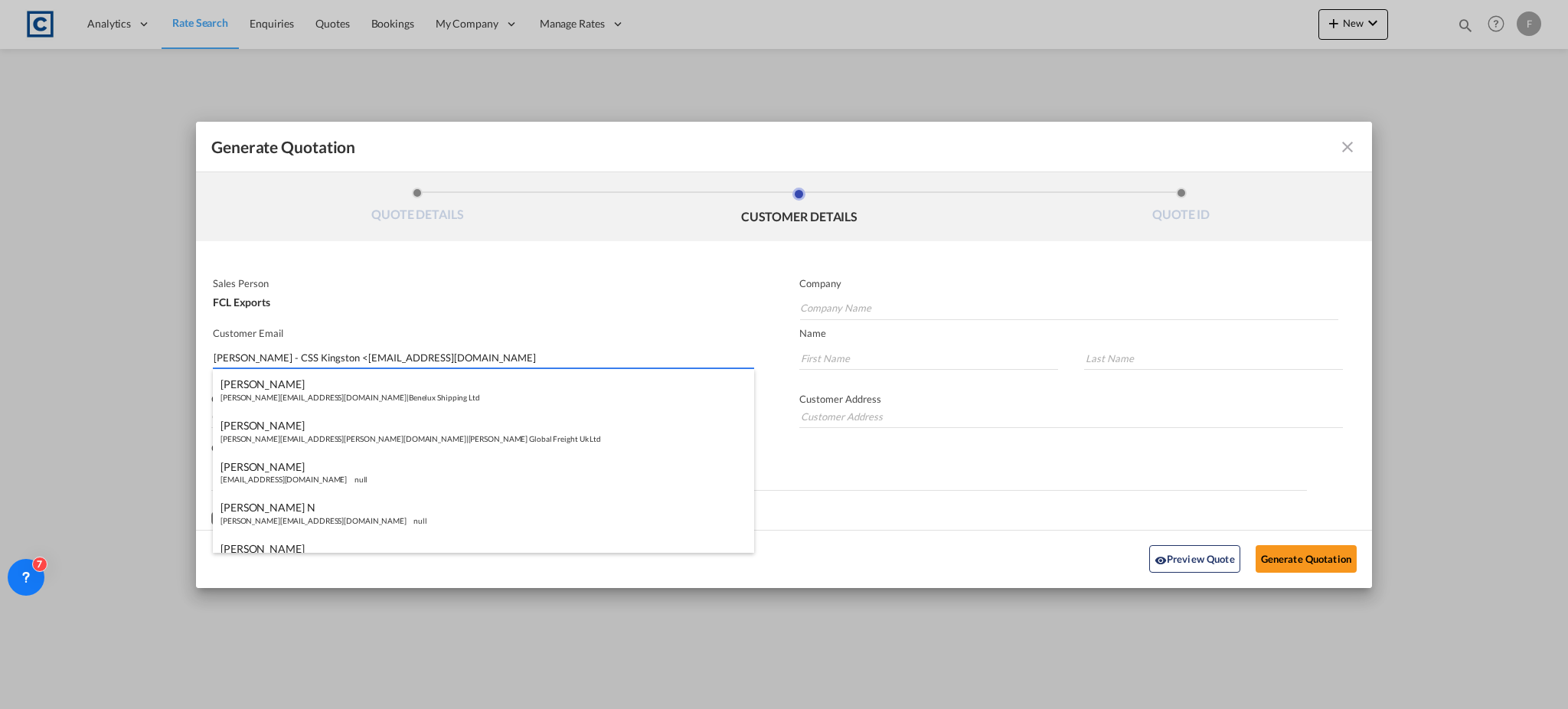
drag, startPoint x: 348, startPoint y: 359, endPoint x: 127, endPoint y: 364, distance: 221.1
click at [127, 364] on div "Generate Quotation QUOTE DETAILS CUSTOMER DETAILS QUOTE ID Start Date [DATE] Ex…" at bounding box center [784, 354] width 1568 height 709
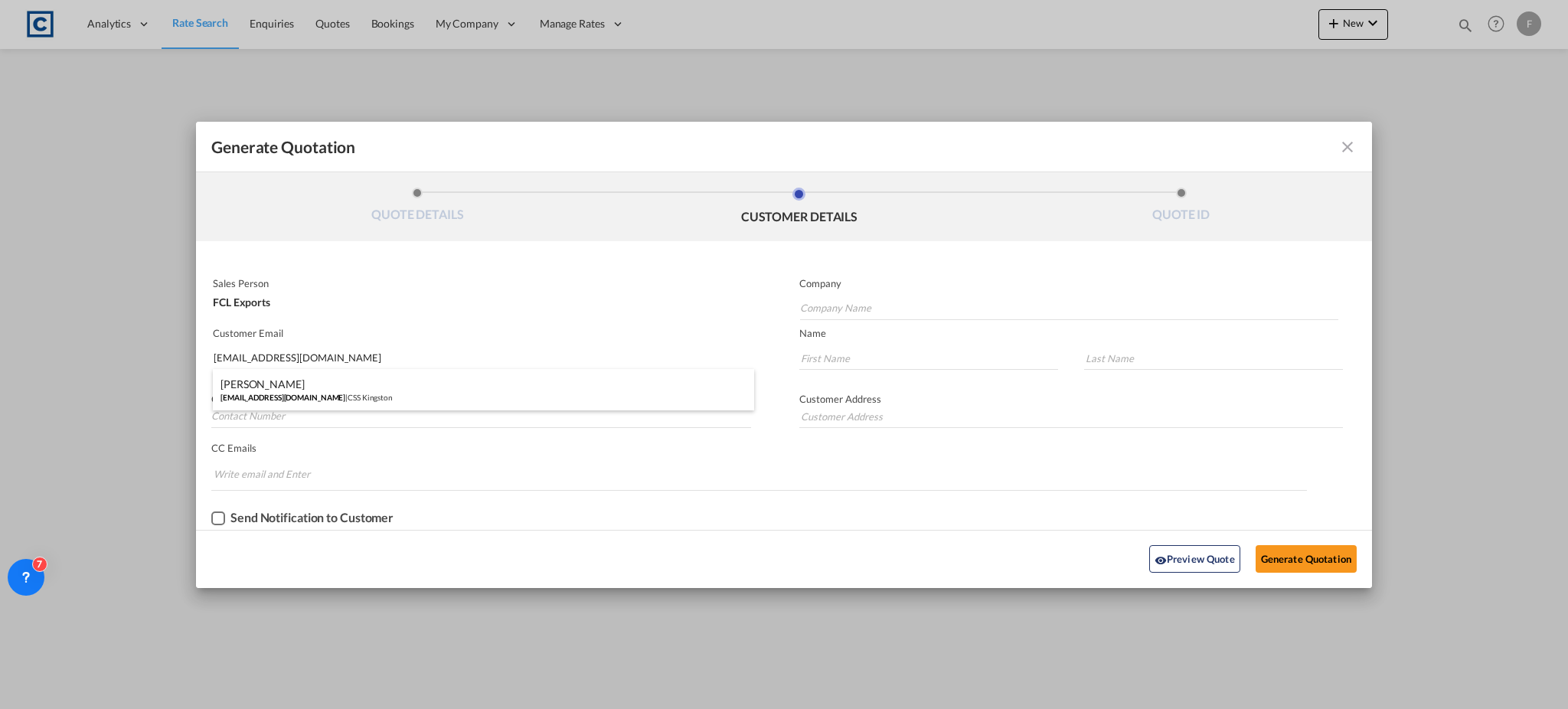
type input "[EMAIL_ADDRESS][DOMAIN_NAME]"
click at [300, 385] on div "[PERSON_NAME] [PERSON_NAME][EMAIL_ADDRESS][DOMAIN_NAME] | CSS Kingston" at bounding box center [483, 390] width 541 height 42
type input "CSS Kingston"
type input "Neenu"
type input "[PERSON_NAME]"
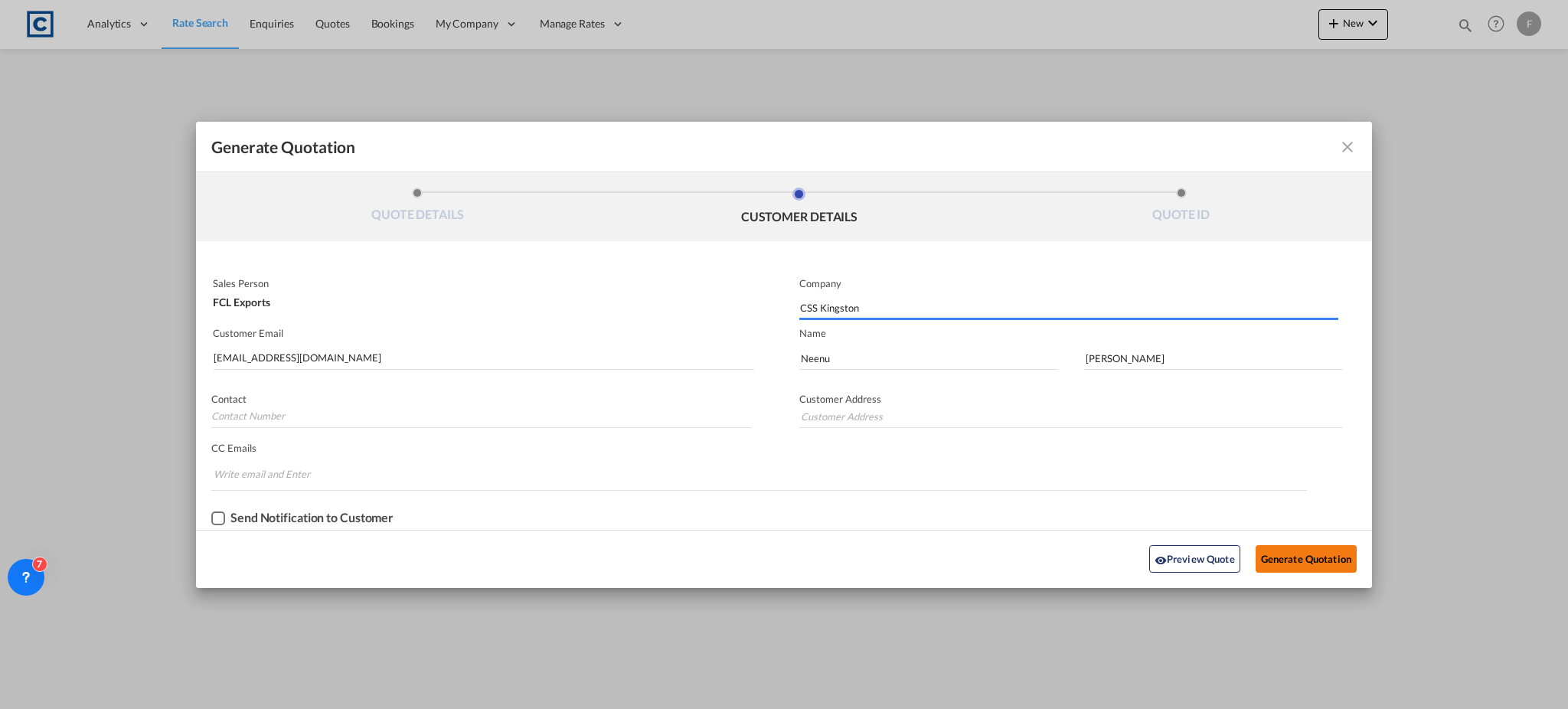
click at [1308, 562] on button "Generate Quotation" at bounding box center [1306, 559] width 101 height 28
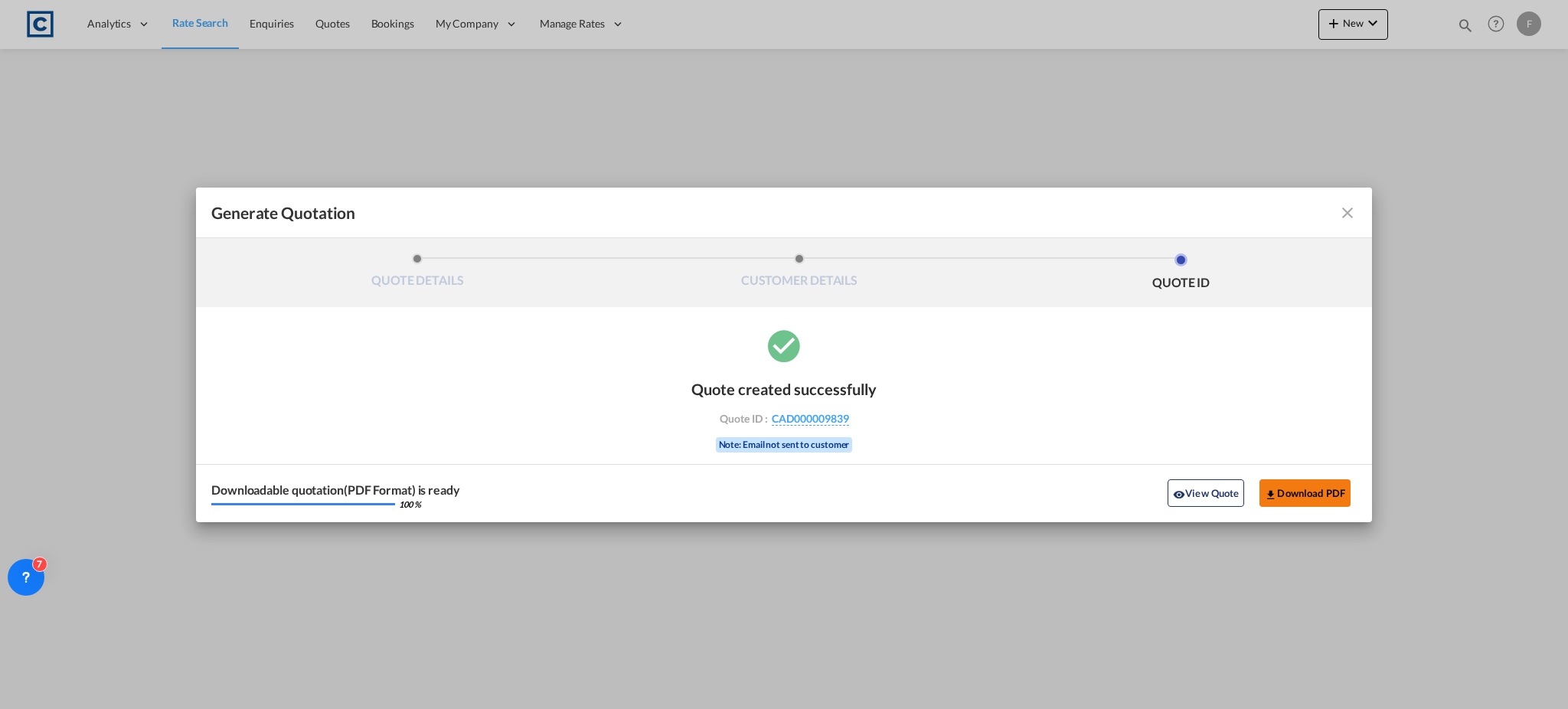
click at [1307, 489] on button "Download PDF" at bounding box center [1304, 493] width 91 height 28
click at [1337, 212] on div "Generate QuotationQUOTE ..." at bounding box center [1298, 213] width 115 height 18
click at [1350, 215] on md-icon "icon-close fg-AAA8AD cursor m-0" at bounding box center [1347, 213] width 18 height 18
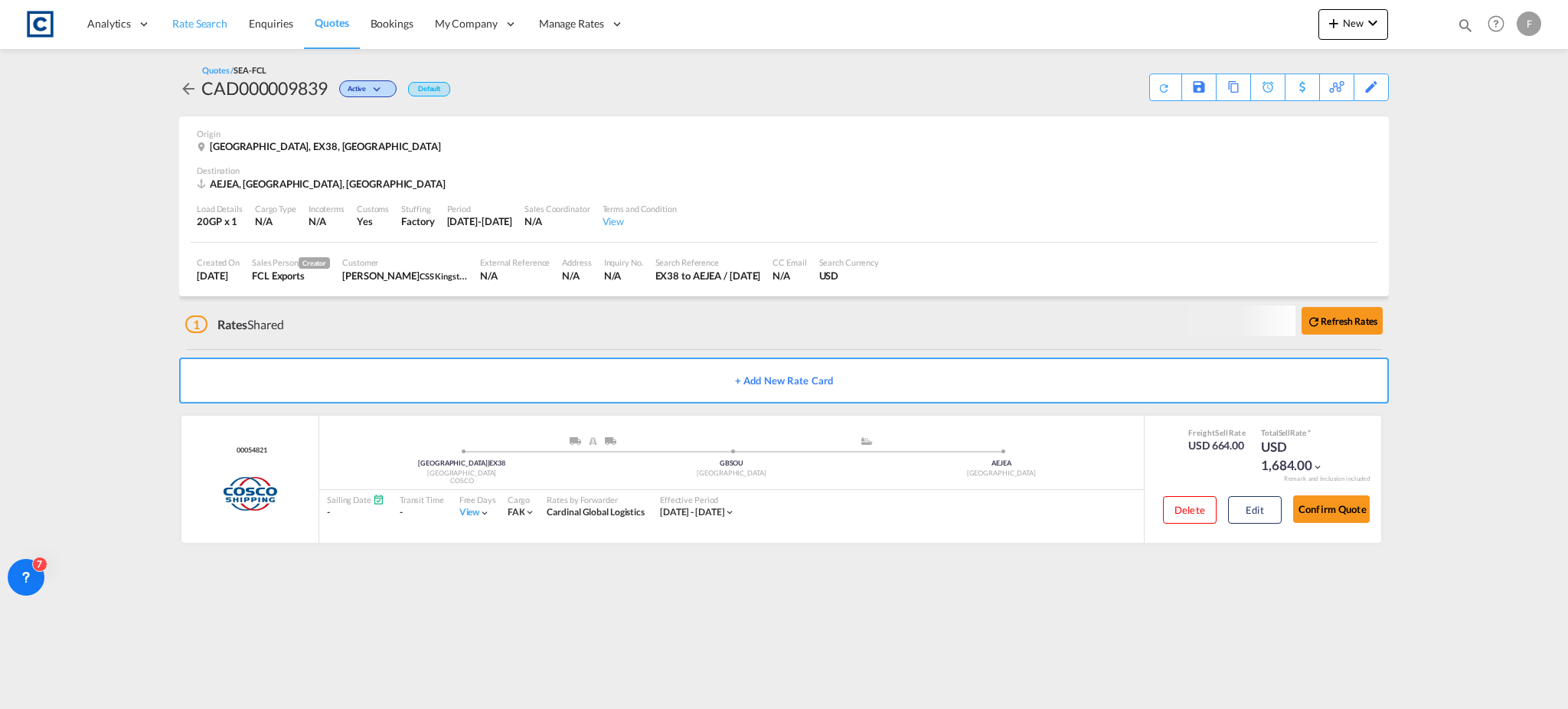
click at [192, 23] on span "Rate Search" at bounding box center [199, 23] width 55 height 13
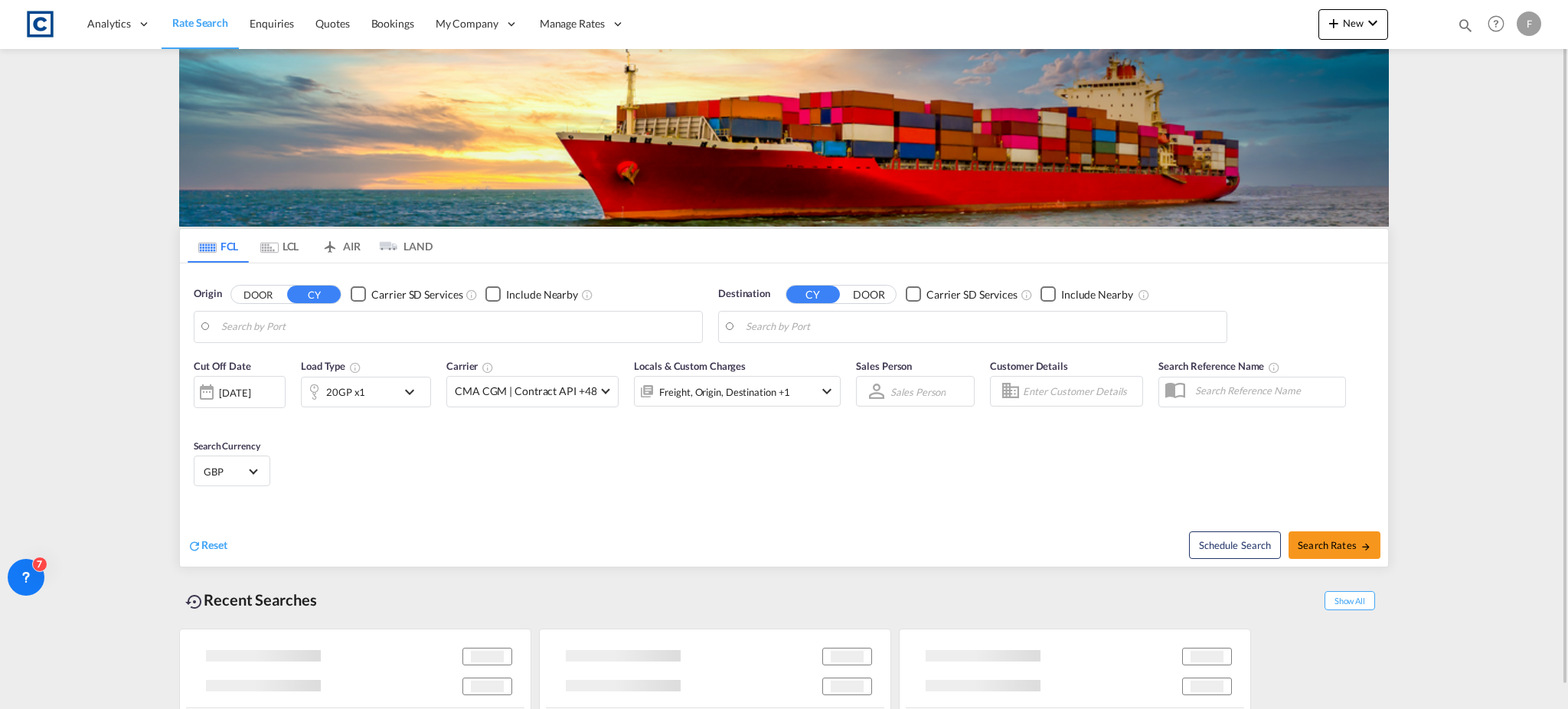
type input "GB-EX38, Torridge"
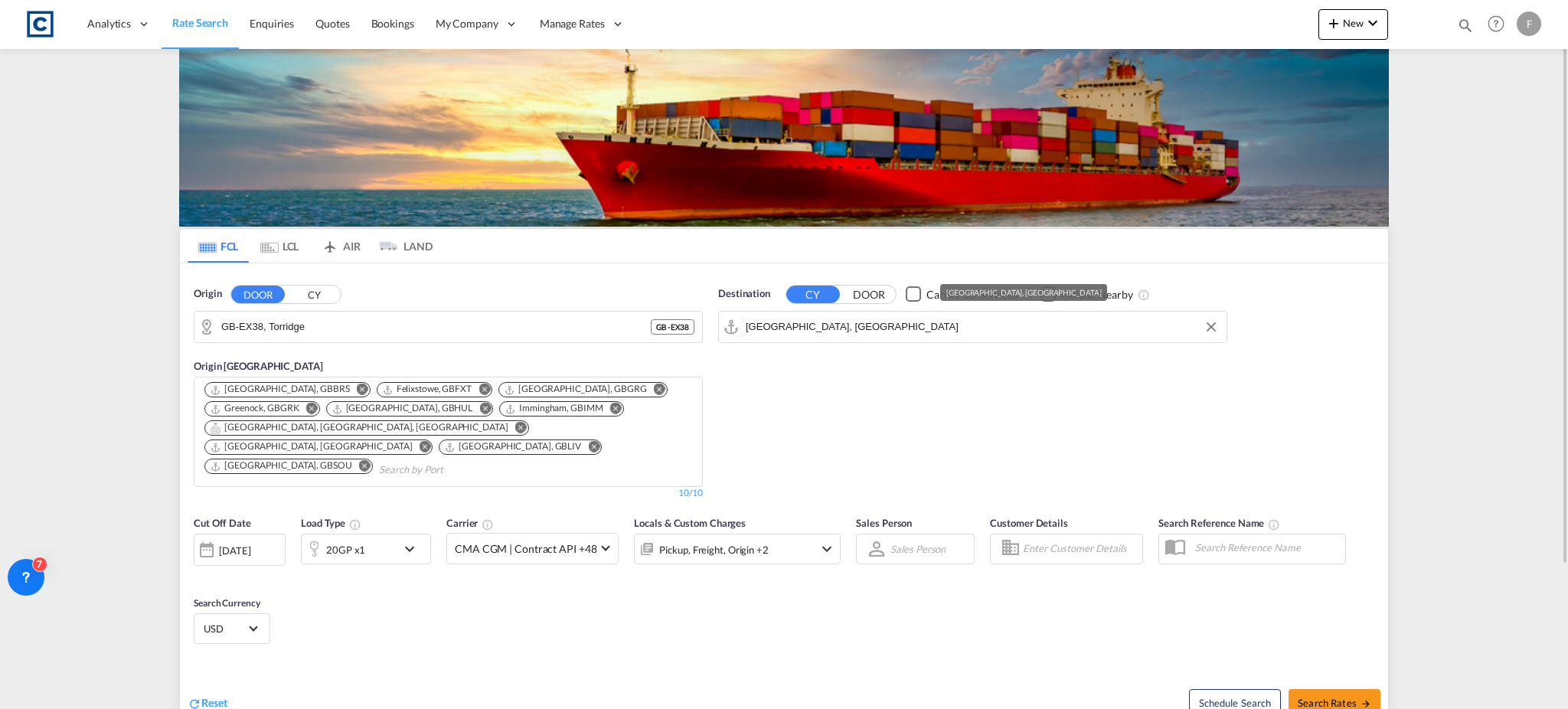
click at [807, 320] on input "[GEOGRAPHIC_DATA], [GEOGRAPHIC_DATA]" at bounding box center [982, 326] width 473 height 23
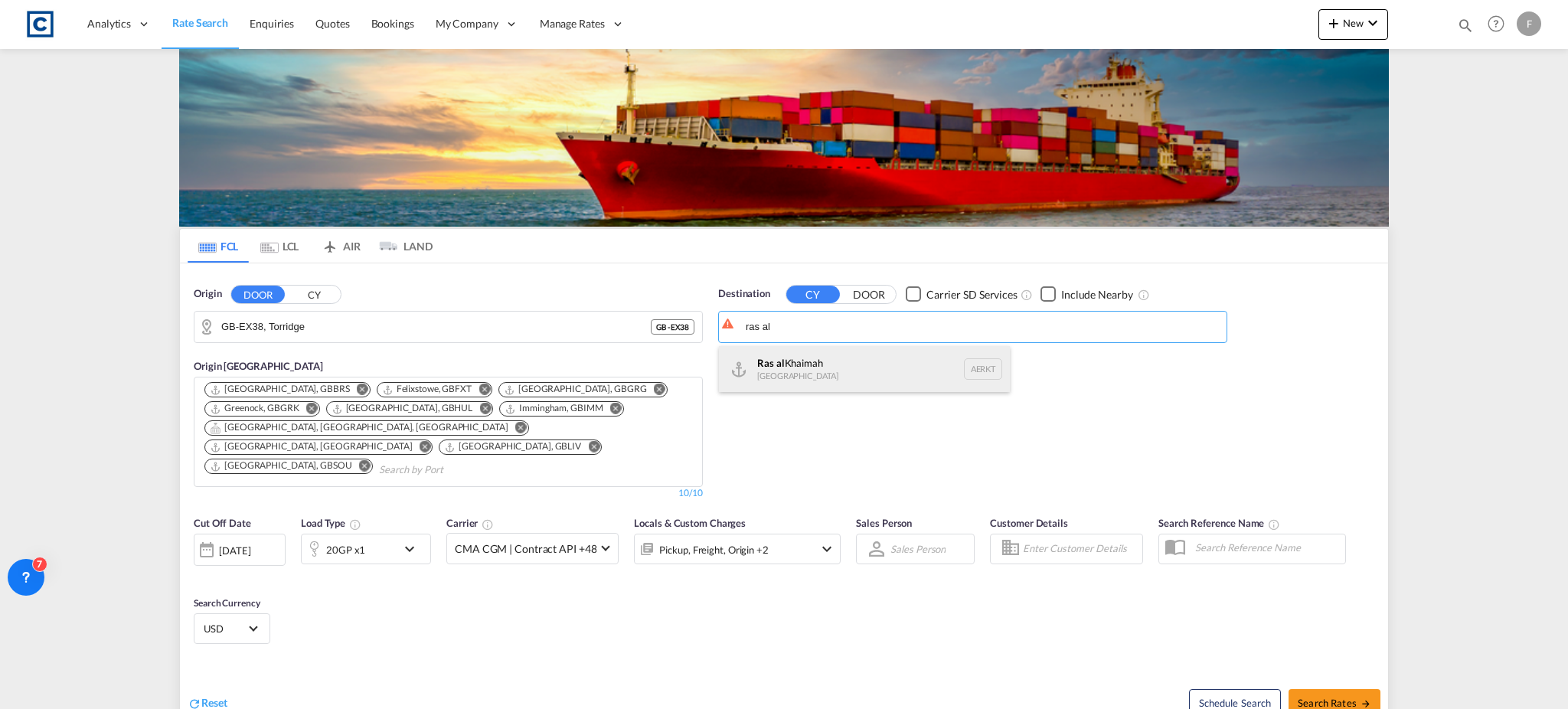
click at [822, 351] on div "Ras al Khaimah [GEOGRAPHIC_DATA] AERKT" at bounding box center [864, 368] width 291 height 46
type input "Ras al Khaimah, AERKT"
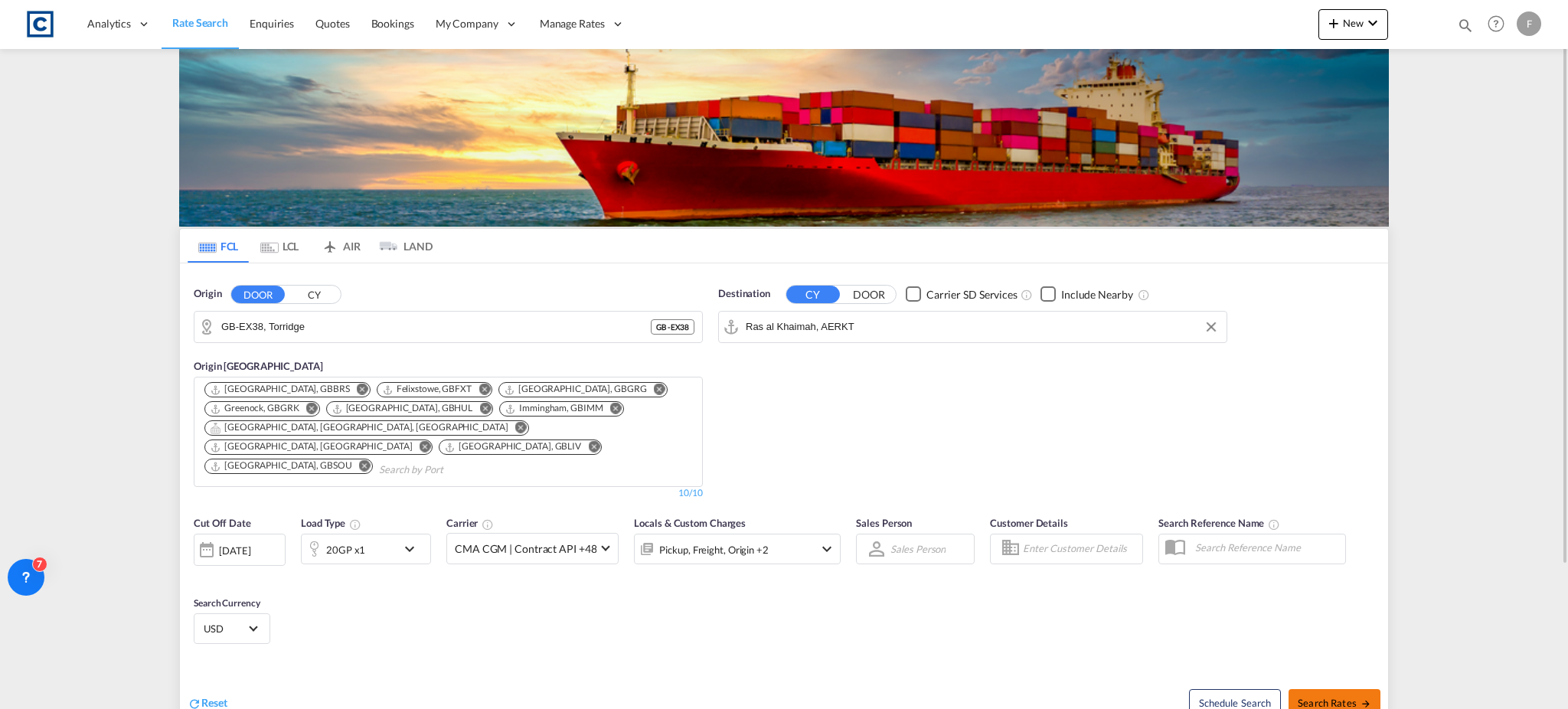
click at [1324, 697] on span "Search Rates" at bounding box center [1333, 704] width 73 height 13
type input "EX38 to AERKT / [DATE]"
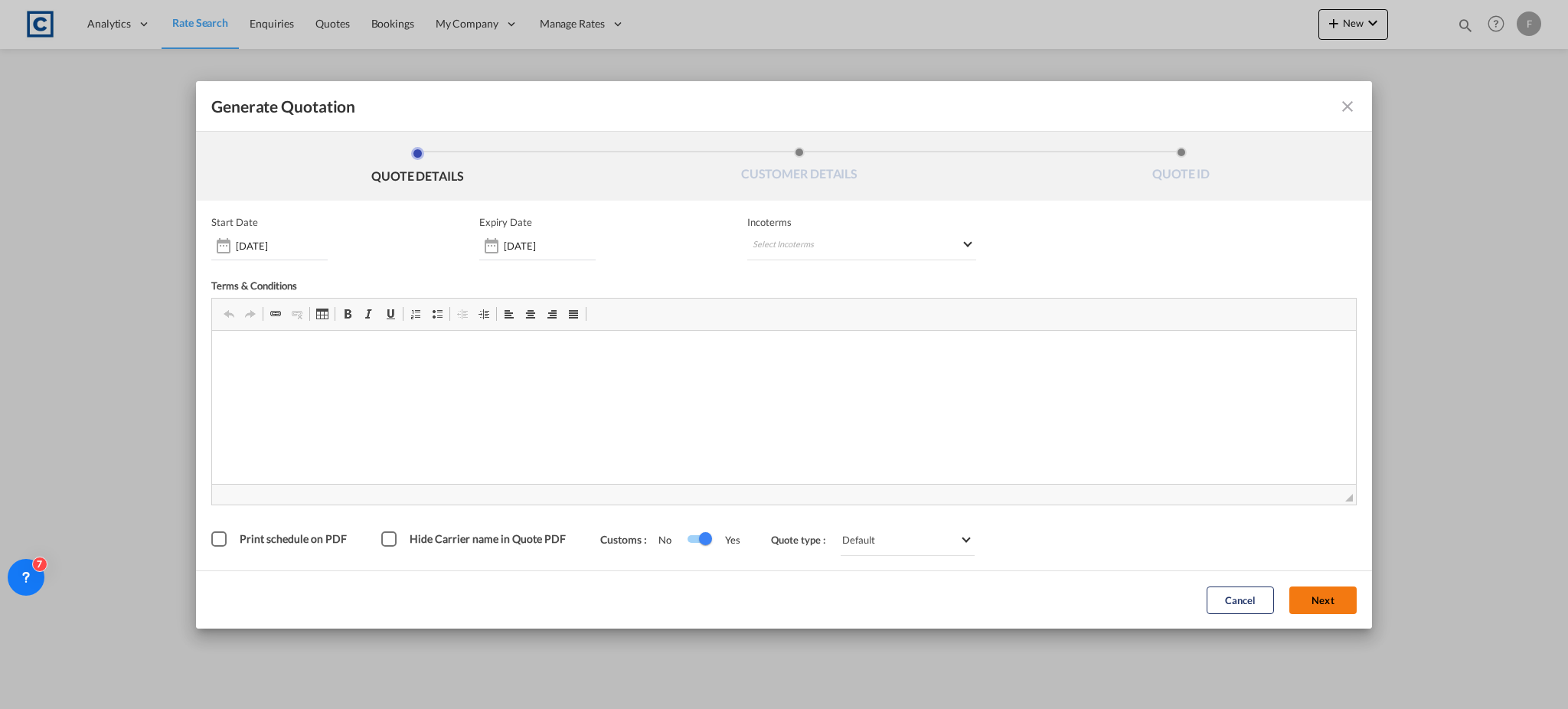
click at [1311, 603] on button "Next" at bounding box center [1322, 600] width 68 height 28
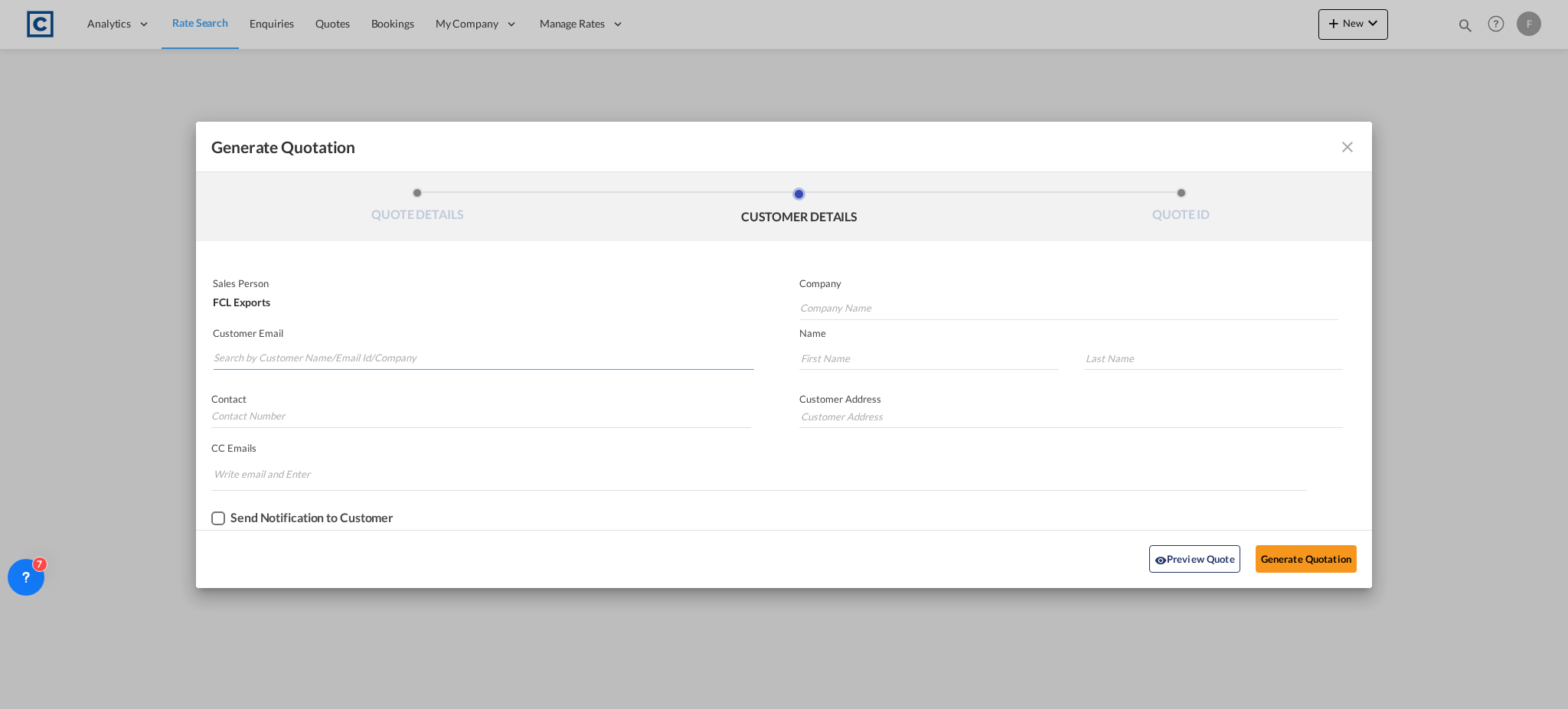
click at [275, 348] on input "Search by Customer Name/Email Id/Company" at bounding box center [484, 358] width 541 height 23
paste input "[PERSON_NAME] - CSS Kingston <[EMAIL_ADDRESS][DOMAIN_NAME]>"
drag, startPoint x: 345, startPoint y: 357, endPoint x: 0, endPoint y: 357, distance: 345.0
click at [0, 357] on div "Generate Quotation QUOTE DETAILS CUSTOMER DETAILS QUOTE ID Start Date [DATE] Ex…" at bounding box center [784, 354] width 1568 height 709
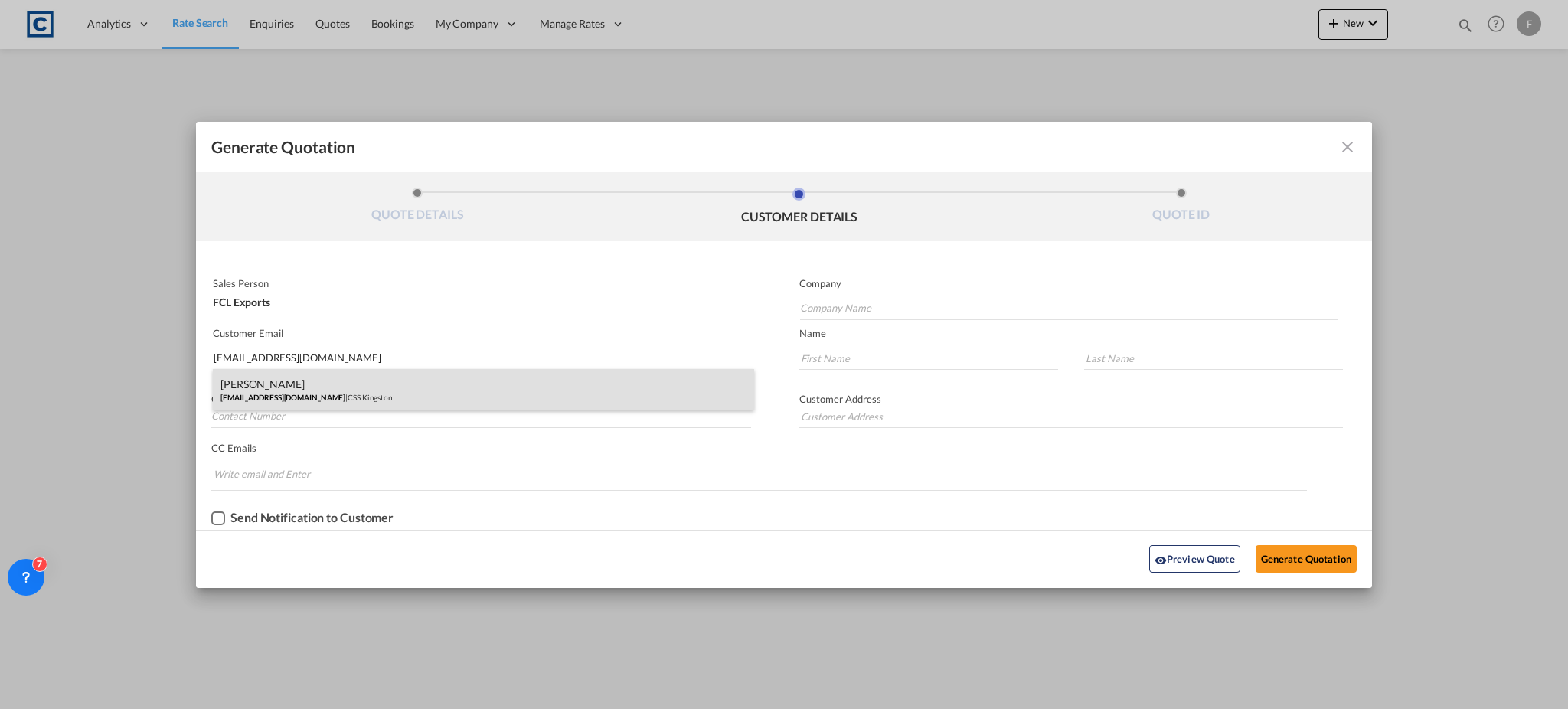
type input "[EMAIL_ADDRESS][DOMAIN_NAME]"
click at [361, 383] on div "[PERSON_NAME] [PERSON_NAME][EMAIL_ADDRESS][DOMAIN_NAME] | CSS Kingston" at bounding box center [483, 390] width 541 height 42
type input "CSS Kingston"
type input "Neenu"
type input "[PERSON_NAME]"
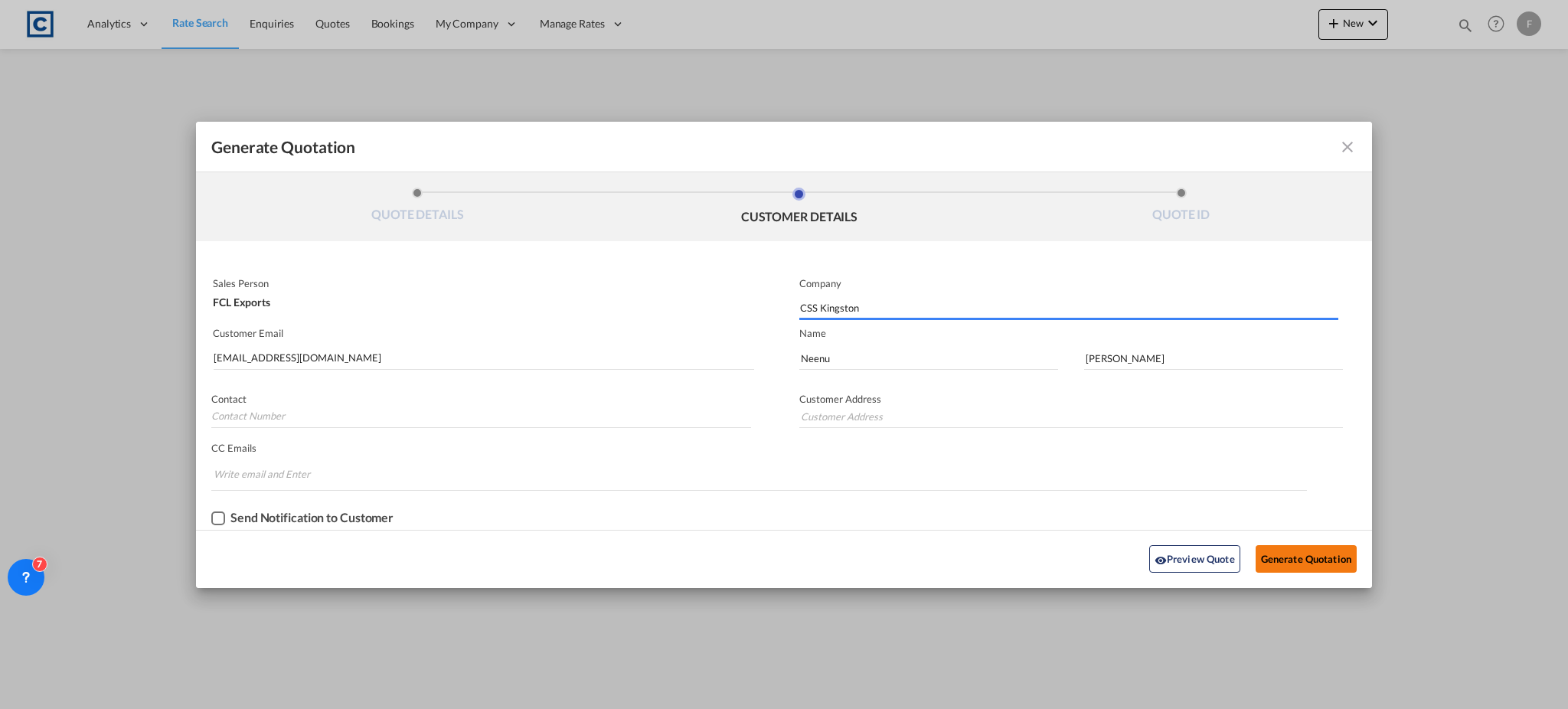
click at [1308, 561] on button "Generate Quotation" at bounding box center [1306, 559] width 101 height 28
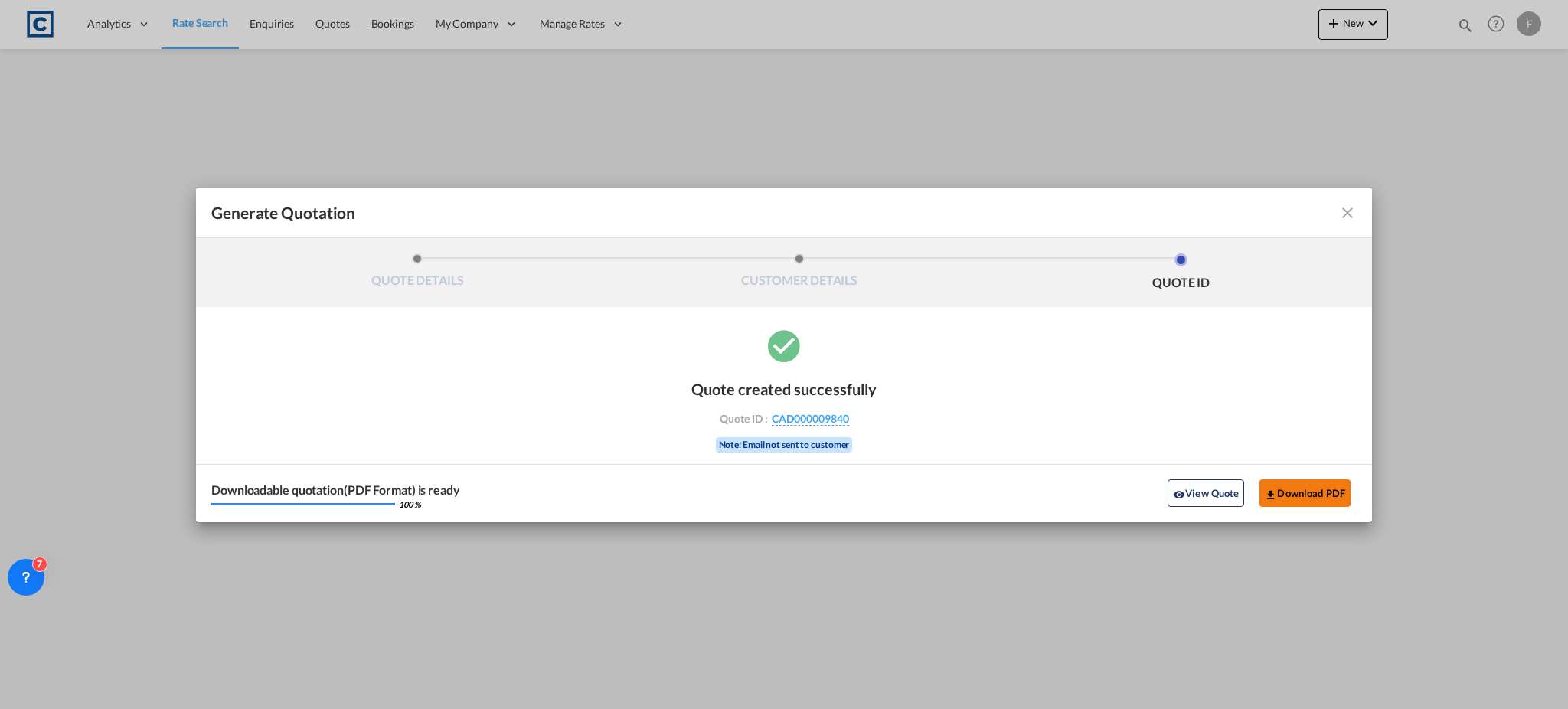
click at [1284, 488] on button "Download PDF" at bounding box center [1304, 493] width 91 height 28
